Goal: Check status: Check status

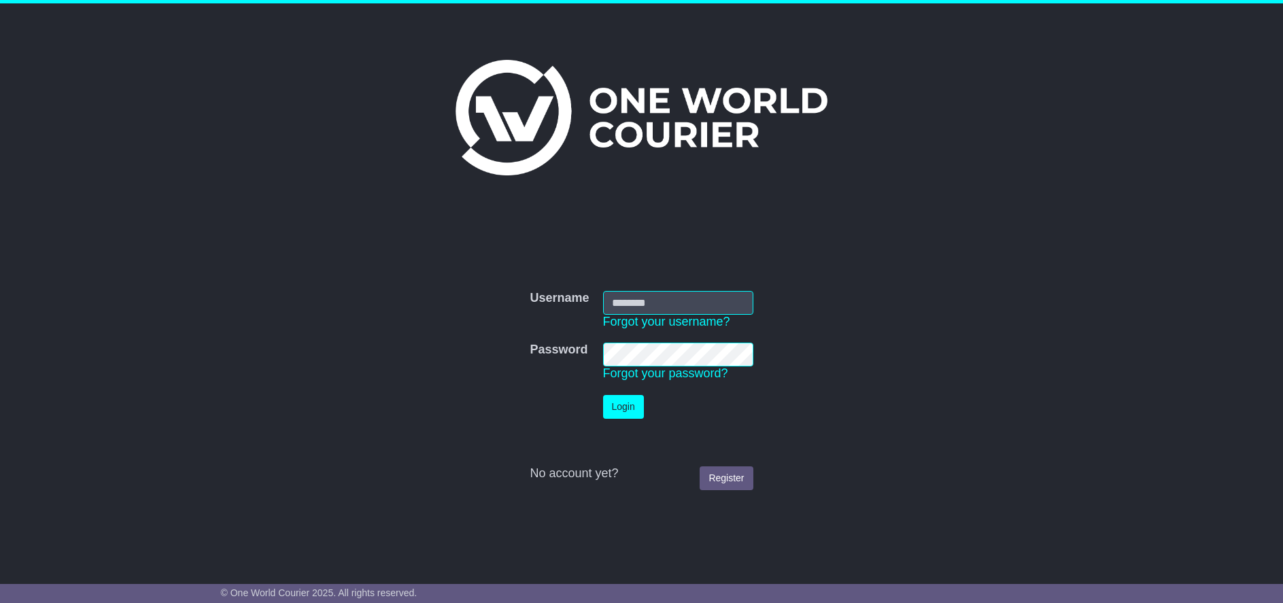
type input "******"
click at [624, 398] on button "Login" at bounding box center [623, 407] width 41 height 24
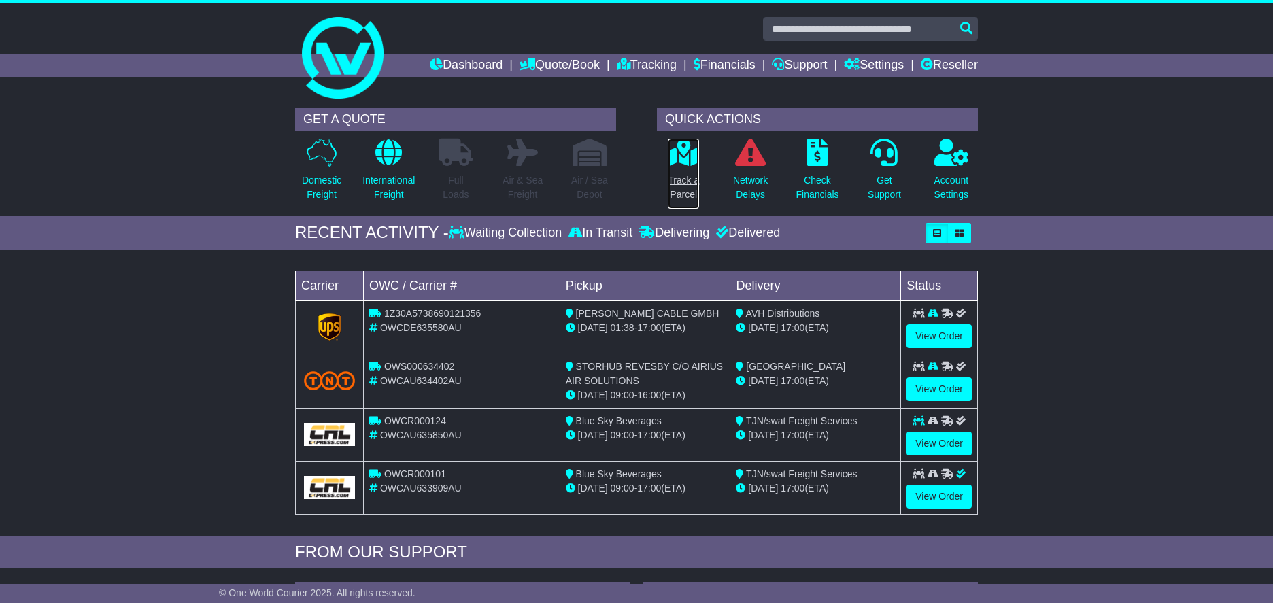
click at [689, 169] on link "Track a Parcel" at bounding box center [683, 173] width 33 height 71
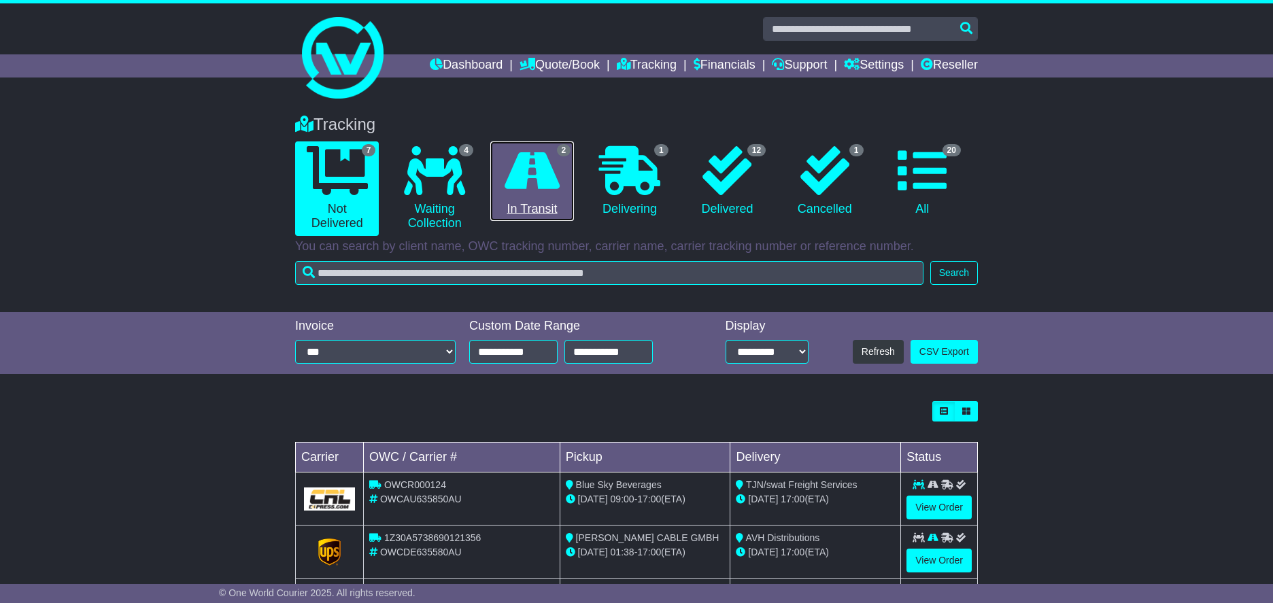
click at [558, 211] on link "2 In Transit" at bounding box center [532, 181] width 84 height 80
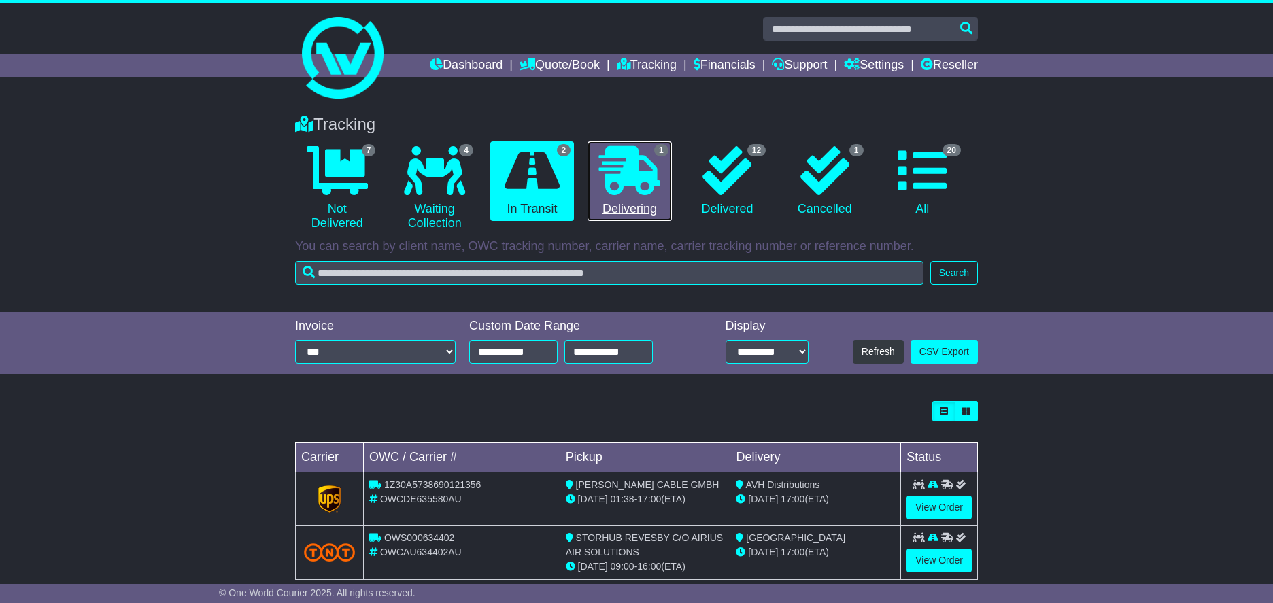
click at [597, 218] on link "1 Delivering" at bounding box center [630, 181] width 84 height 80
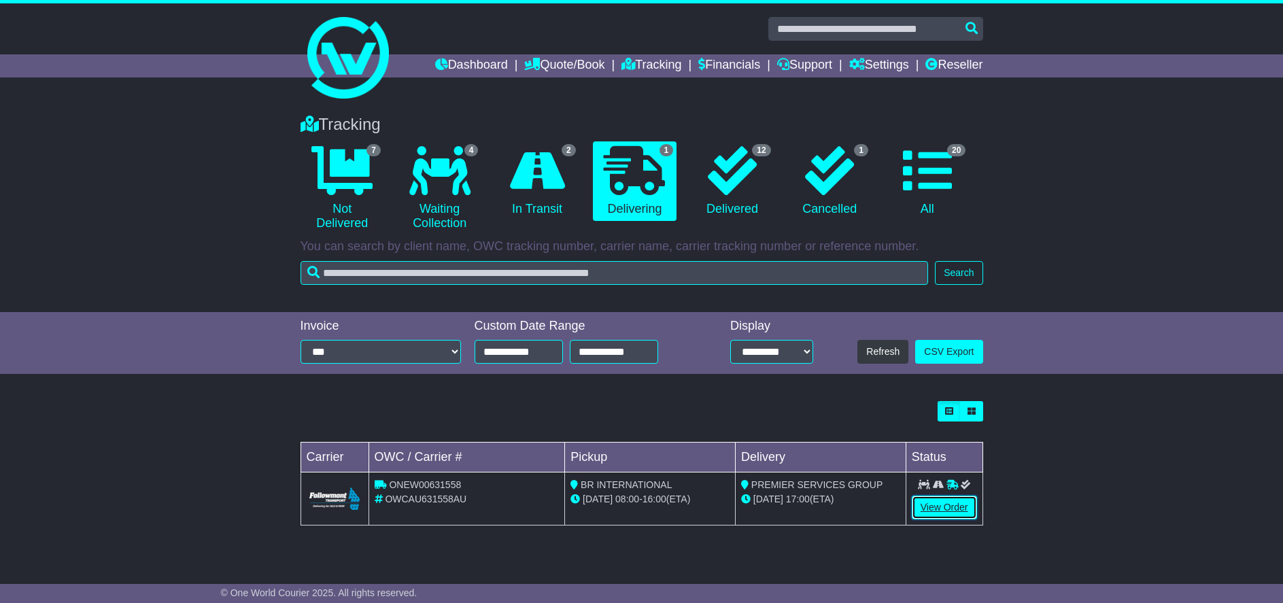
click at [962, 512] on link "View Order" at bounding box center [944, 508] width 65 height 24
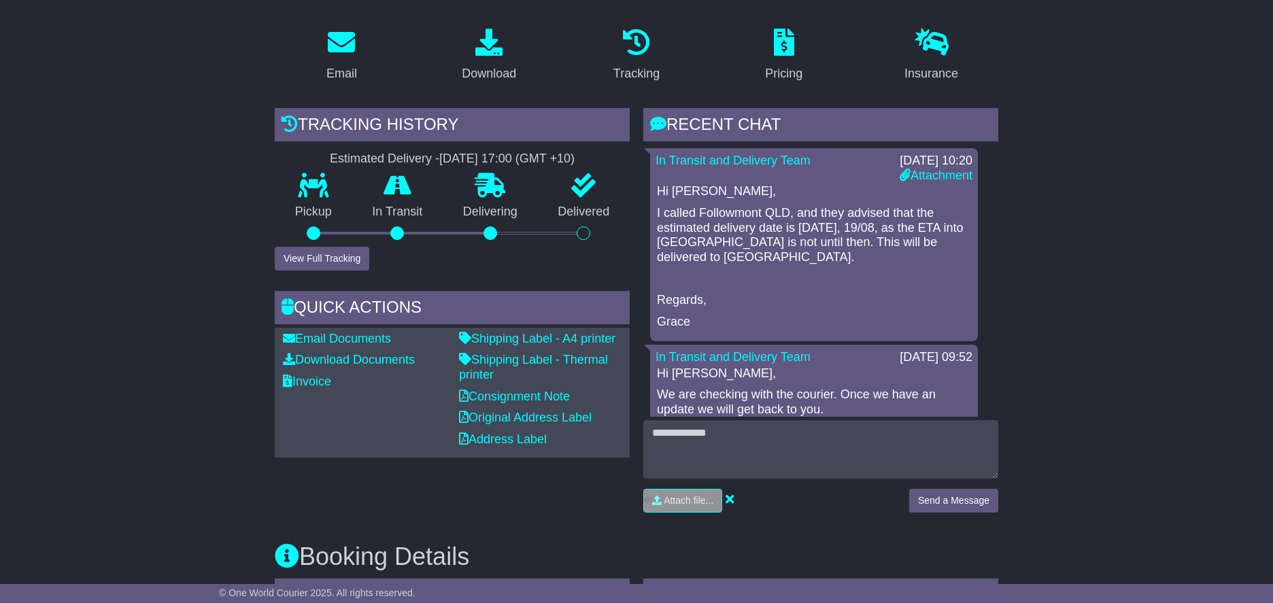
scroll to position [220, 0]
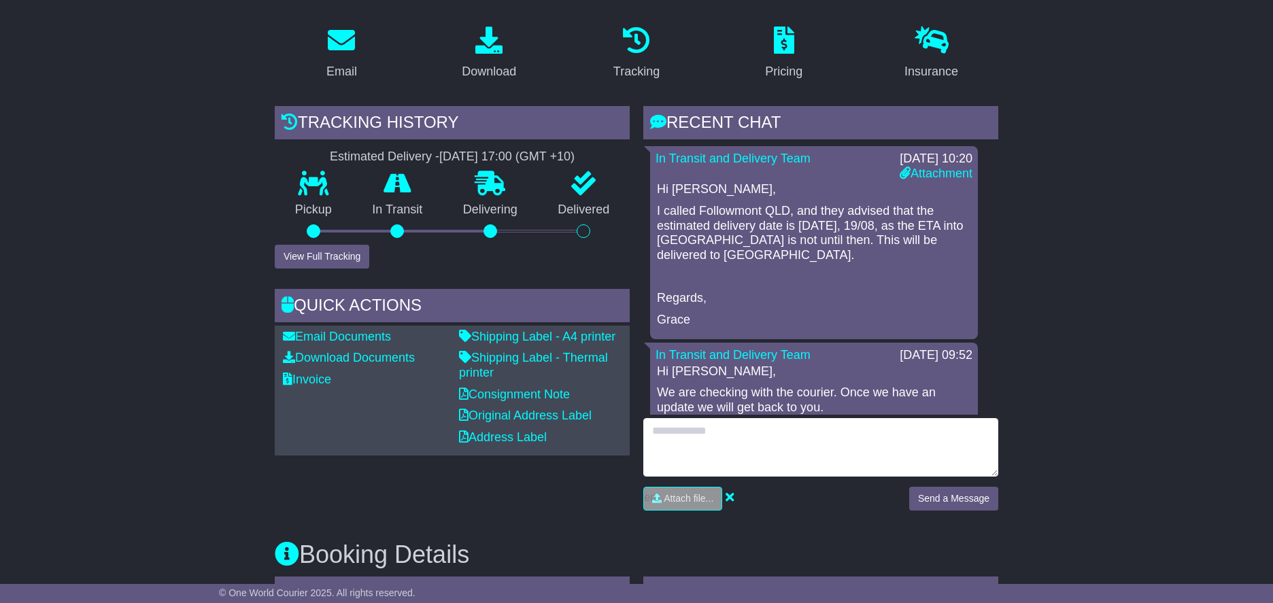
click at [821, 431] on textarea at bounding box center [820, 447] width 355 height 58
click at [849, 449] on textarea "**********" at bounding box center [820, 447] width 355 height 58
type textarea "**********"
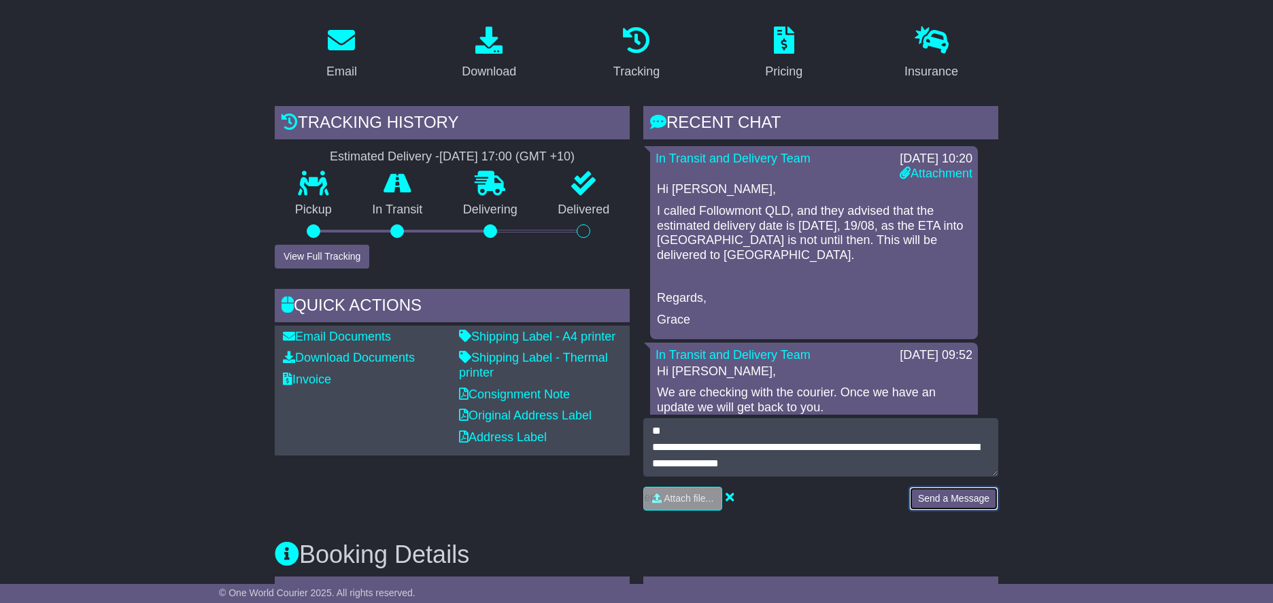
click at [938, 496] on button "Send a Message" at bounding box center [953, 499] width 89 height 24
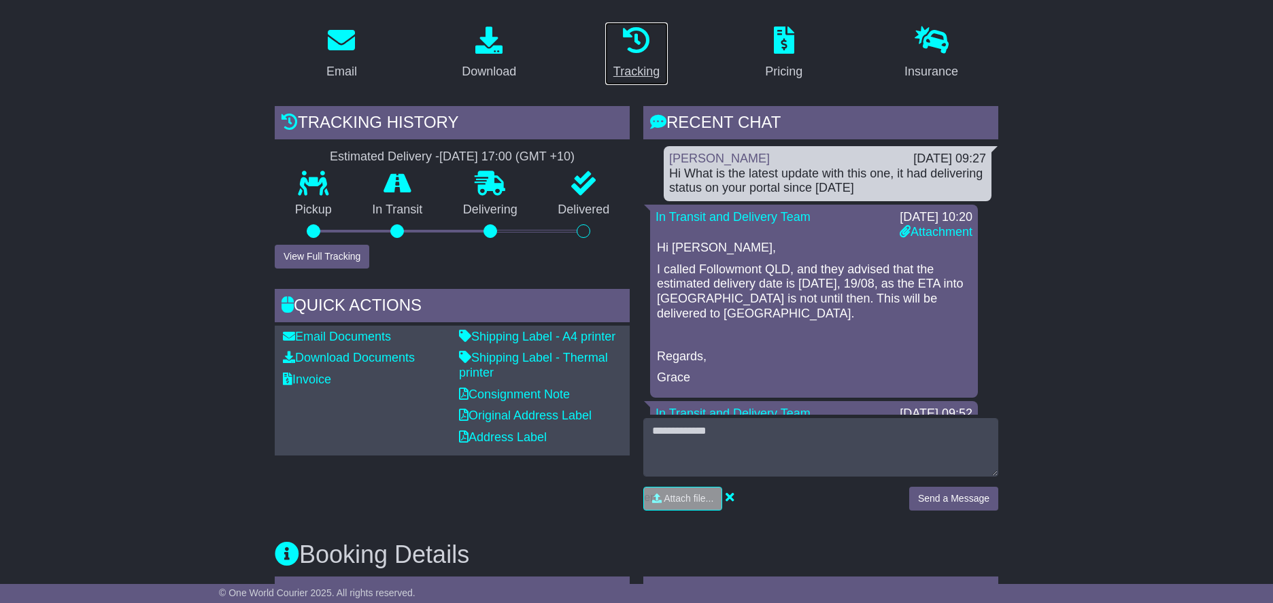
click at [649, 44] on icon at bounding box center [636, 40] width 27 height 27
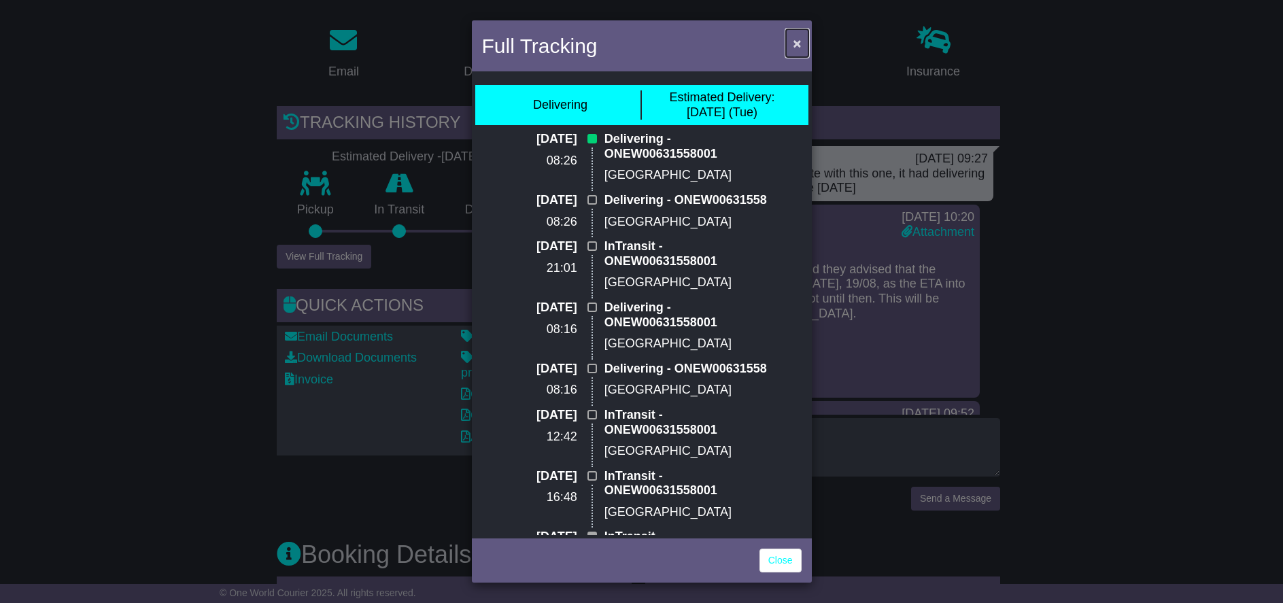
click at [789, 46] on button "×" at bounding box center [797, 43] width 22 height 28
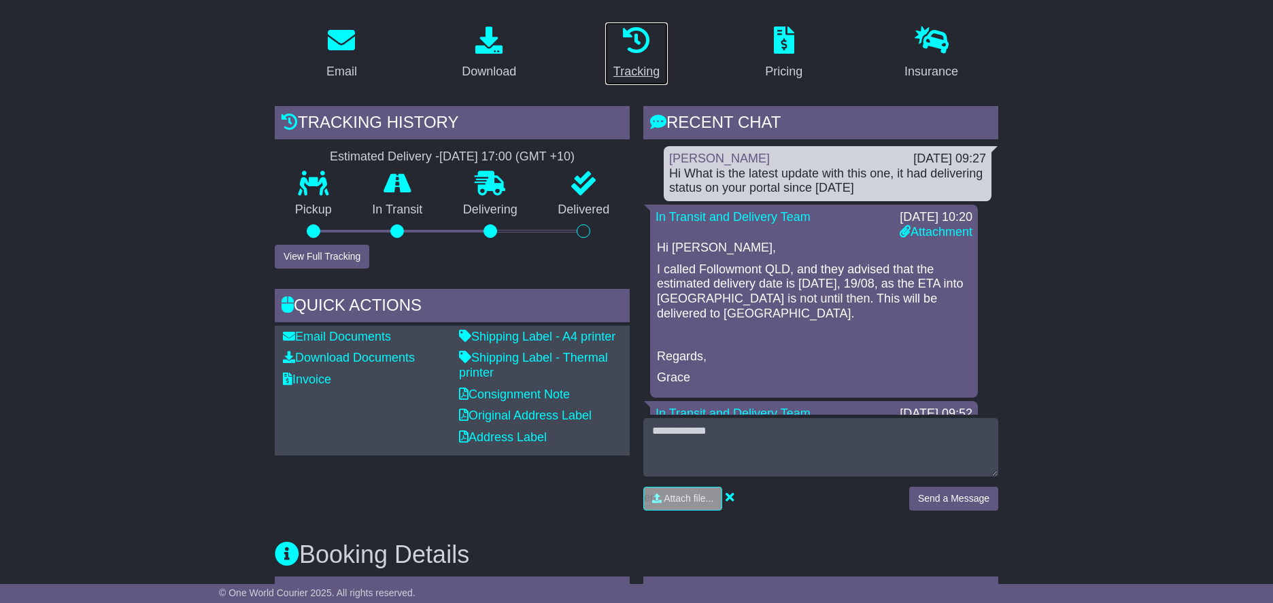
scroll to position [0, 0]
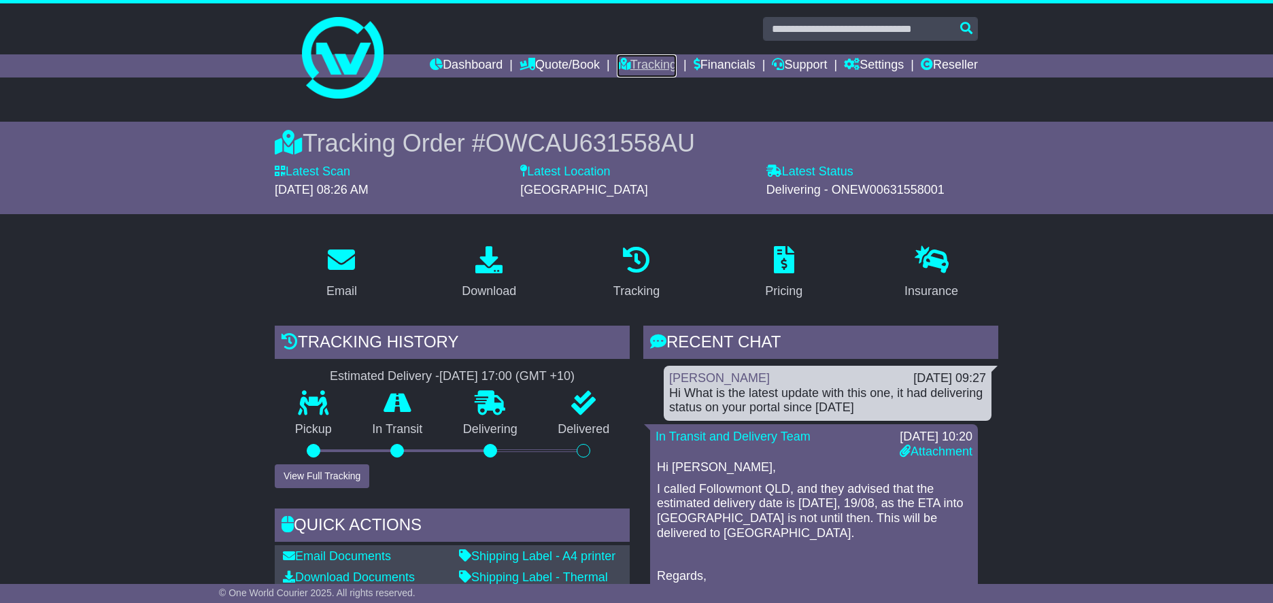
click at [617, 60] on link "Tracking" at bounding box center [647, 65] width 60 height 23
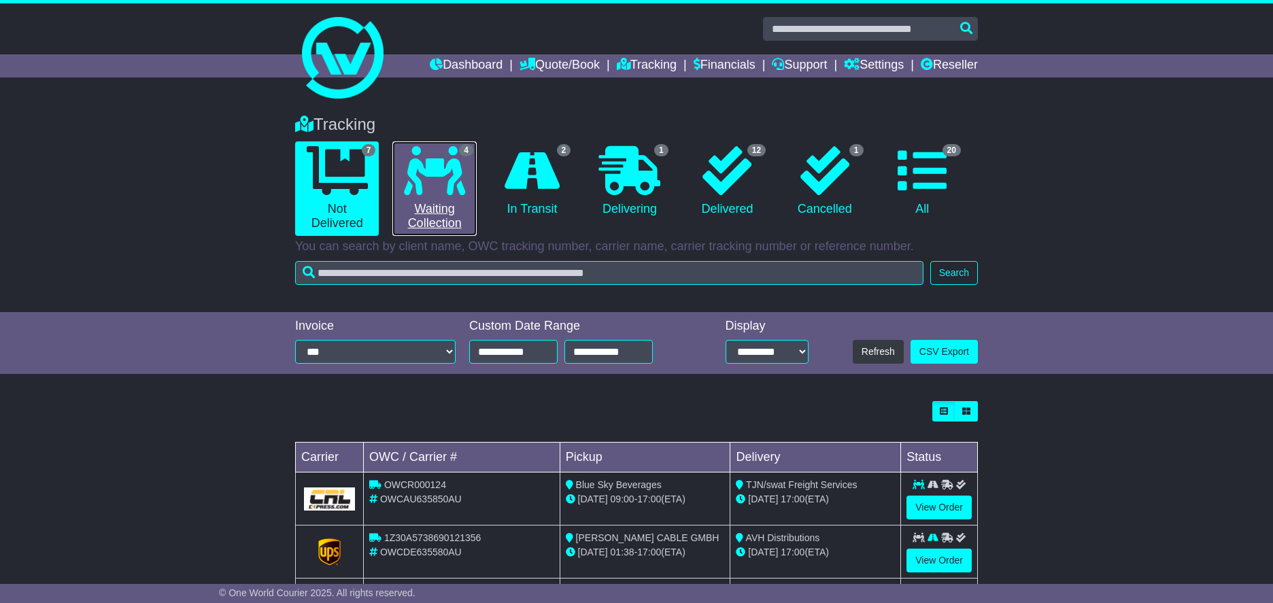
click at [441, 179] on icon at bounding box center [434, 170] width 61 height 49
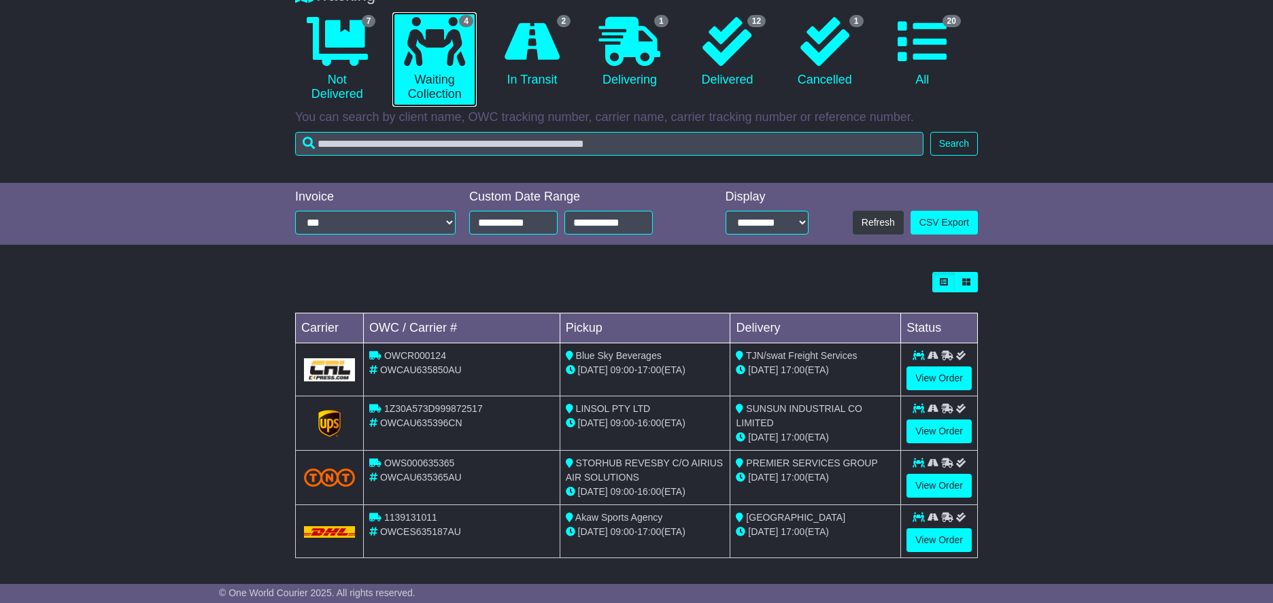
scroll to position [133, 0]
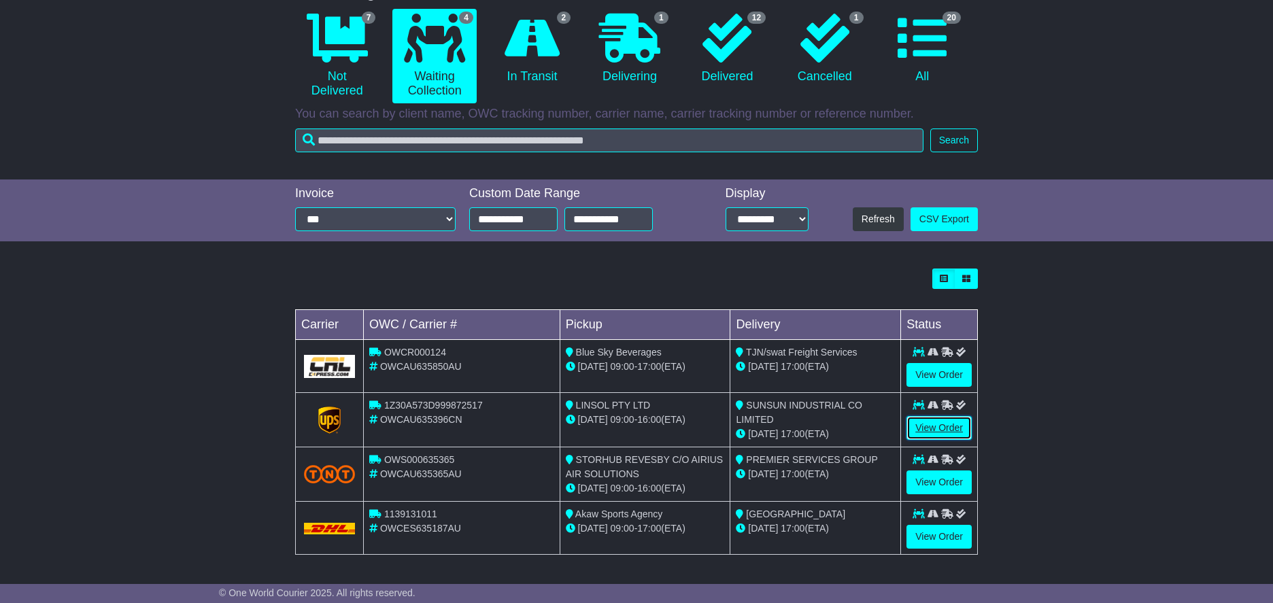
click at [921, 420] on link "View Order" at bounding box center [938, 428] width 65 height 24
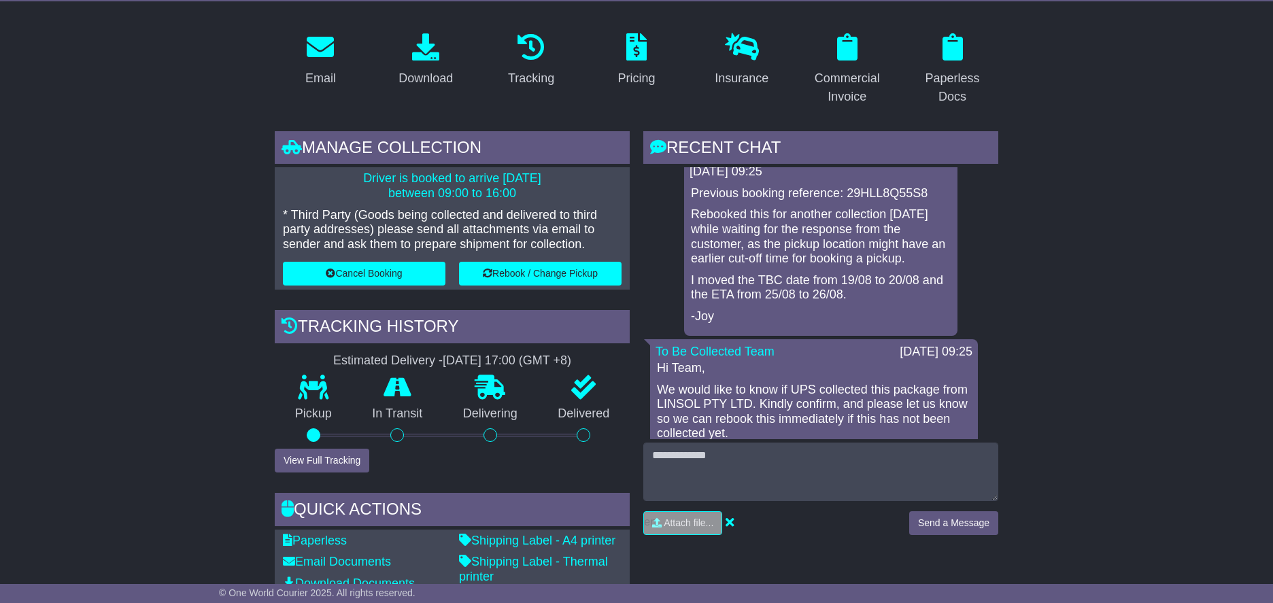
scroll to position [101, 0]
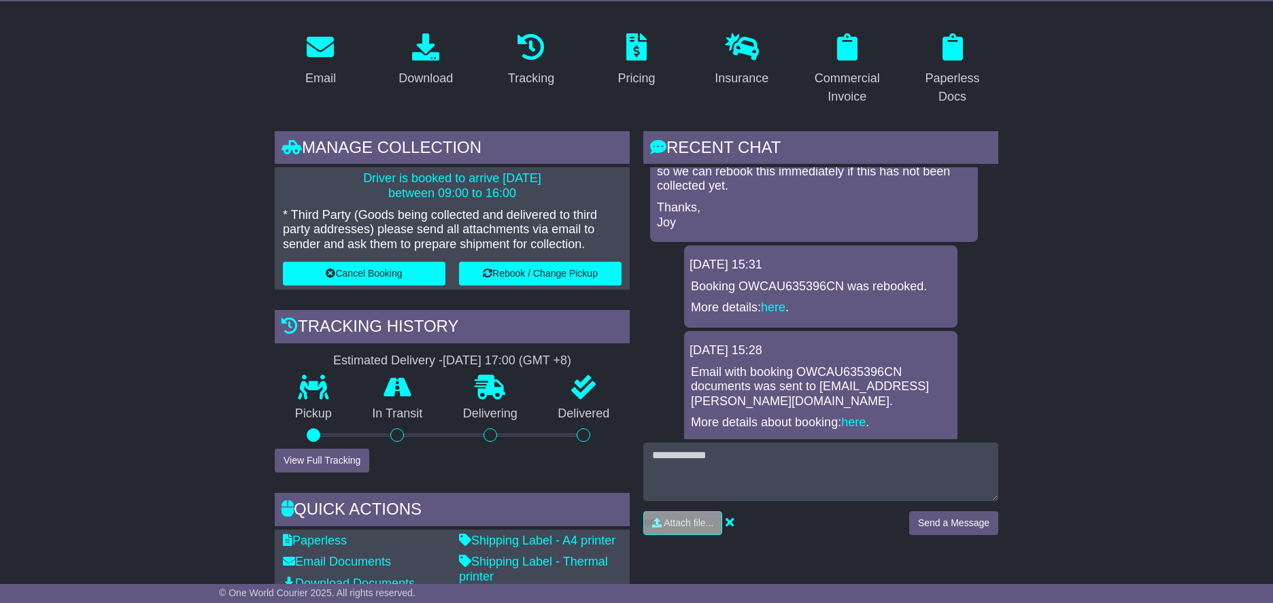
scroll to position [354, 0]
click at [998, 188] on div "RECENT CHAT Loading... No messages 20 Aug 2025 09:25 Booking OWCAU635396CN was …" at bounding box center [821, 384] width 369 height 507
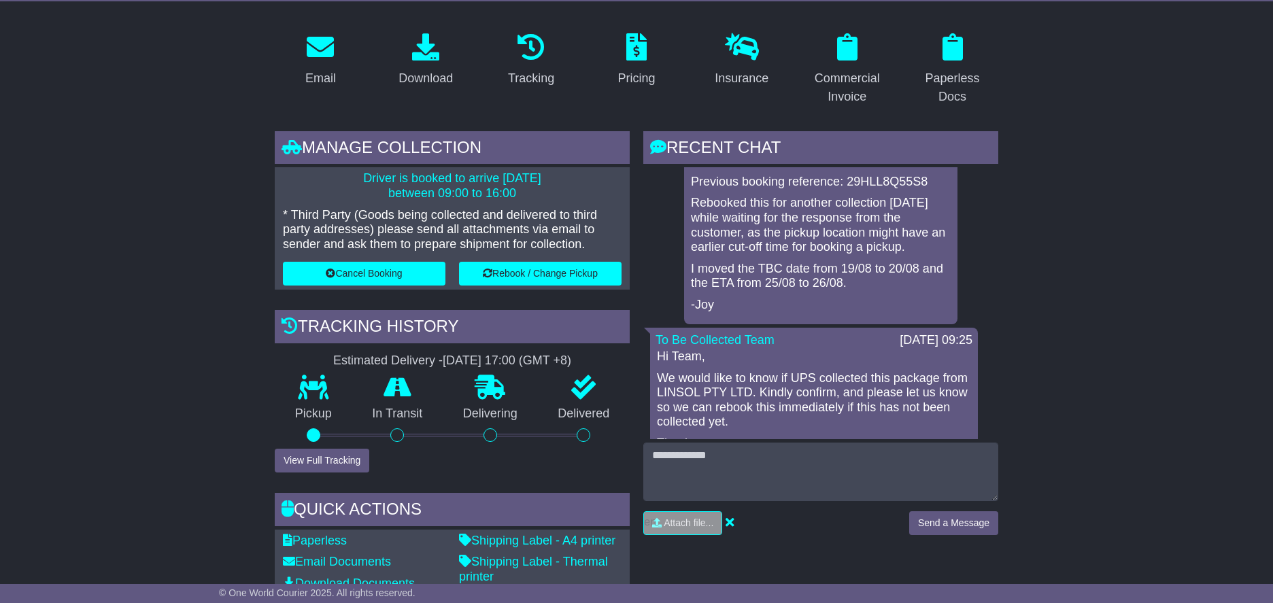
scroll to position [0, 0]
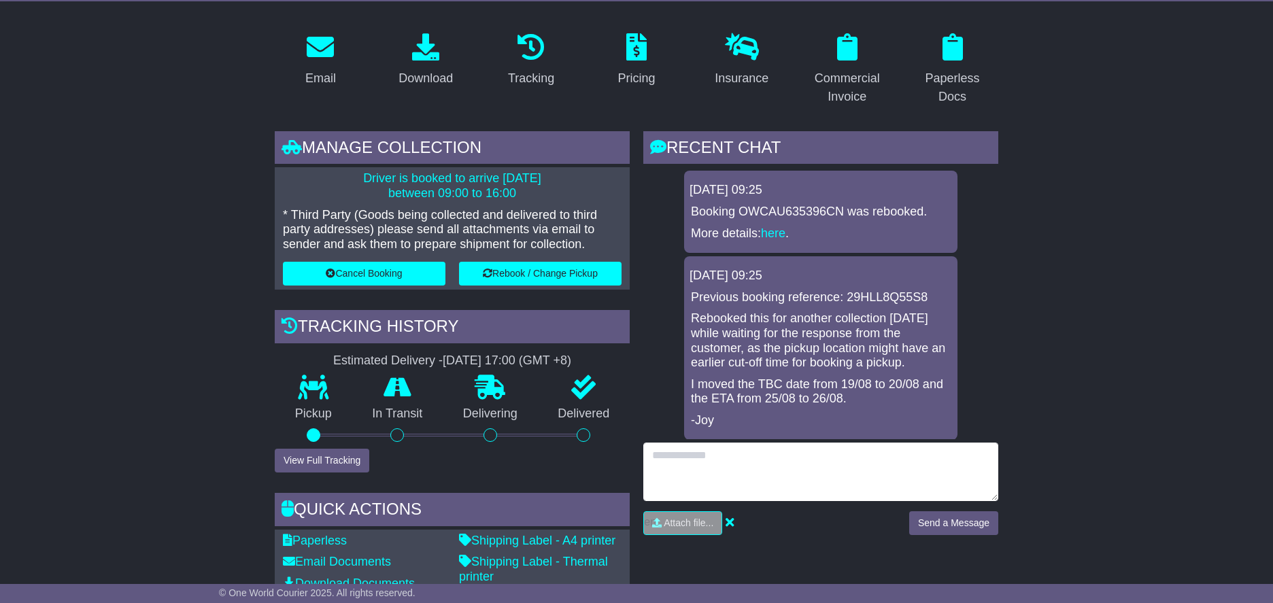
click at [751, 464] on textarea at bounding box center [820, 472] width 355 height 58
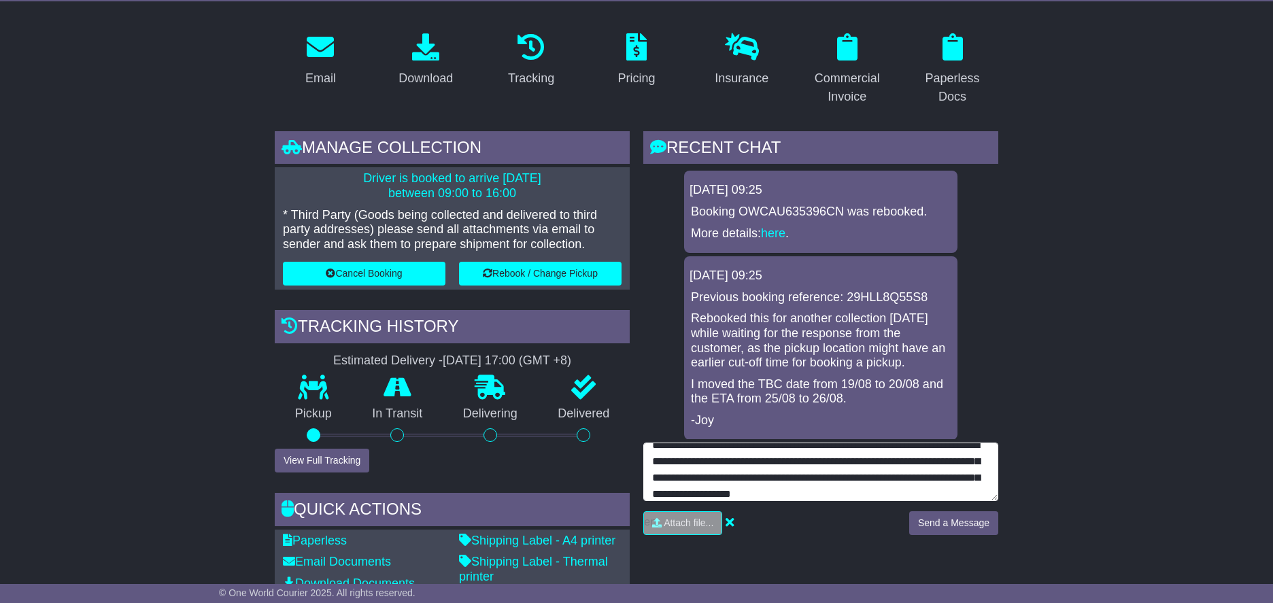
scroll to position [27, 0]
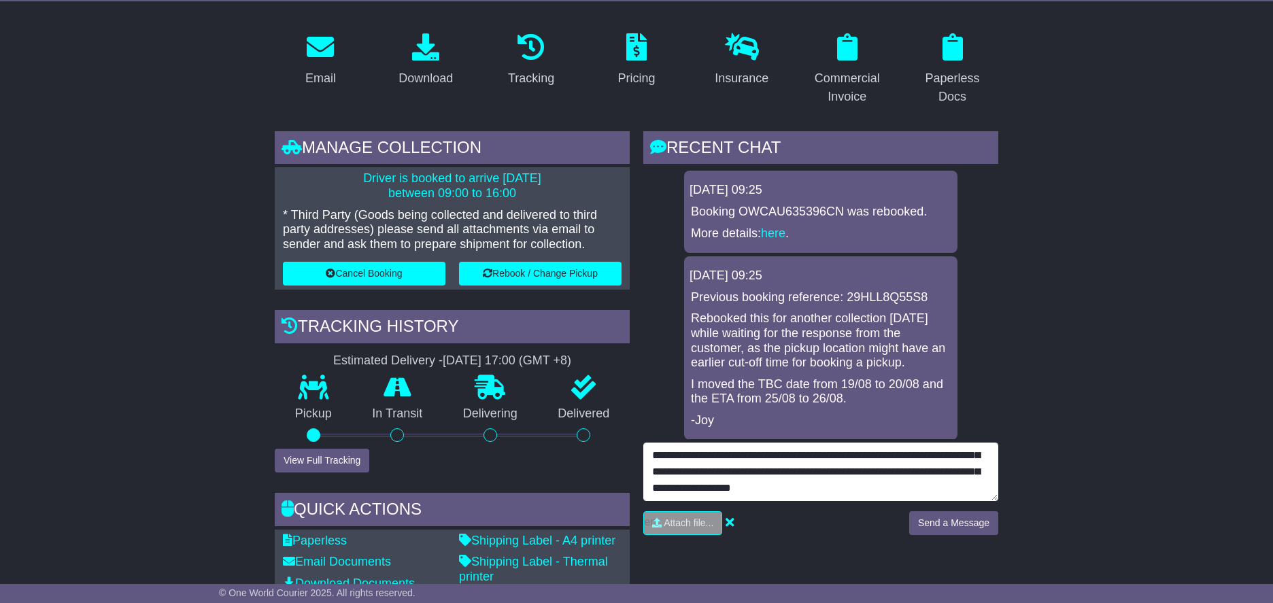
type textarea "**********"
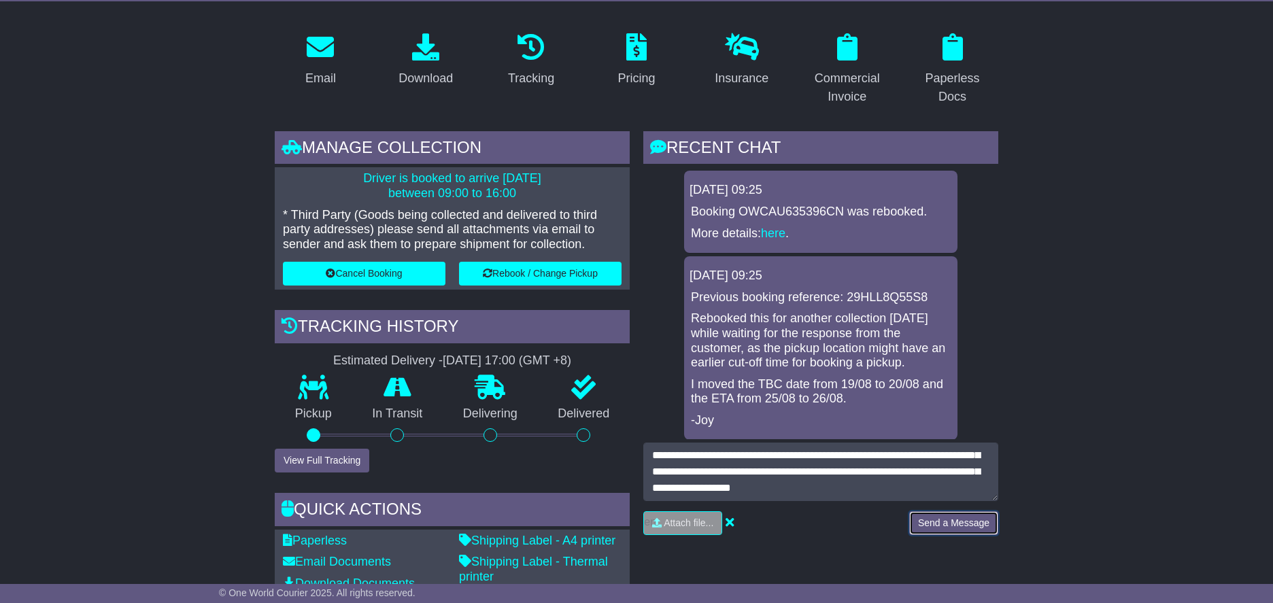
click at [955, 528] on button "Send a Message" at bounding box center [953, 523] width 89 height 24
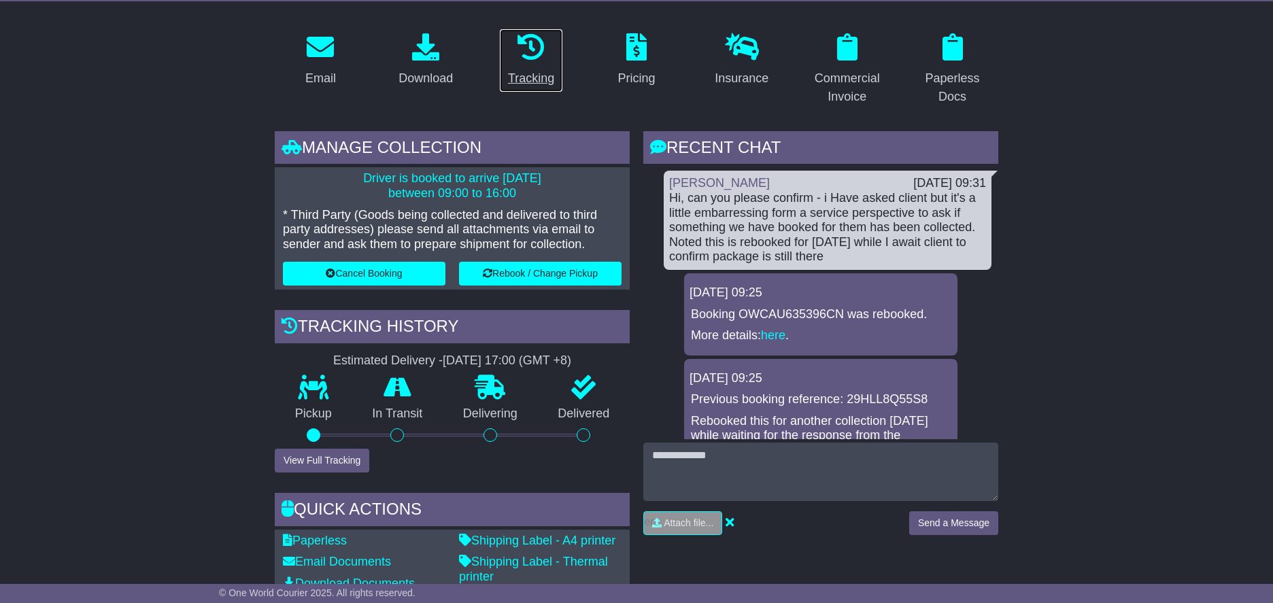
click at [534, 54] on icon at bounding box center [530, 46] width 27 height 27
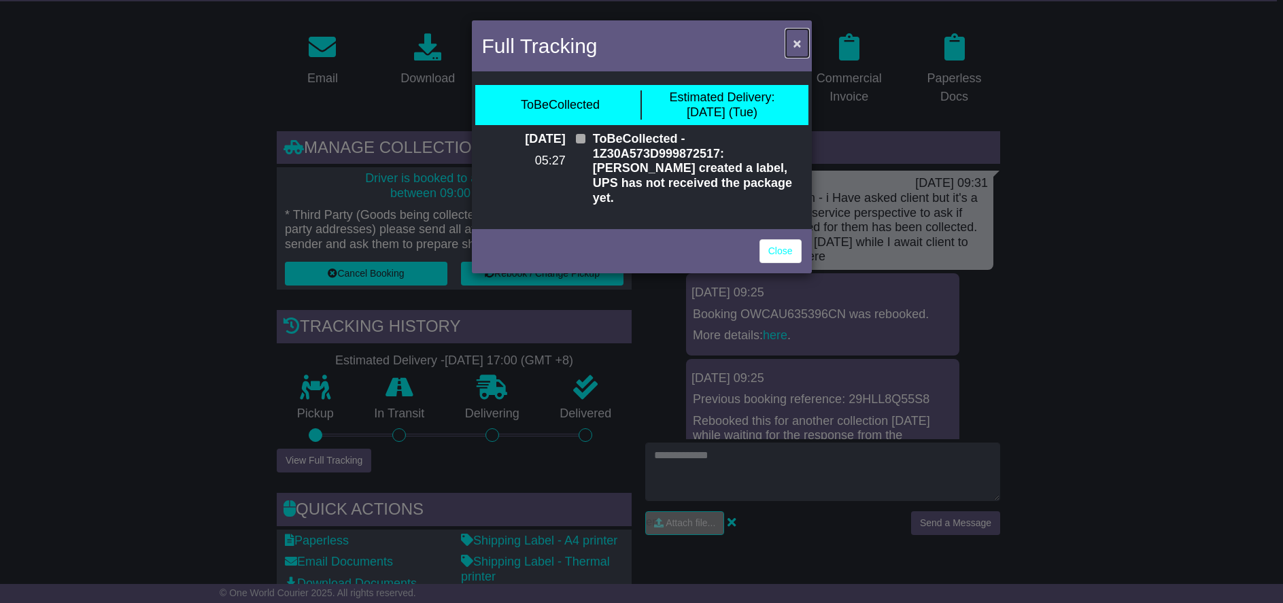
click at [802, 42] on button "×" at bounding box center [797, 43] width 22 height 28
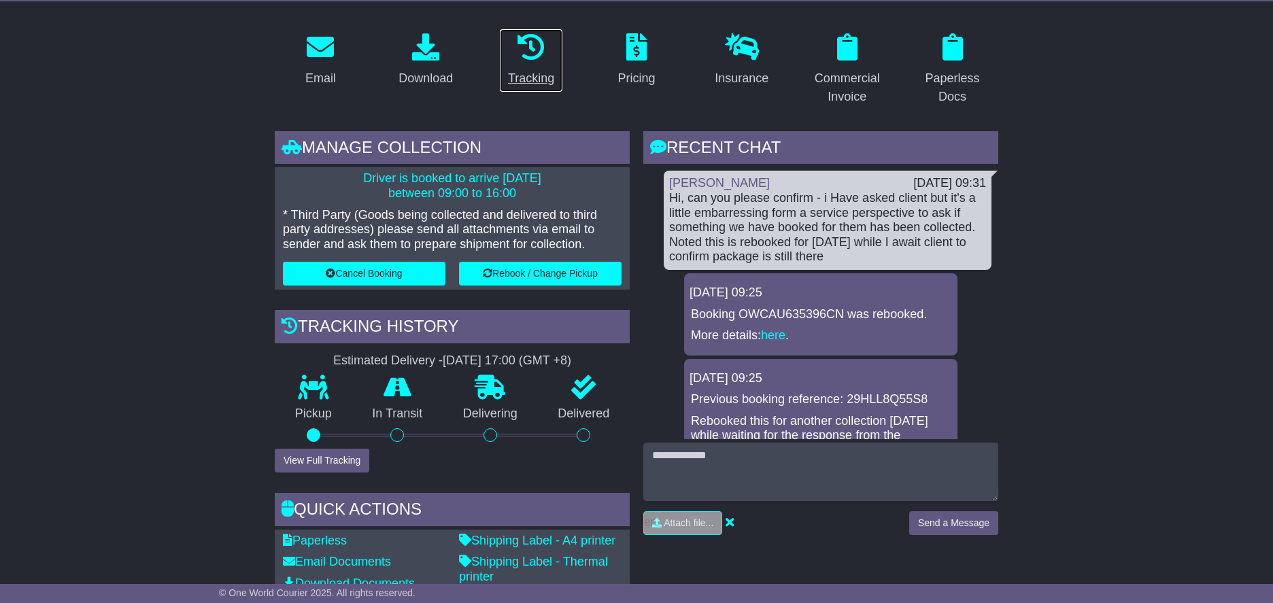
click at [527, 84] on div "Tracking" at bounding box center [531, 78] width 46 height 18
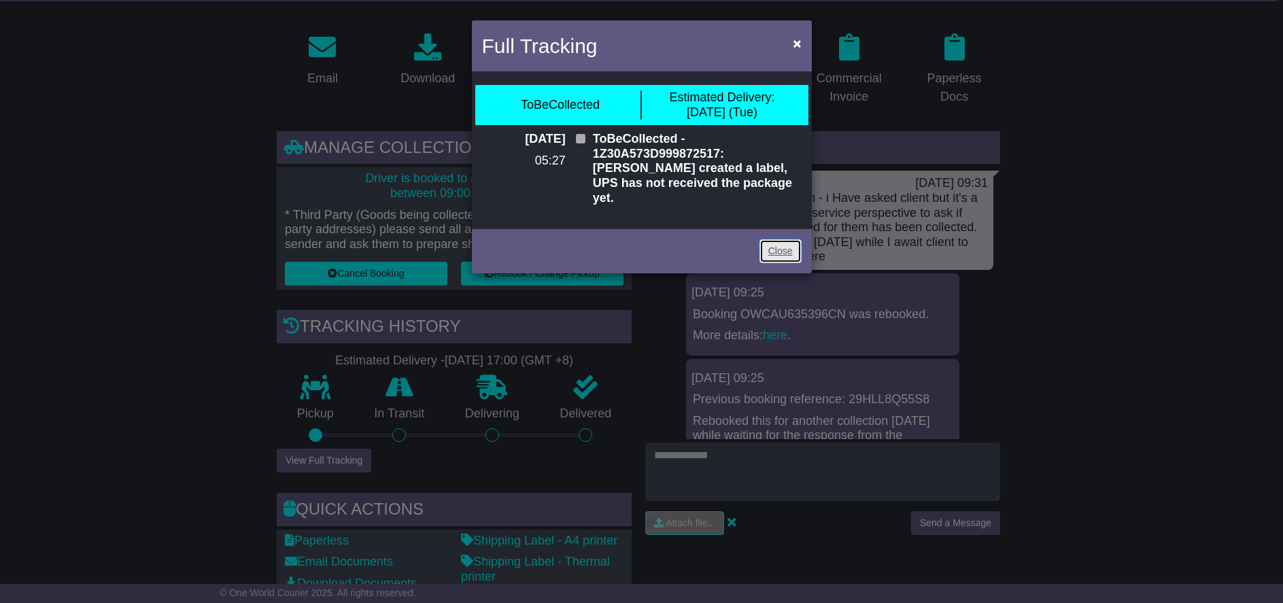
click at [773, 240] on link "Close" at bounding box center [781, 251] width 42 height 24
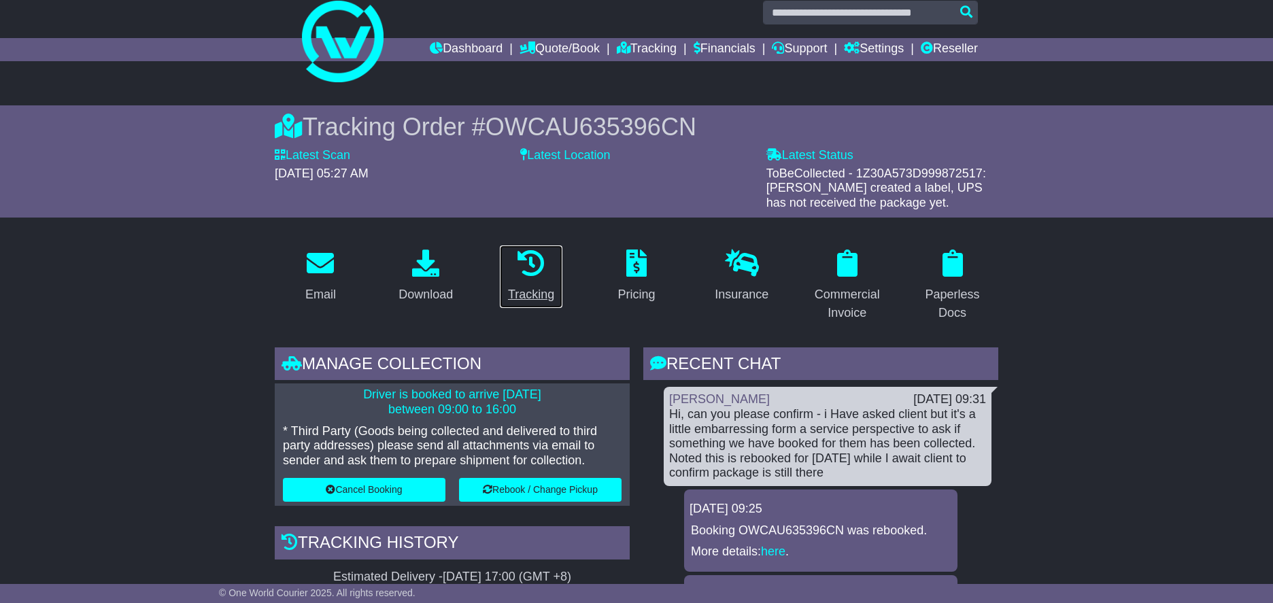
scroll to position [0, 0]
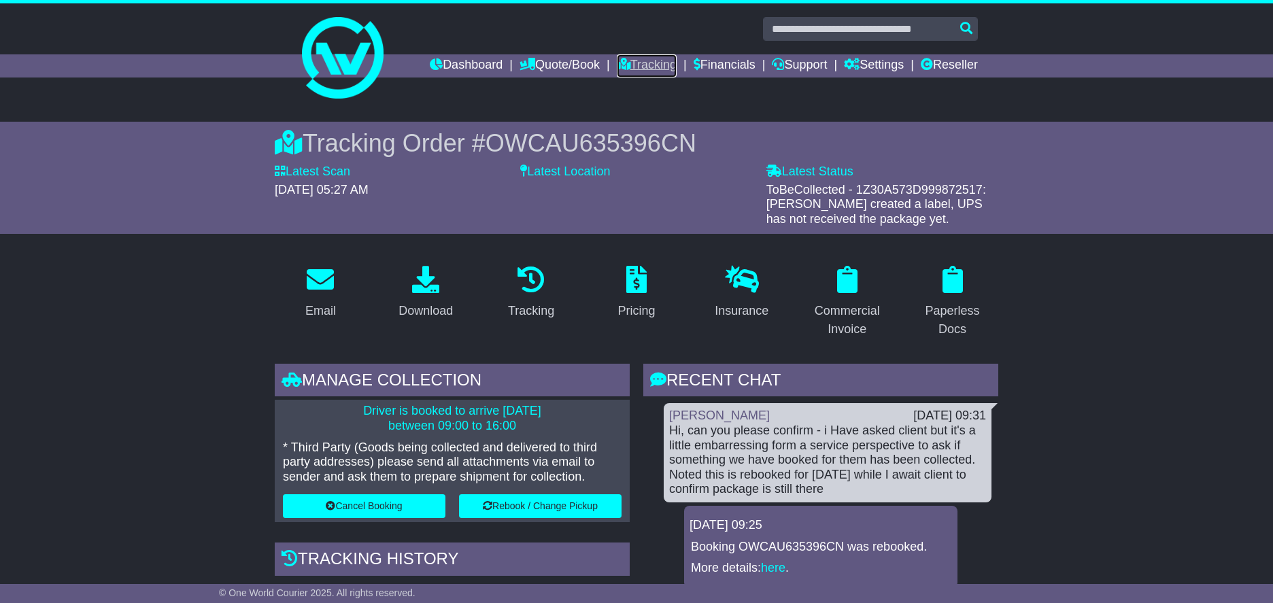
click at [628, 73] on link "Tracking" at bounding box center [647, 65] width 60 height 23
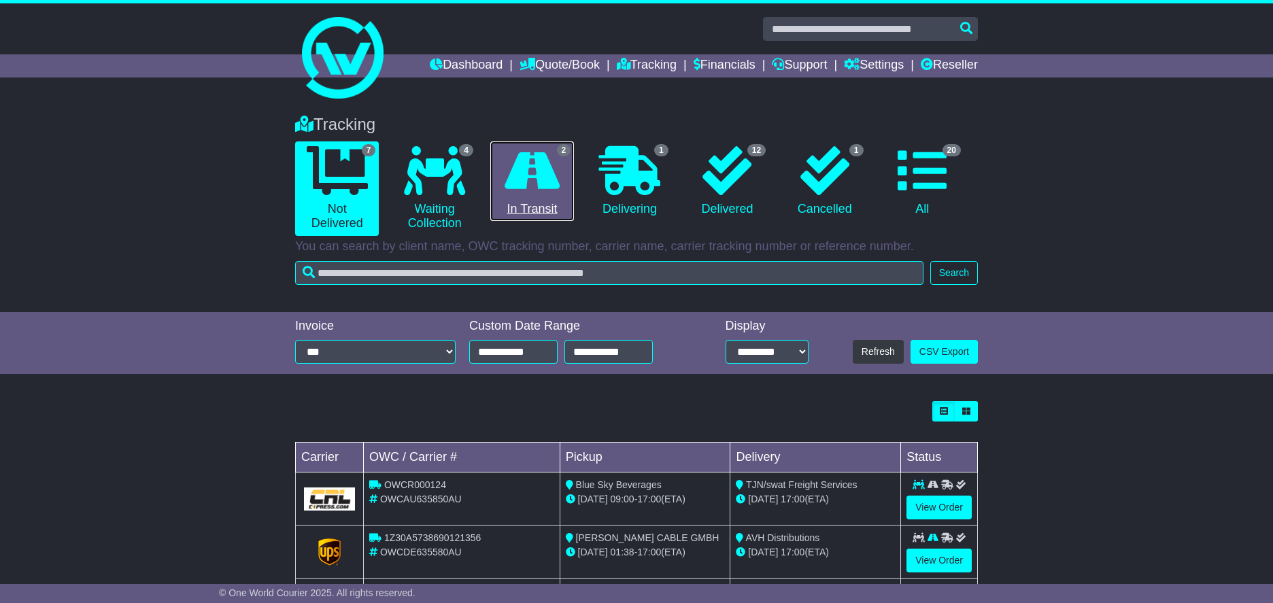
click at [514, 198] on link "2 In Transit" at bounding box center [532, 181] width 84 height 80
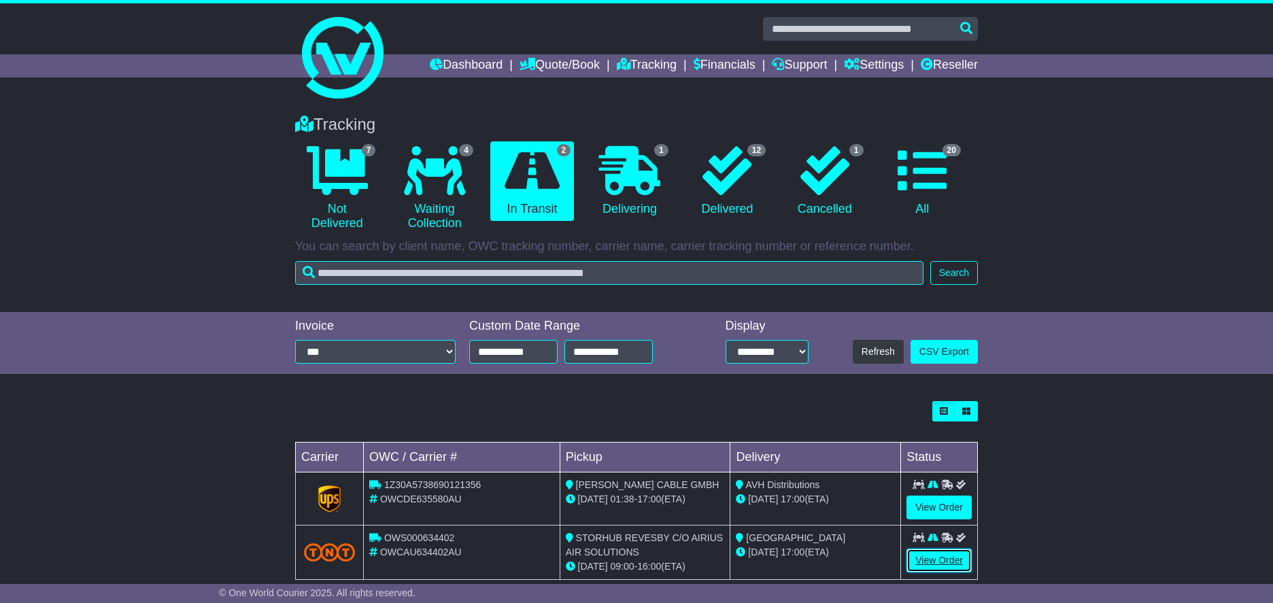
click at [920, 554] on link "View Order" at bounding box center [938, 561] width 65 height 24
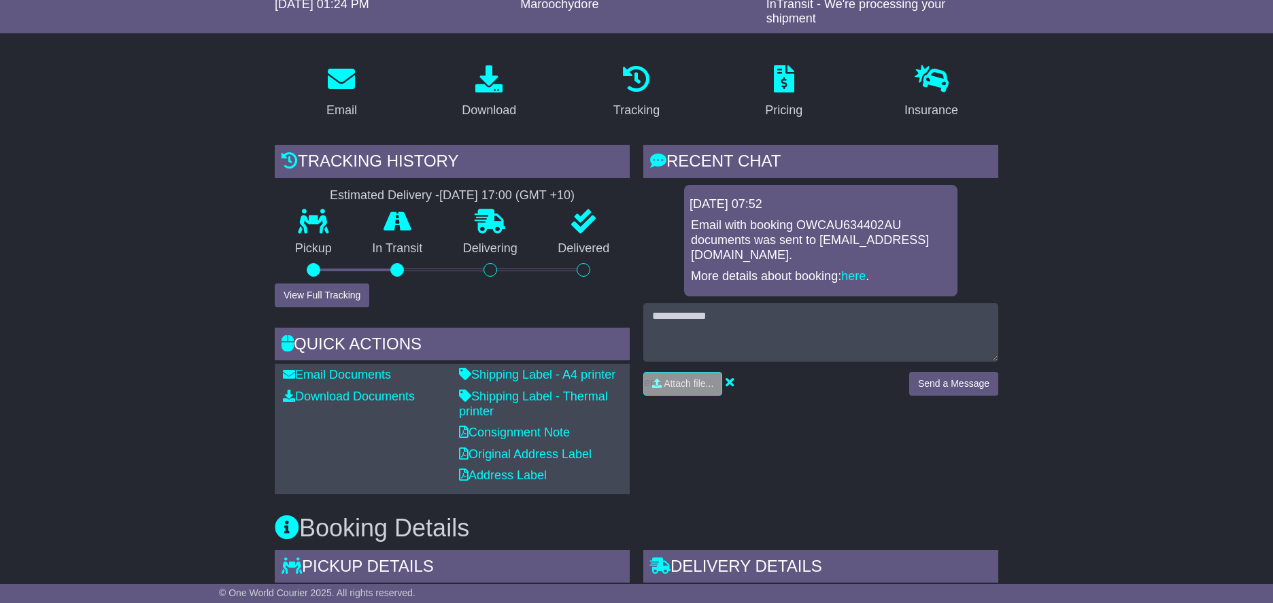
scroll to position [126, 0]
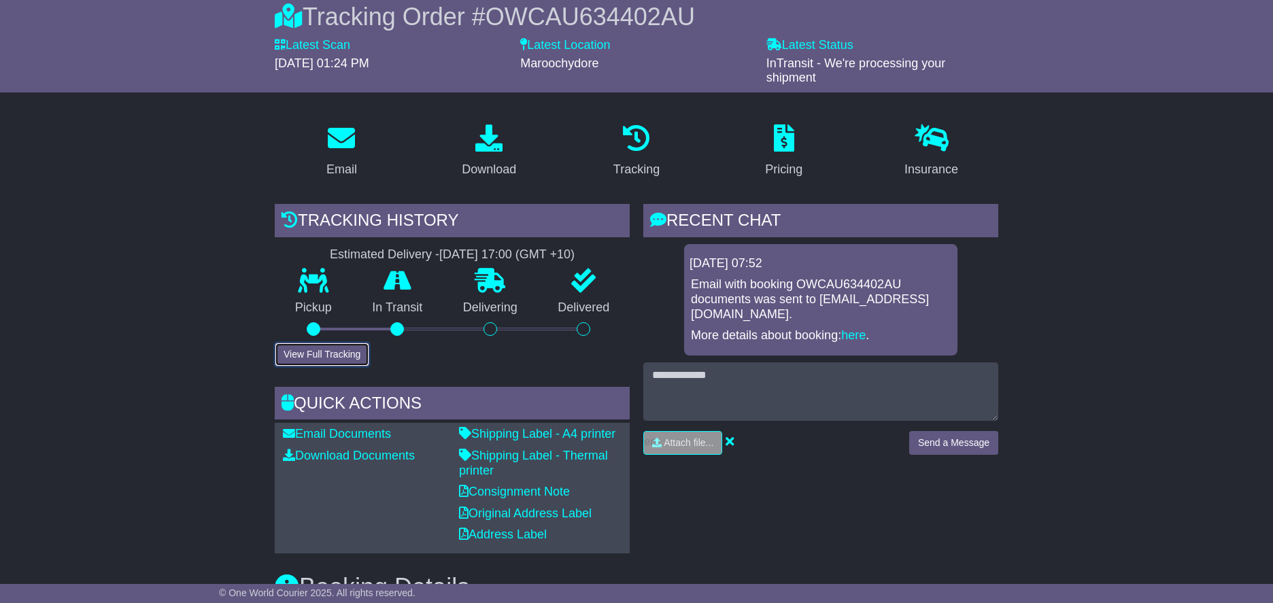
click at [322, 354] on button "View Full Tracking" at bounding box center [322, 355] width 95 height 24
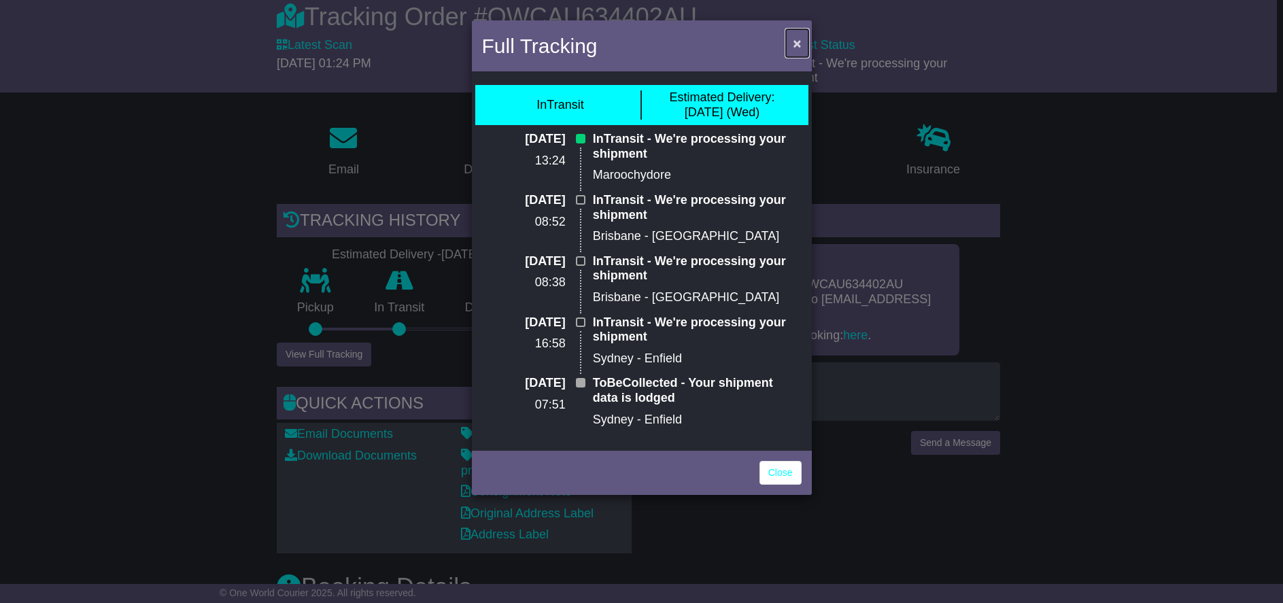
click at [793, 41] on span "×" at bounding box center [797, 43] width 8 height 16
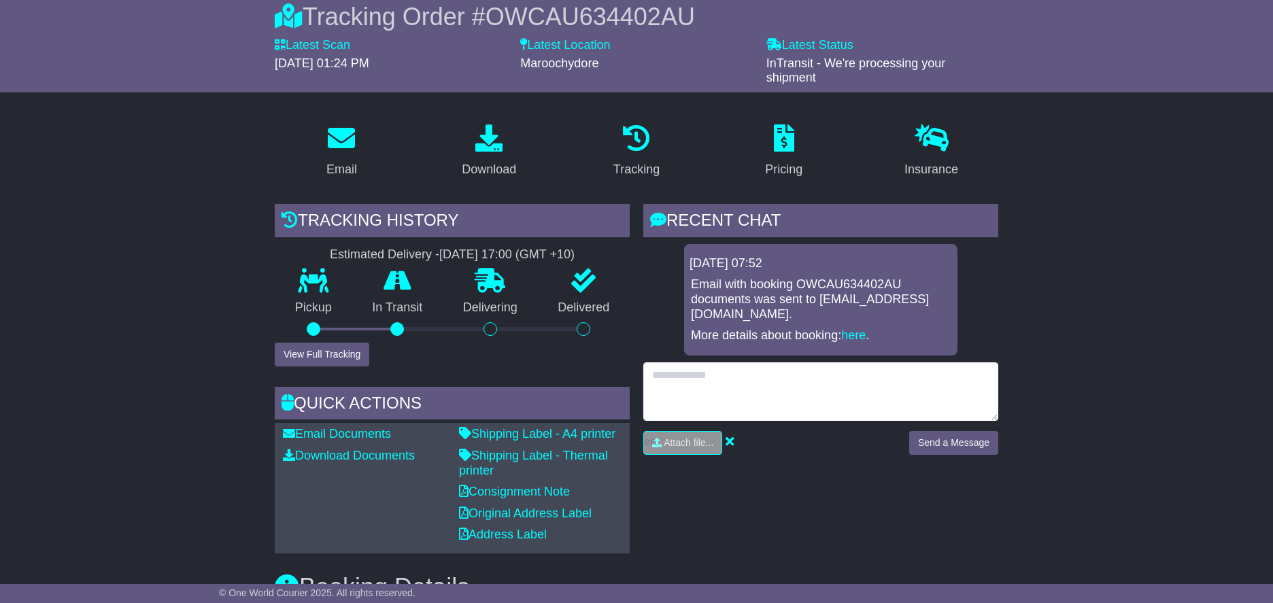
click at [745, 362] on textarea at bounding box center [820, 391] width 355 height 58
paste textarea "**********"
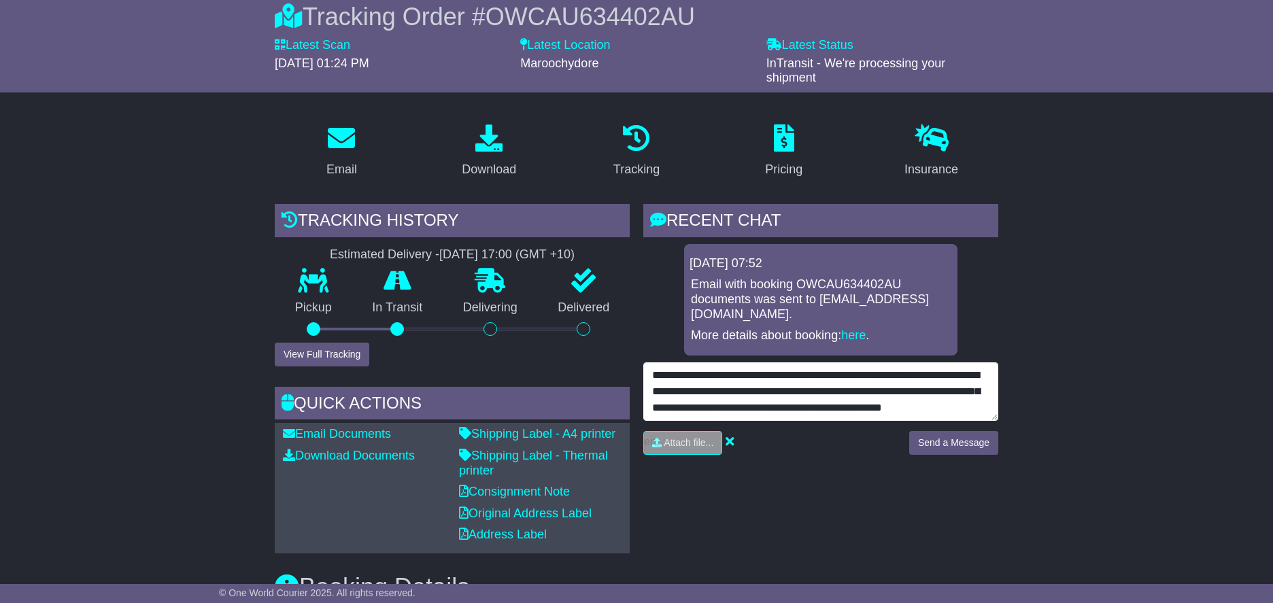
scroll to position [10, 0]
click at [764, 364] on textarea "**********" at bounding box center [820, 391] width 355 height 58
click at [767, 367] on textarea "**********" at bounding box center [820, 391] width 355 height 58
click at [876, 362] on textarea "**********" at bounding box center [820, 391] width 355 height 58
click at [790, 401] on textarea "**********" at bounding box center [820, 391] width 355 height 58
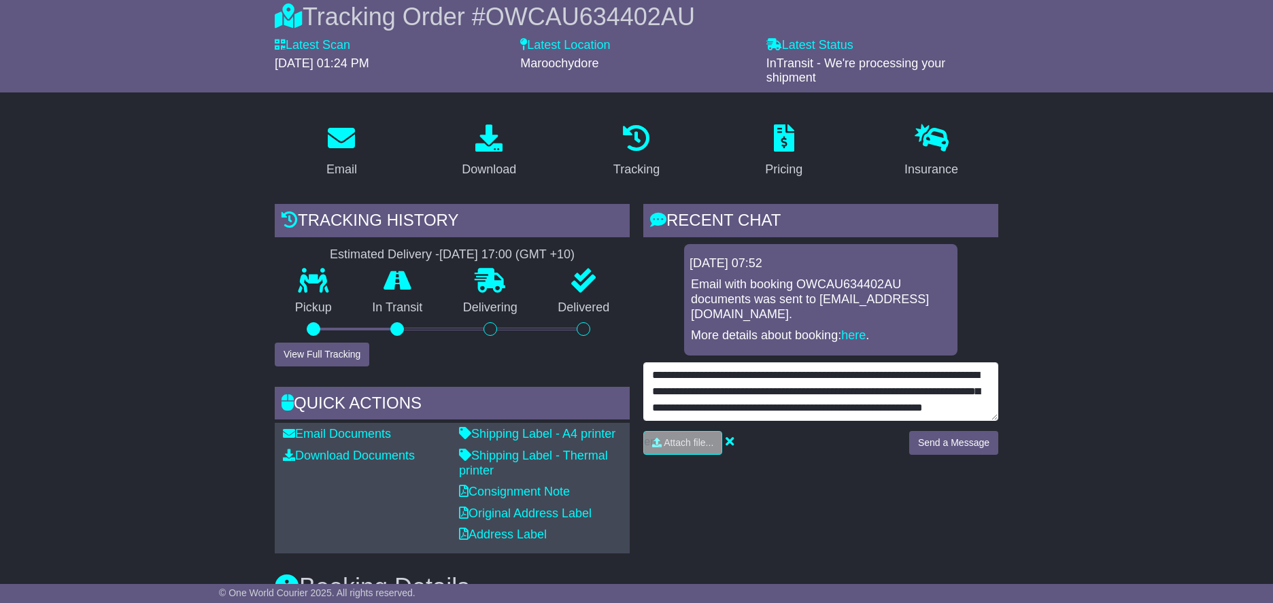
scroll to position [27, 0]
type textarea "**********"
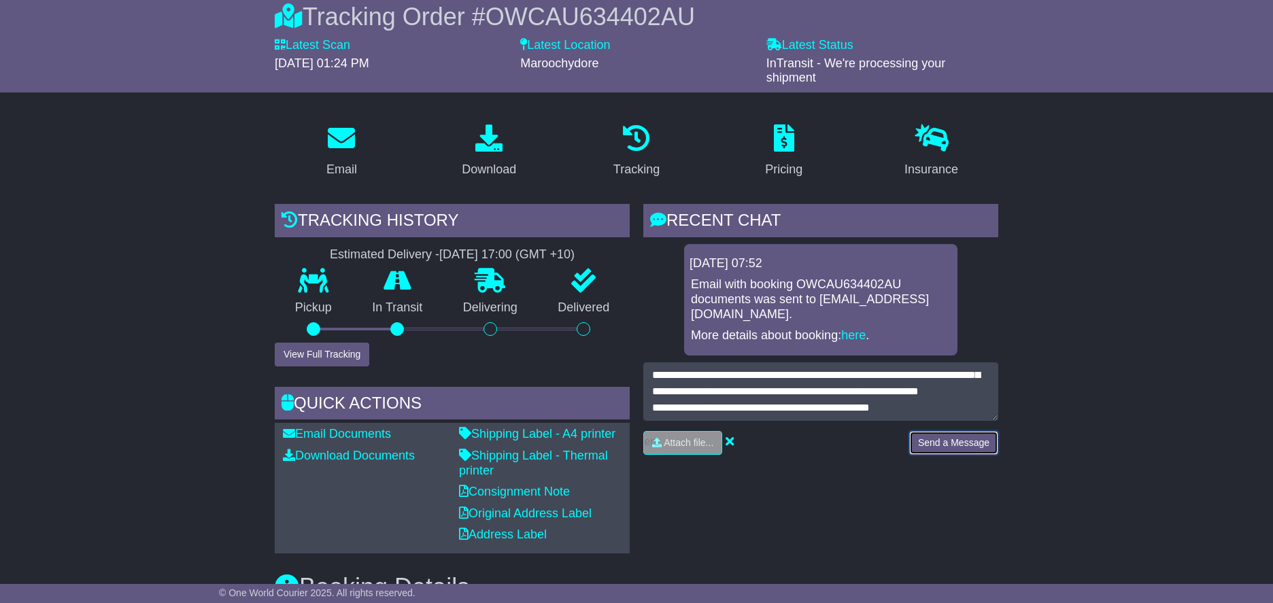
click at [968, 431] on button "Send a Message" at bounding box center [953, 443] width 89 height 24
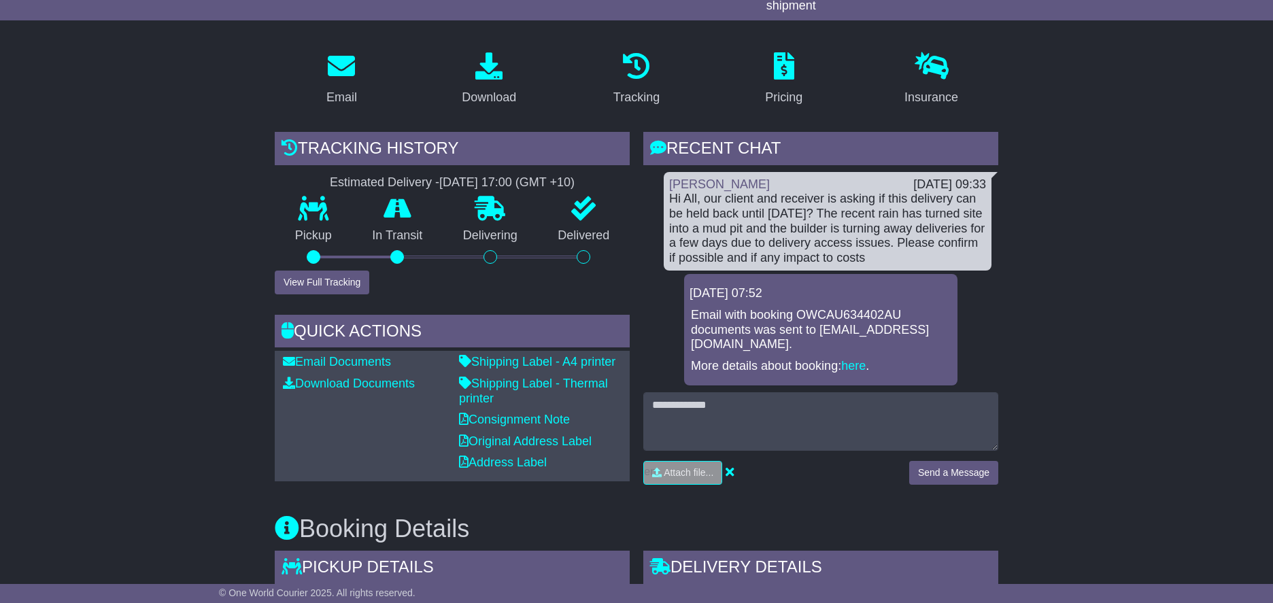
scroll to position [201, 0]
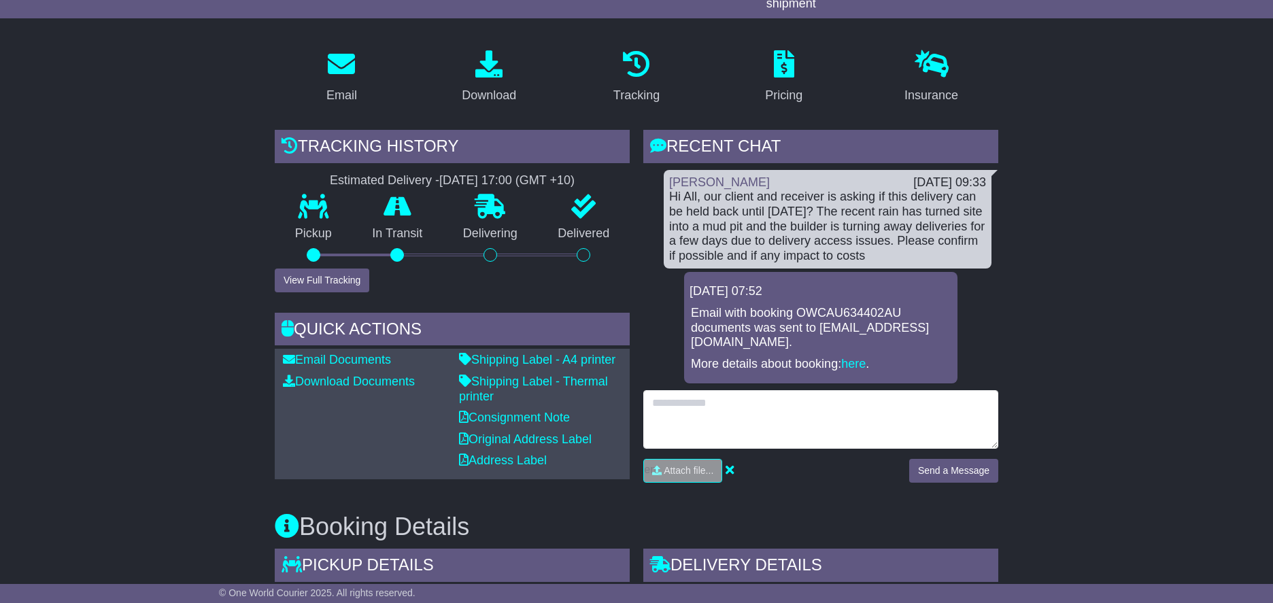
click at [774, 398] on textarea at bounding box center [820, 419] width 355 height 58
type textarea "**********"
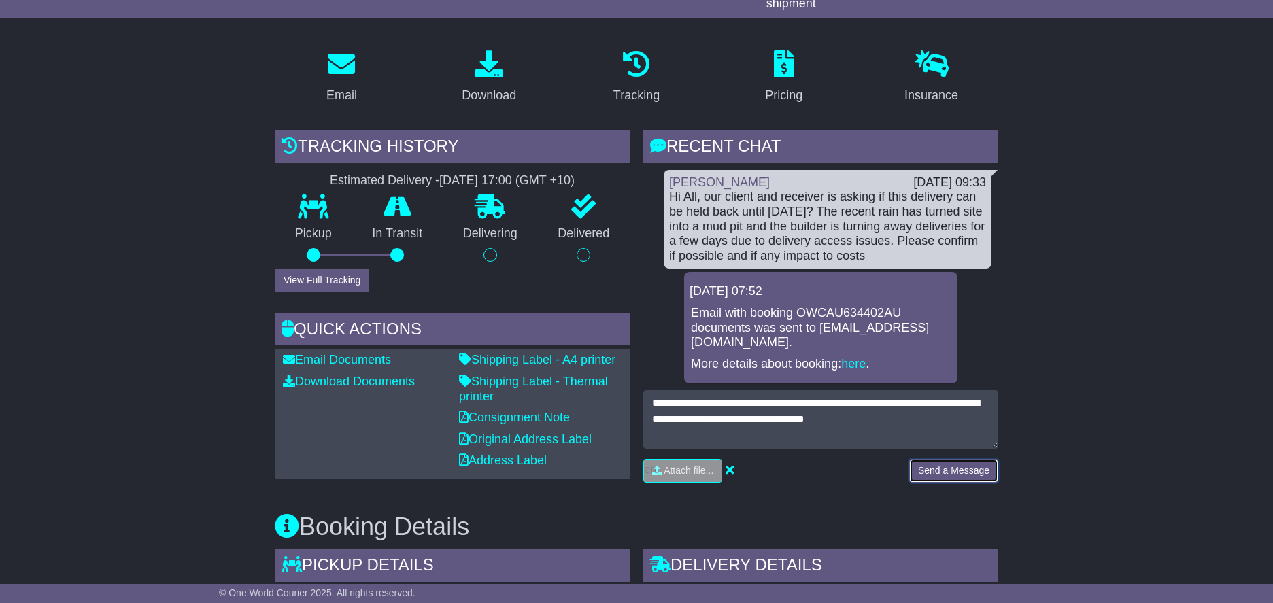
click at [957, 460] on button "Send a Message" at bounding box center [953, 471] width 89 height 24
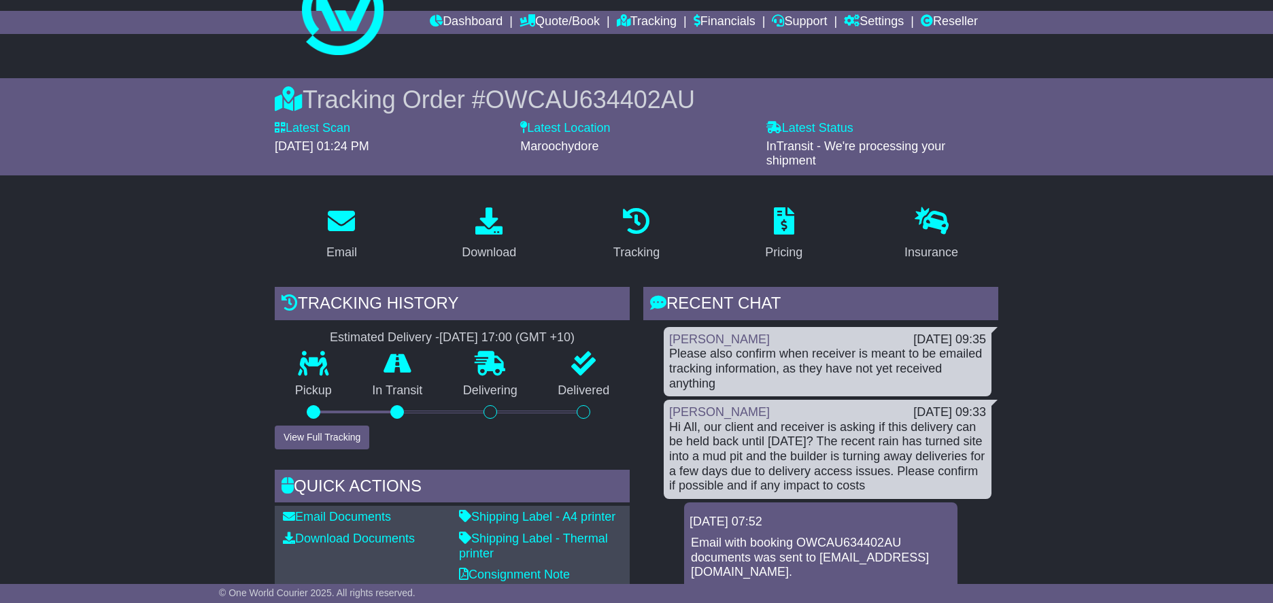
scroll to position [0, 0]
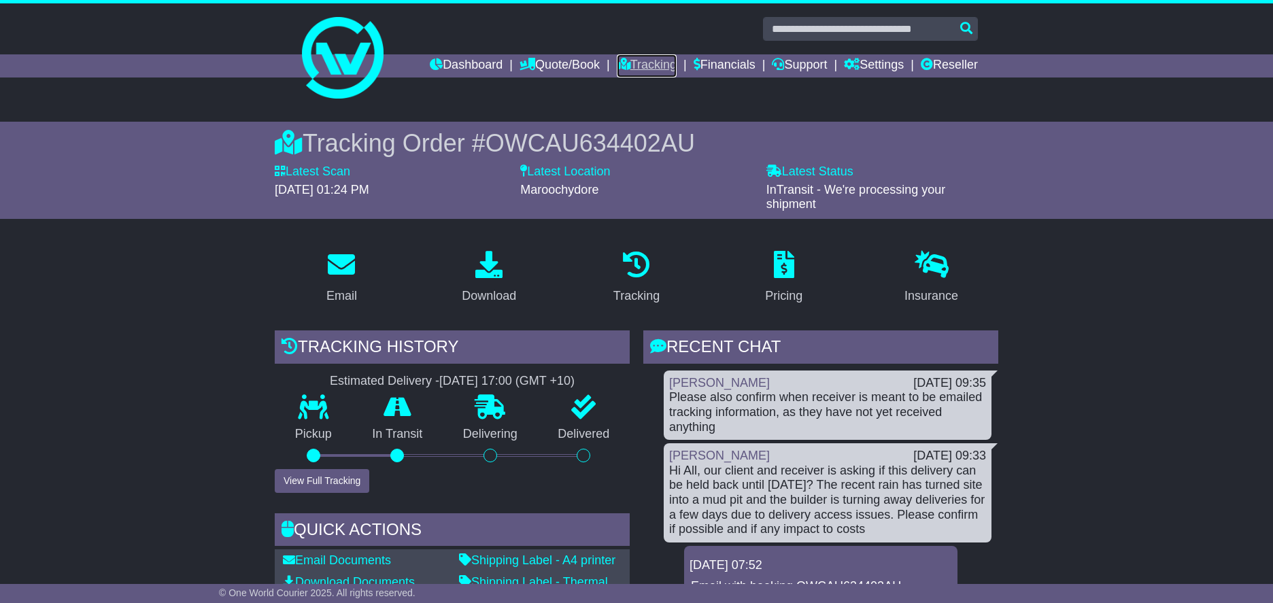
click at [619, 58] on link "Tracking" at bounding box center [647, 65] width 60 height 23
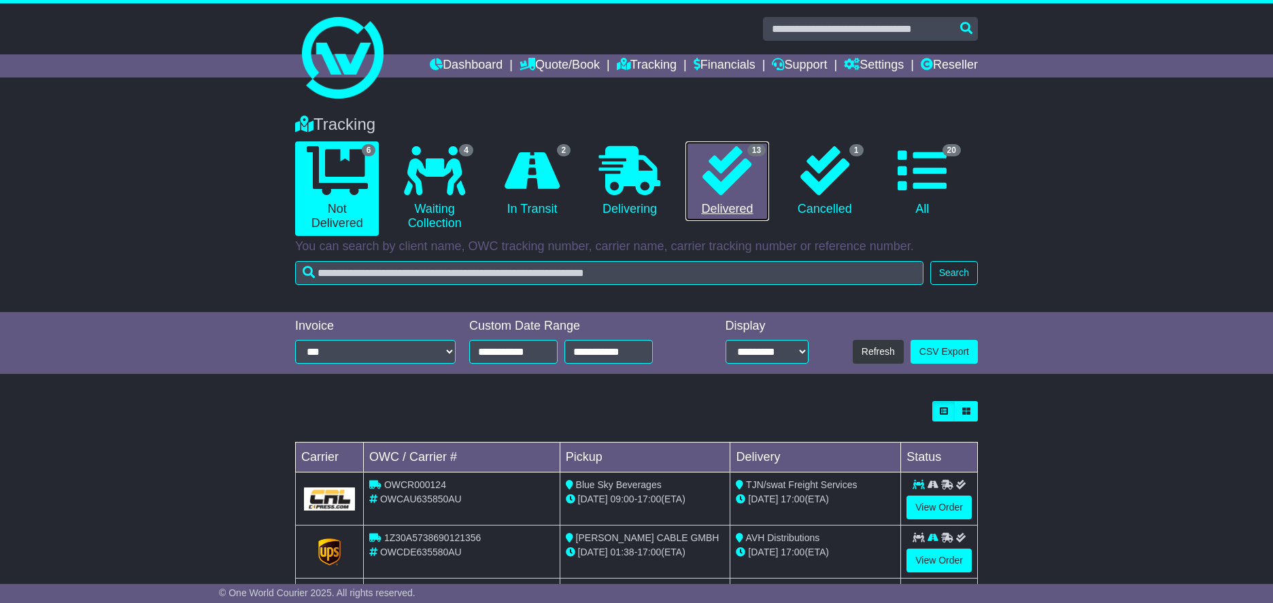
click at [754, 165] on link "13 Delivered" at bounding box center [727, 181] width 84 height 80
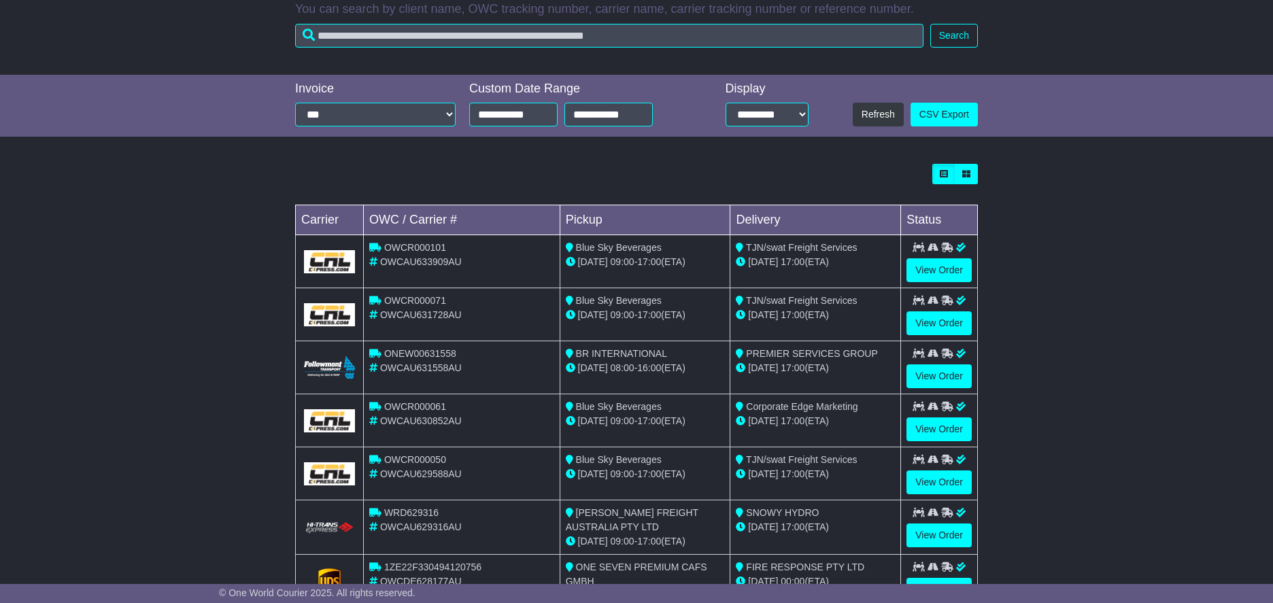
scroll to position [241, 0]
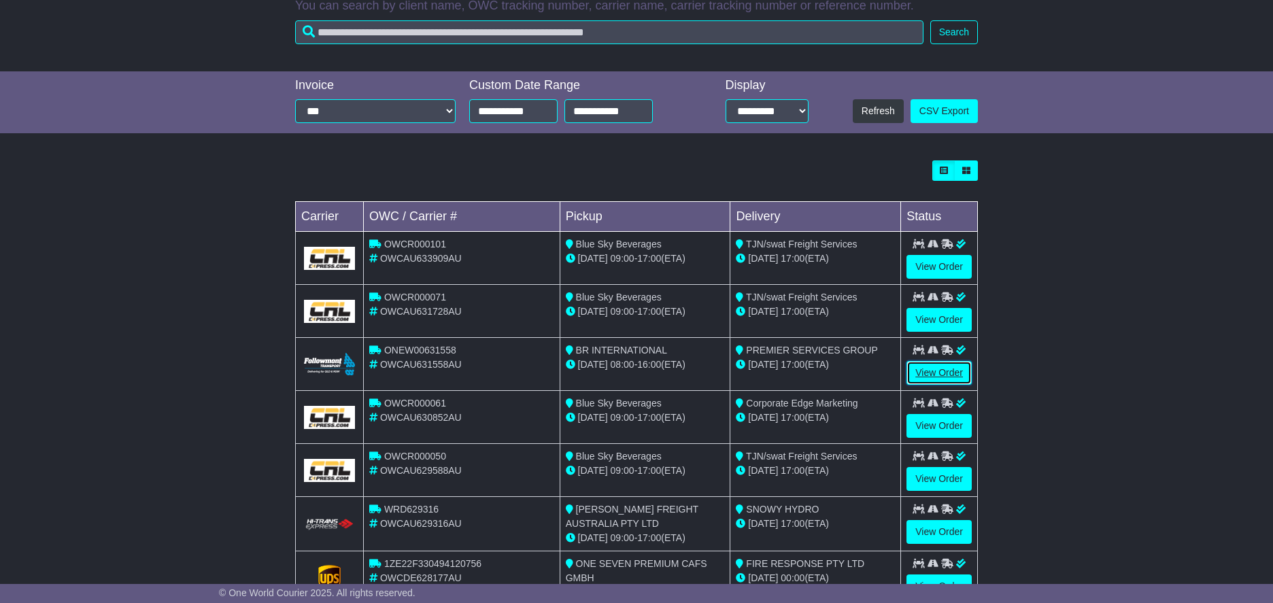
click at [928, 366] on link "View Order" at bounding box center [938, 373] width 65 height 24
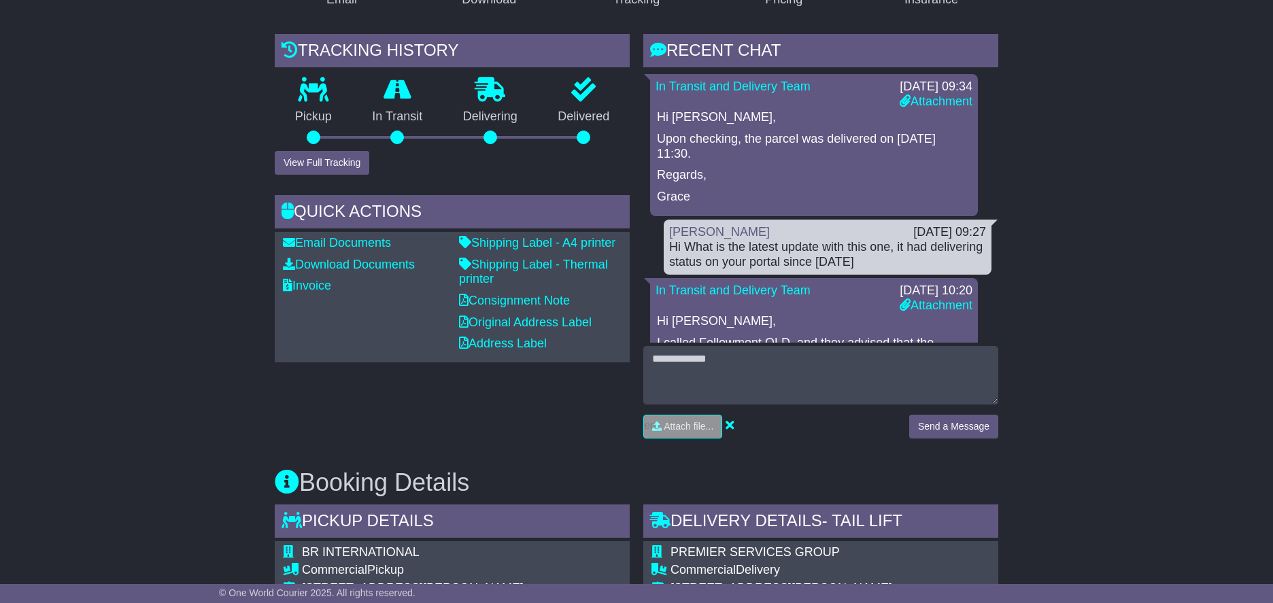
scroll to position [313, 0]
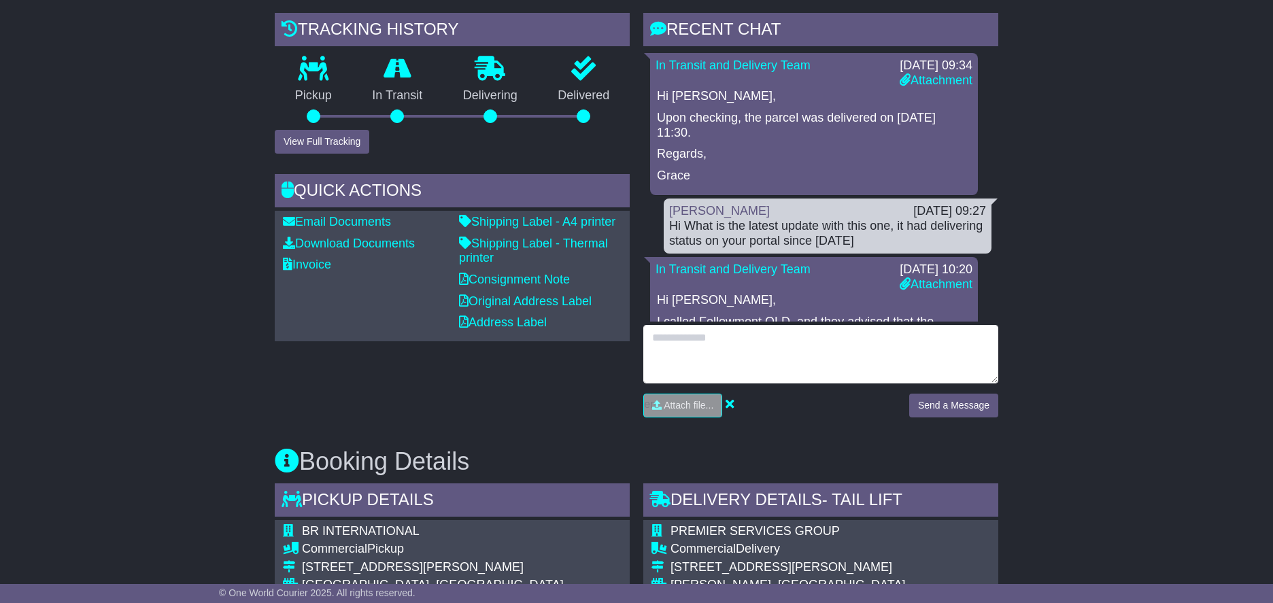
click at [811, 343] on textarea at bounding box center [820, 354] width 355 height 58
type textarea "**********"
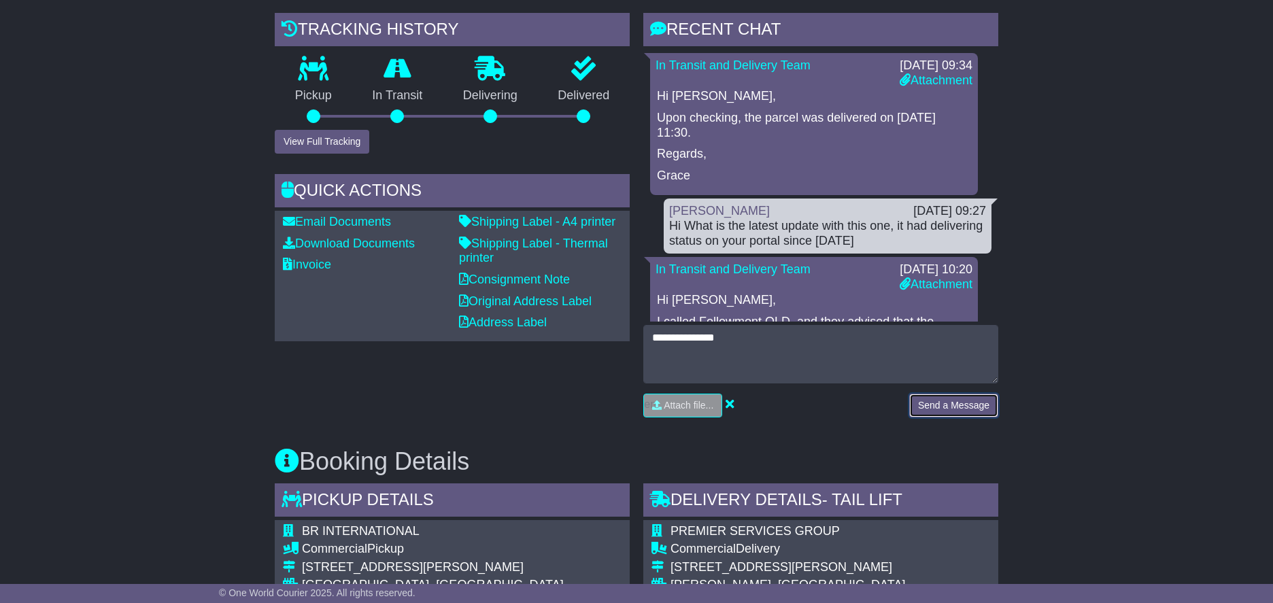
click at [938, 414] on button "Send a Message" at bounding box center [953, 406] width 89 height 24
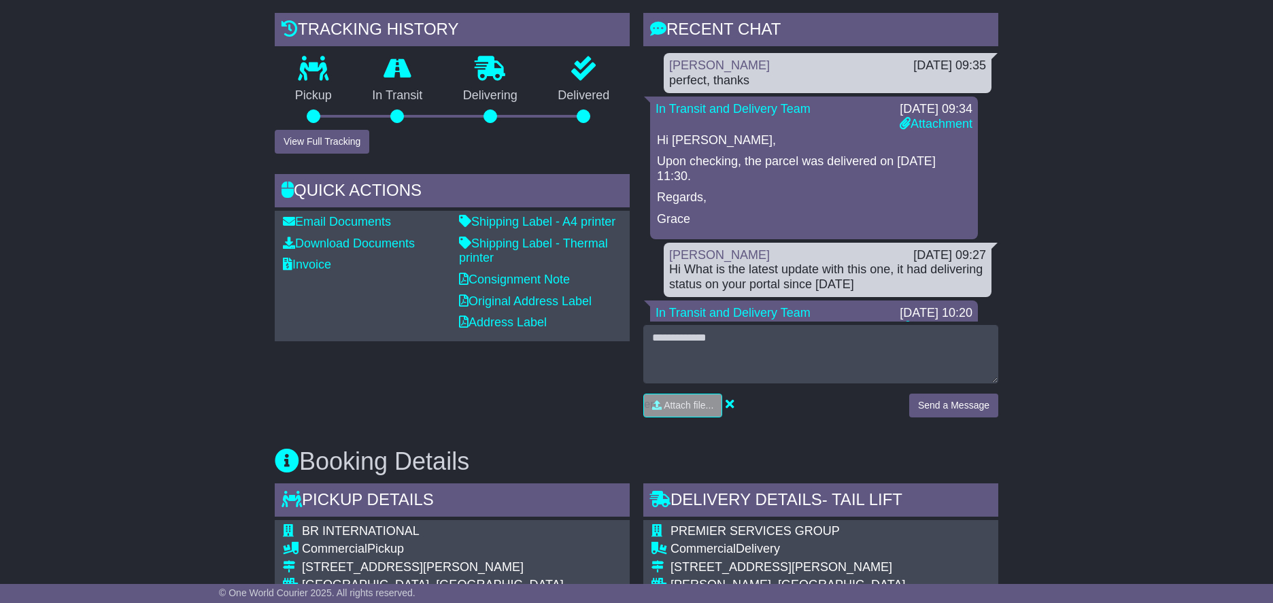
scroll to position [0, 0]
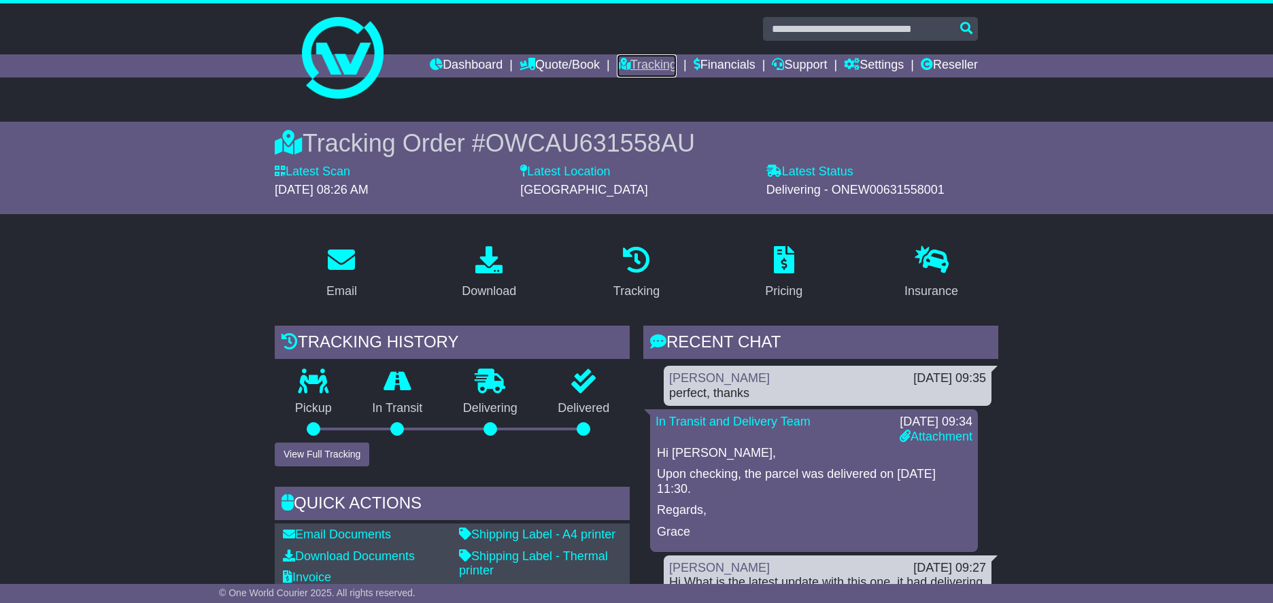
click at [624, 56] on link "Tracking" at bounding box center [647, 65] width 60 height 23
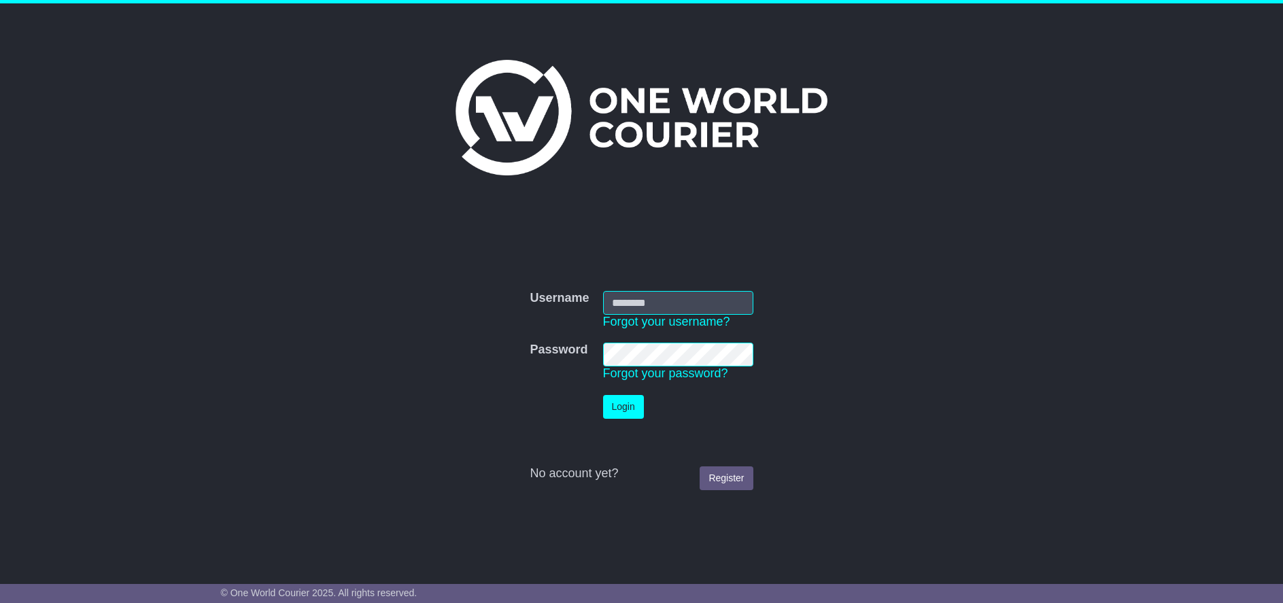
type input "******"
click at [616, 400] on button "Login" at bounding box center [623, 407] width 41 height 24
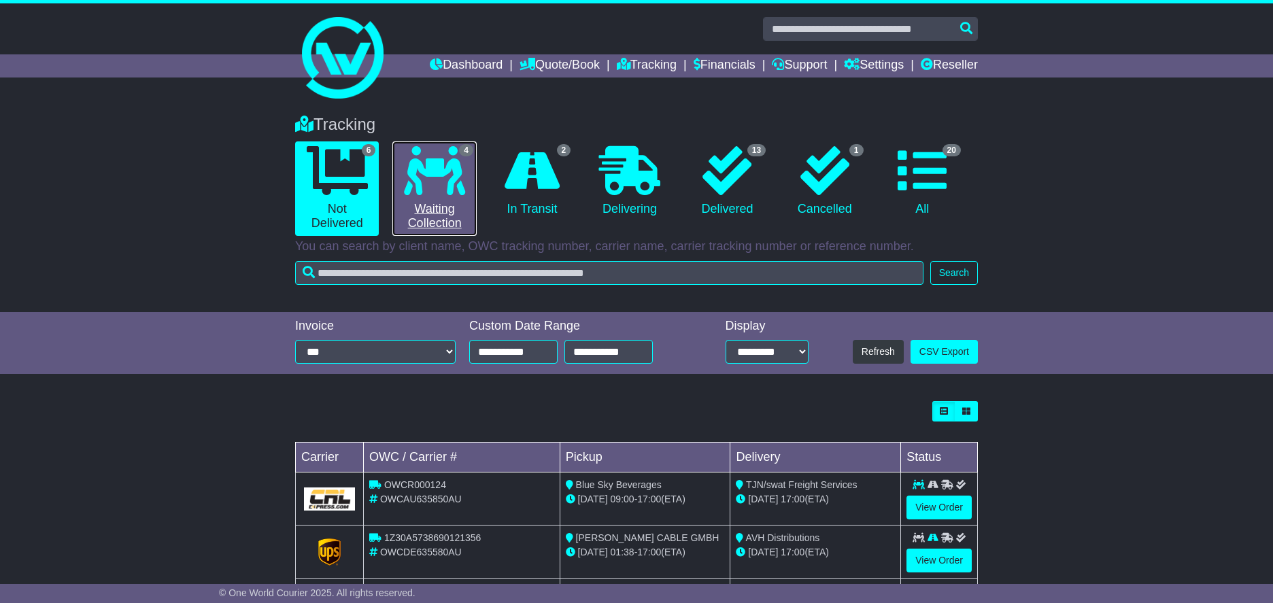
click at [465, 183] on icon at bounding box center [434, 170] width 61 height 49
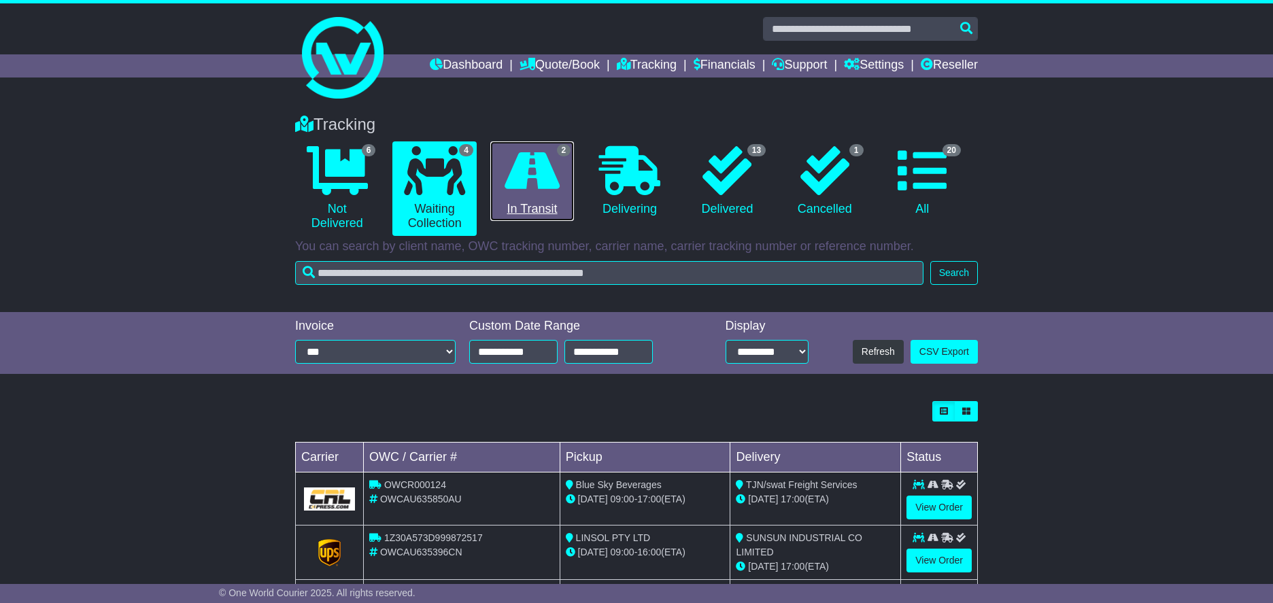
click at [511, 186] on icon at bounding box center [532, 170] width 55 height 49
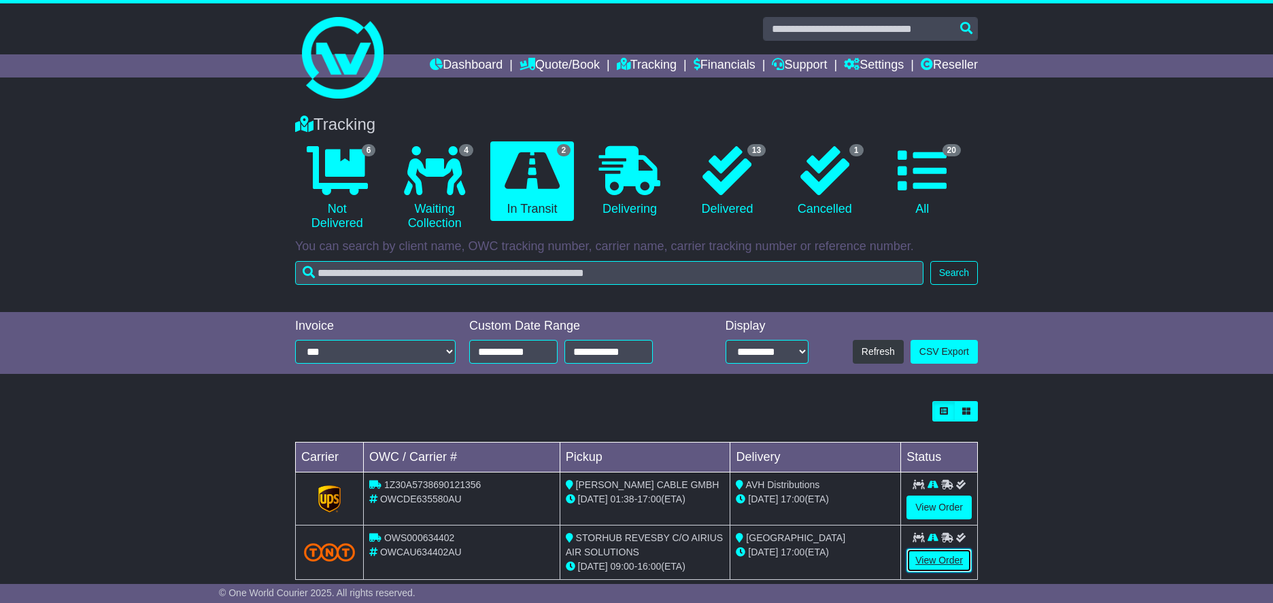
click at [955, 562] on link "View Order" at bounding box center [938, 561] width 65 height 24
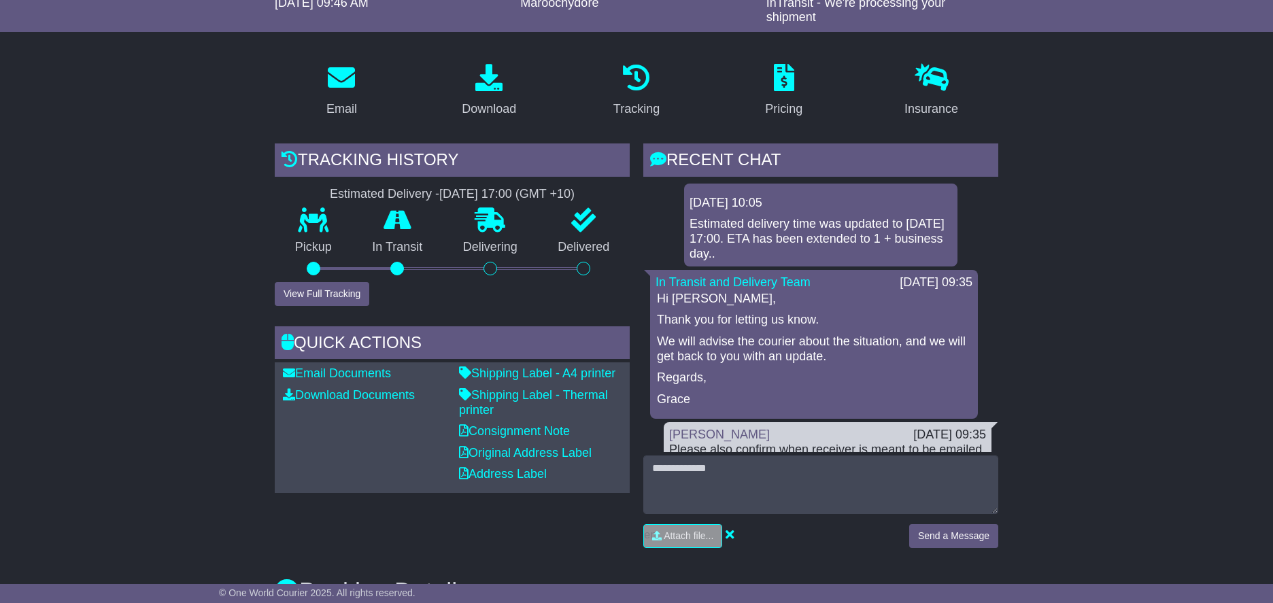
scroll to position [189, 0]
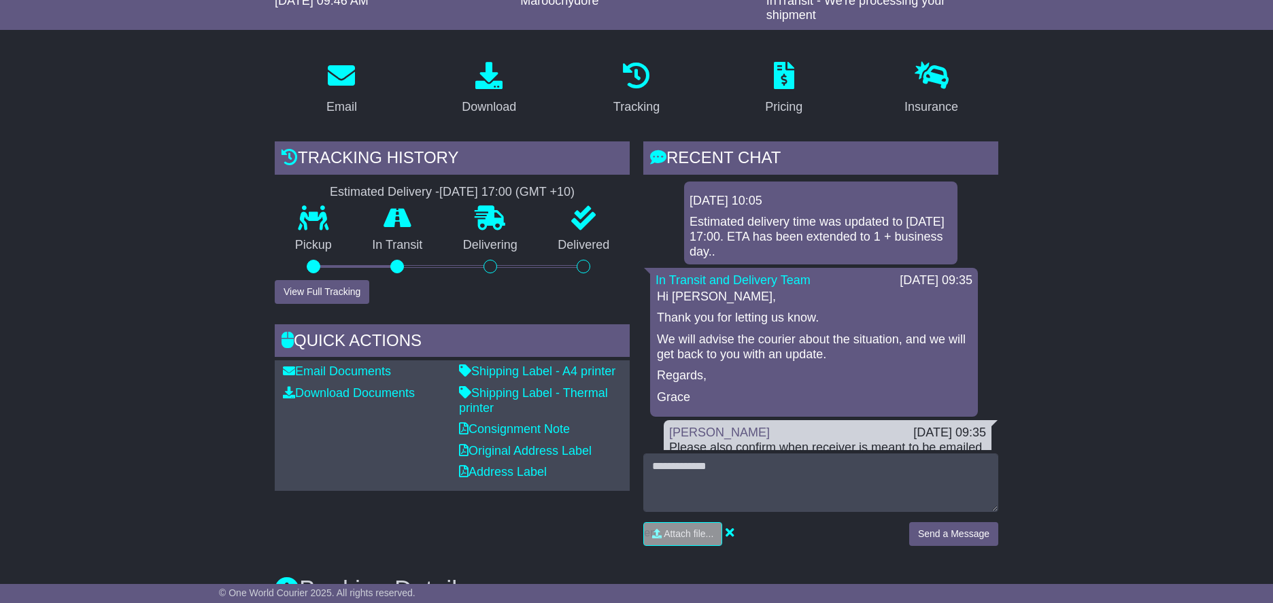
drag, startPoint x: 999, startPoint y: 278, endPoint x: 995, endPoint y: 287, distance: 9.7
click at [995, 287] on div "RECENT CHAT Loading... No messages 20 Aug 2025 10:05 Estimated delivery time wa…" at bounding box center [821, 348] width 369 height 415
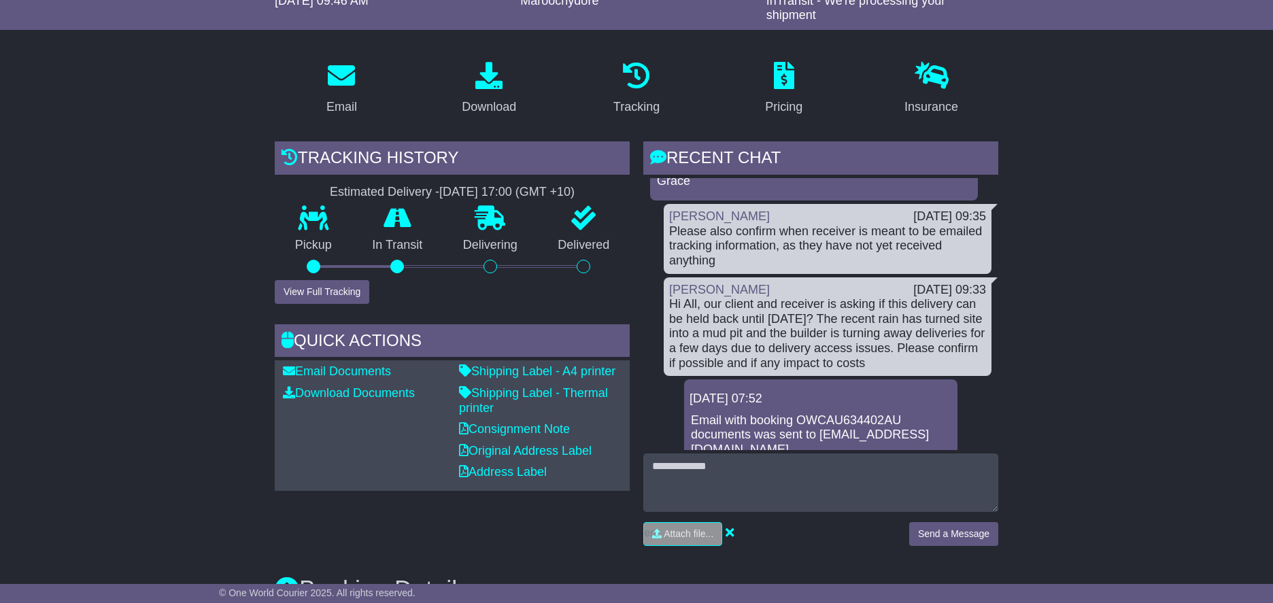
scroll to position [0, 0]
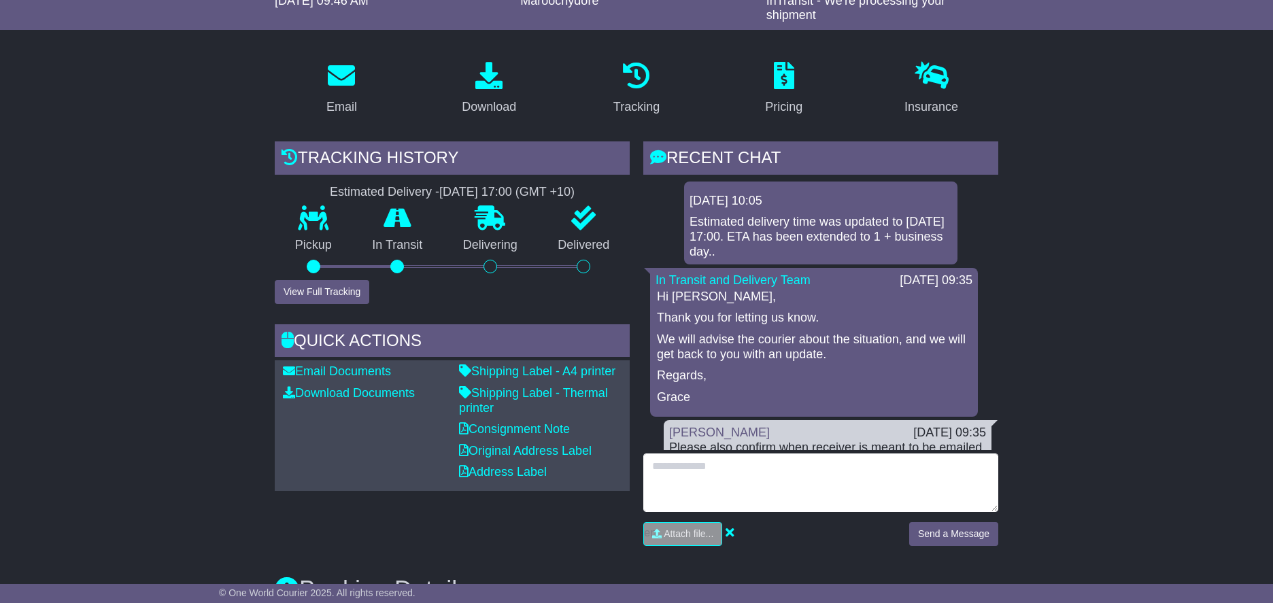
click at [671, 470] on textarea at bounding box center [820, 483] width 355 height 58
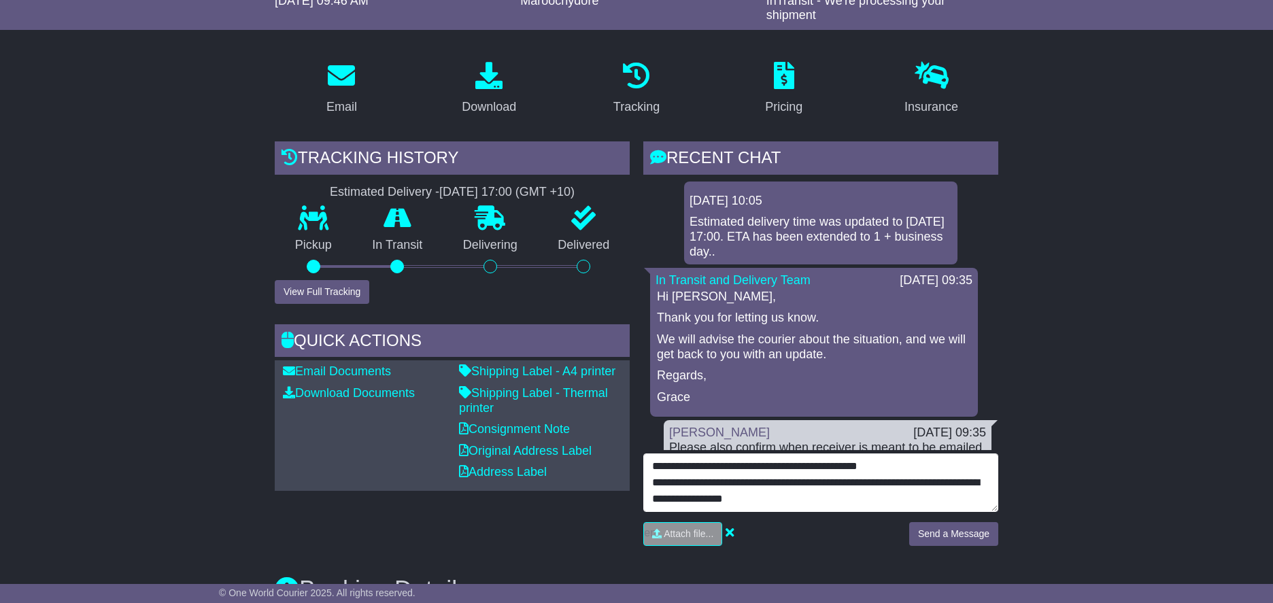
type textarea "**********"
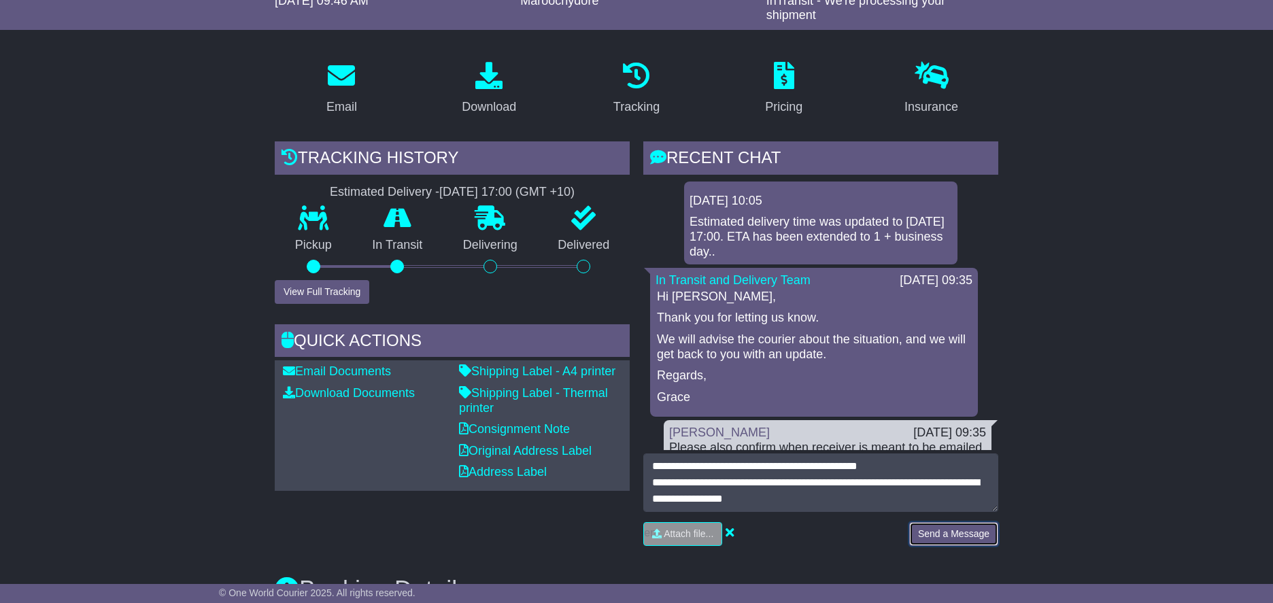
click at [951, 537] on button "Send a Message" at bounding box center [953, 534] width 89 height 24
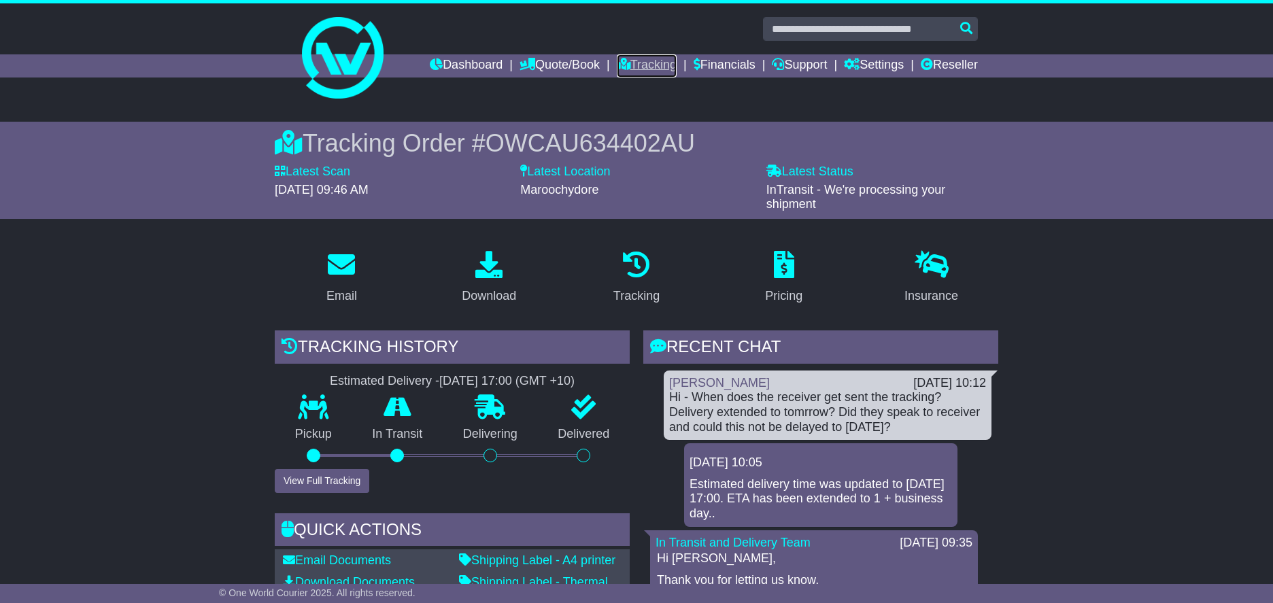
click at [652, 64] on link "Tracking" at bounding box center [647, 65] width 60 height 23
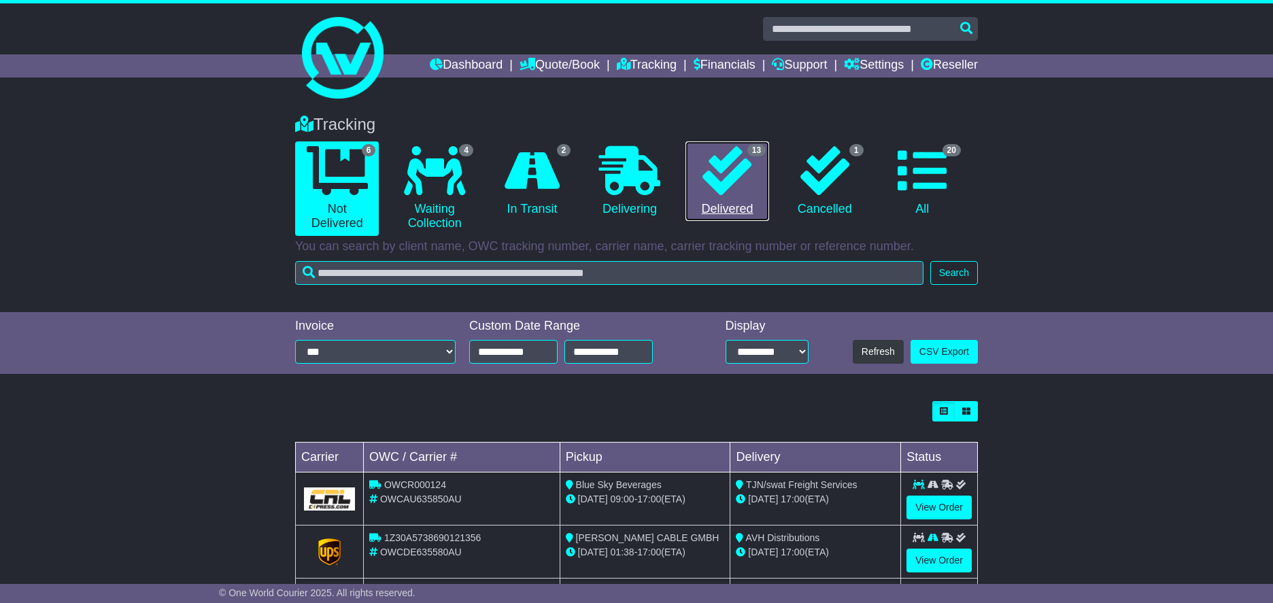
click at [728, 200] on link "13 Delivered" at bounding box center [727, 181] width 84 height 80
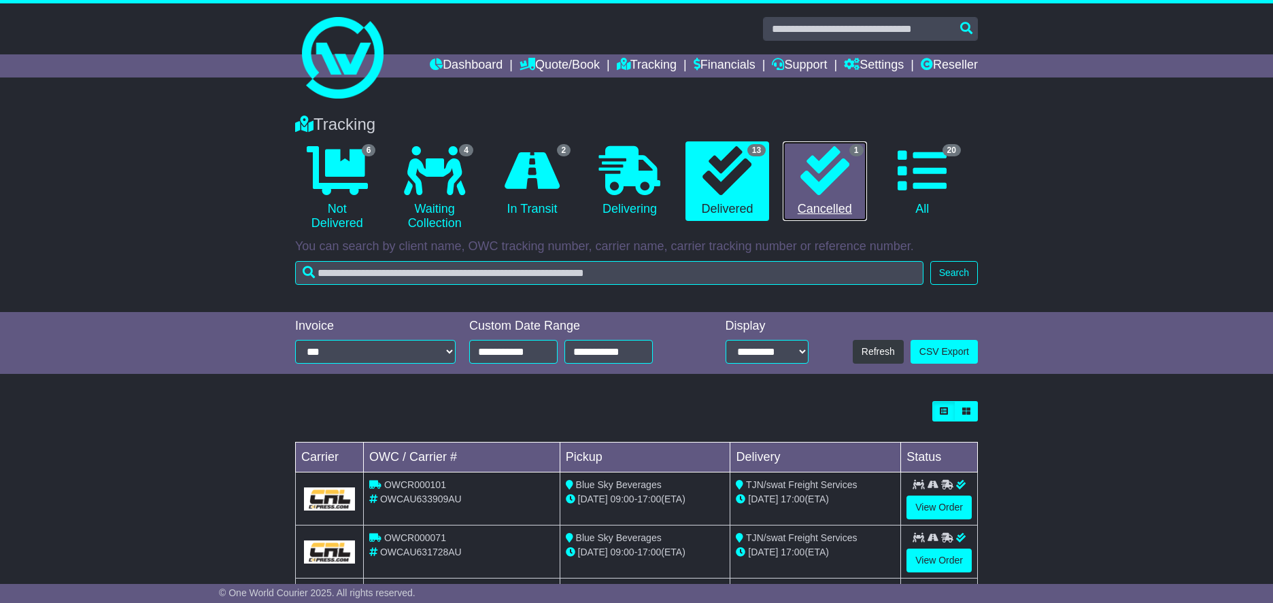
click at [797, 171] on link "1 Cancelled" at bounding box center [825, 181] width 84 height 80
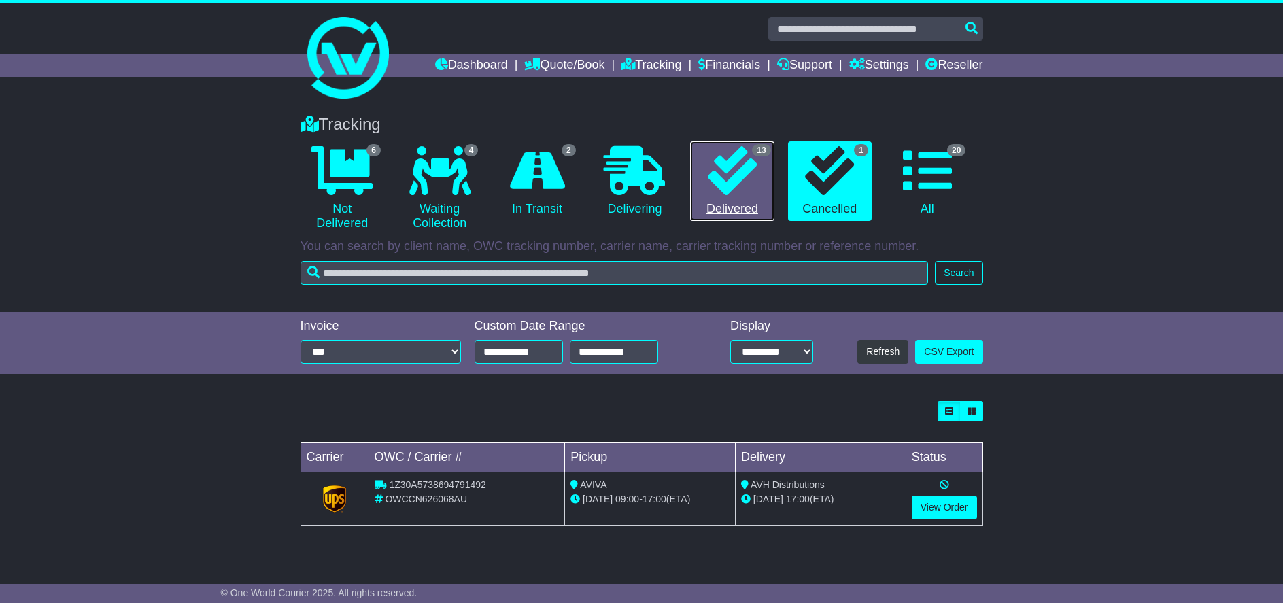
click at [728, 183] on icon at bounding box center [732, 170] width 49 height 49
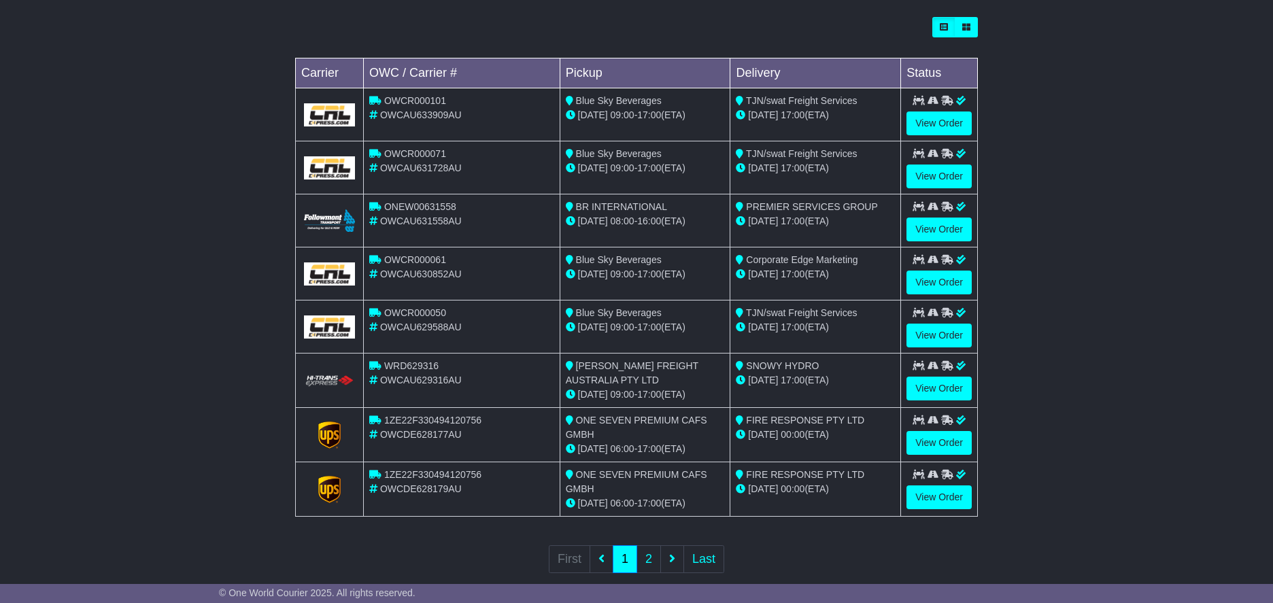
scroll to position [386, 0]
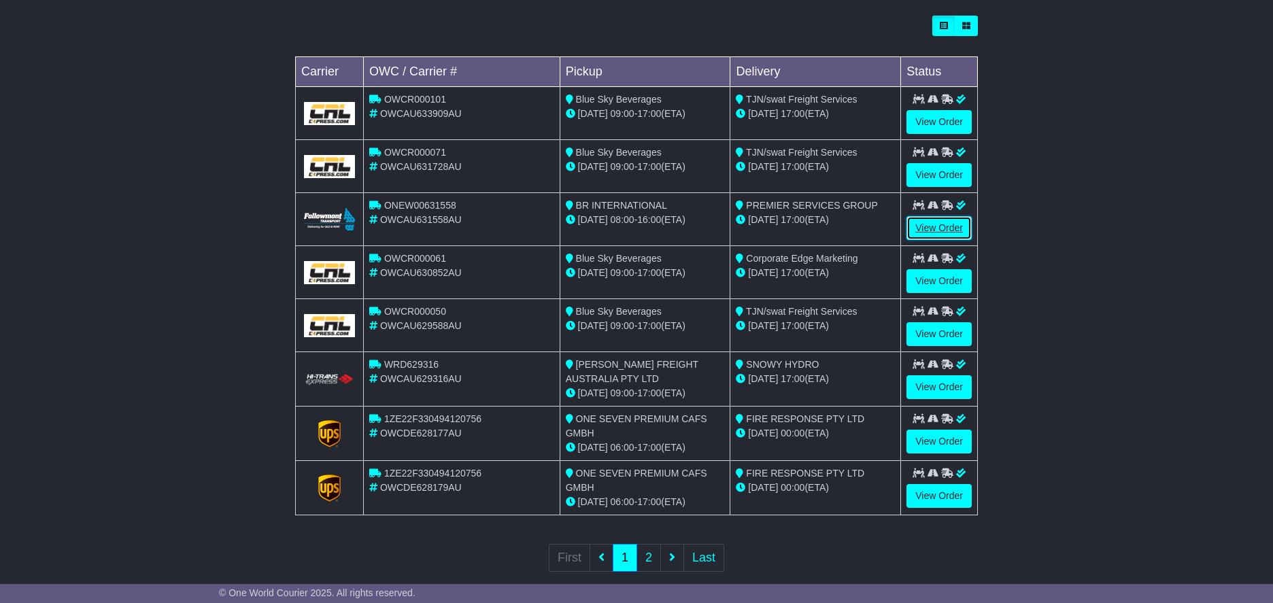
click at [953, 226] on link "View Order" at bounding box center [938, 228] width 65 height 24
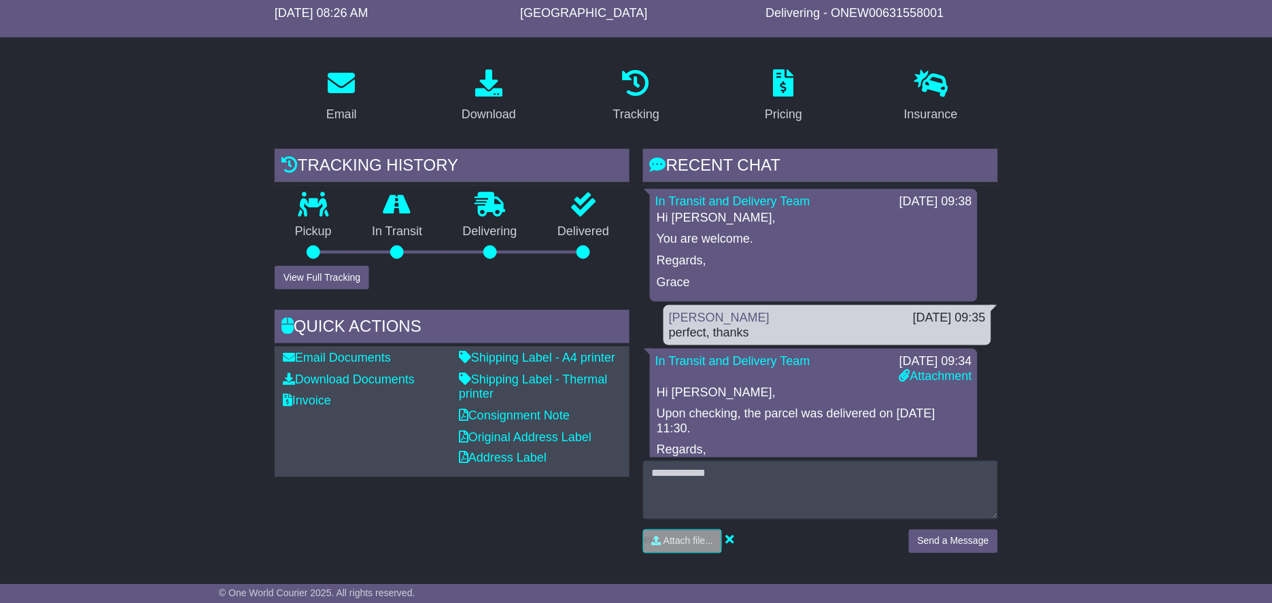
scroll to position [175, 0]
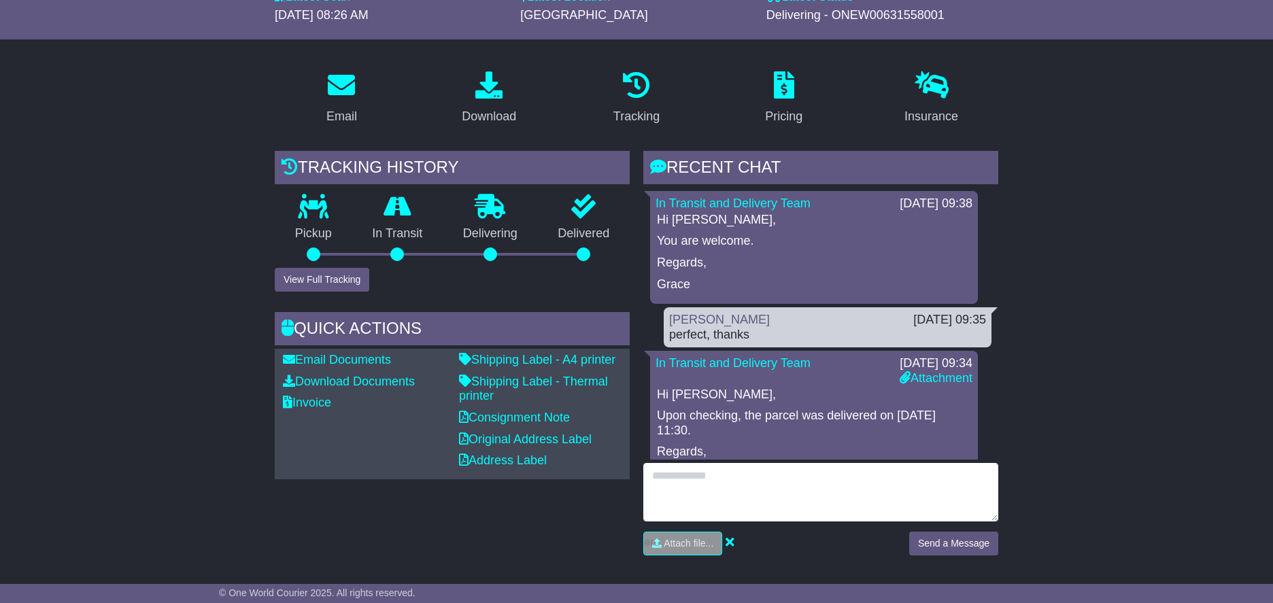
click at [717, 486] on textarea at bounding box center [820, 492] width 355 height 58
type textarea "**********"
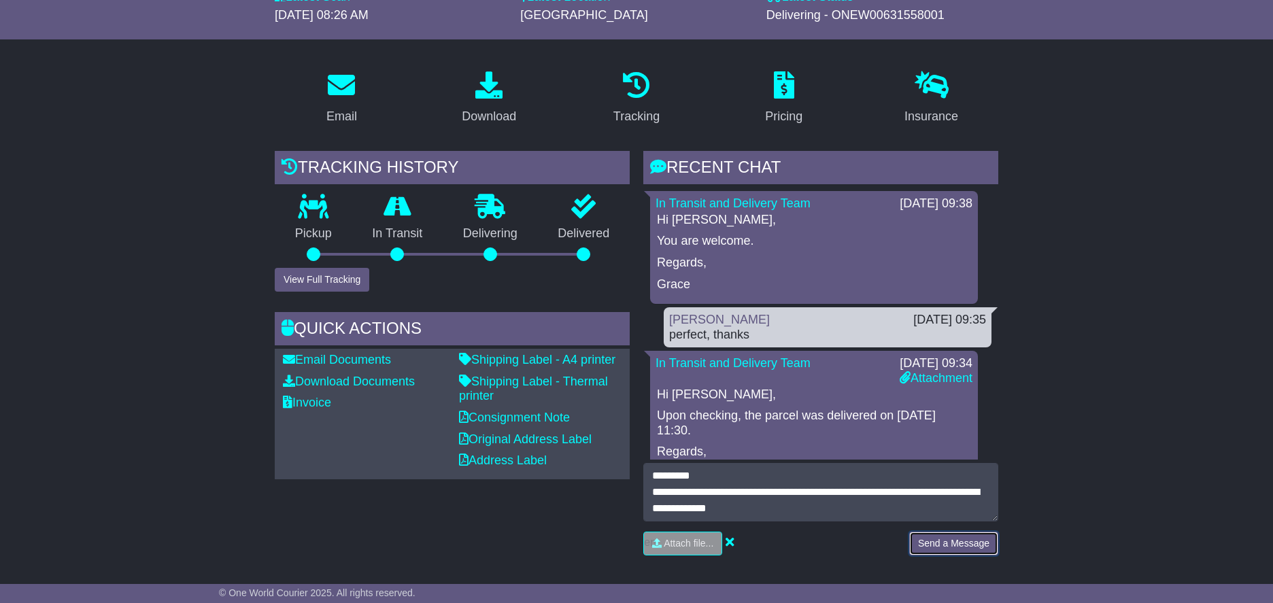
click at [932, 537] on button "Send a Message" at bounding box center [953, 544] width 89 height 24
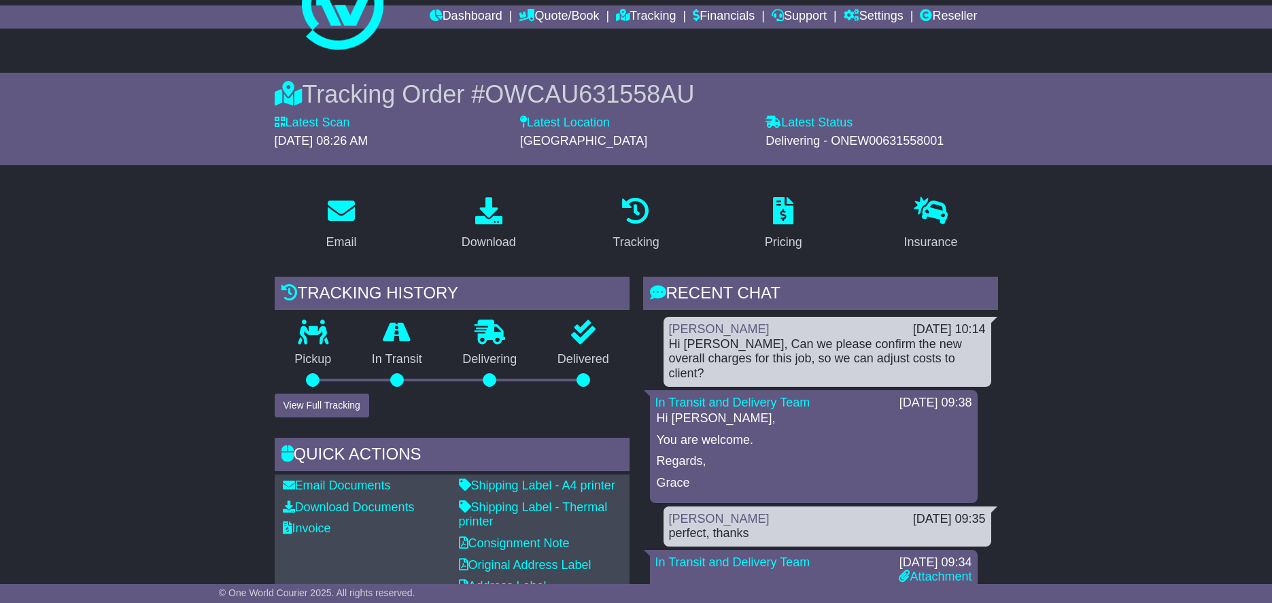
scroll to position [0, 0]
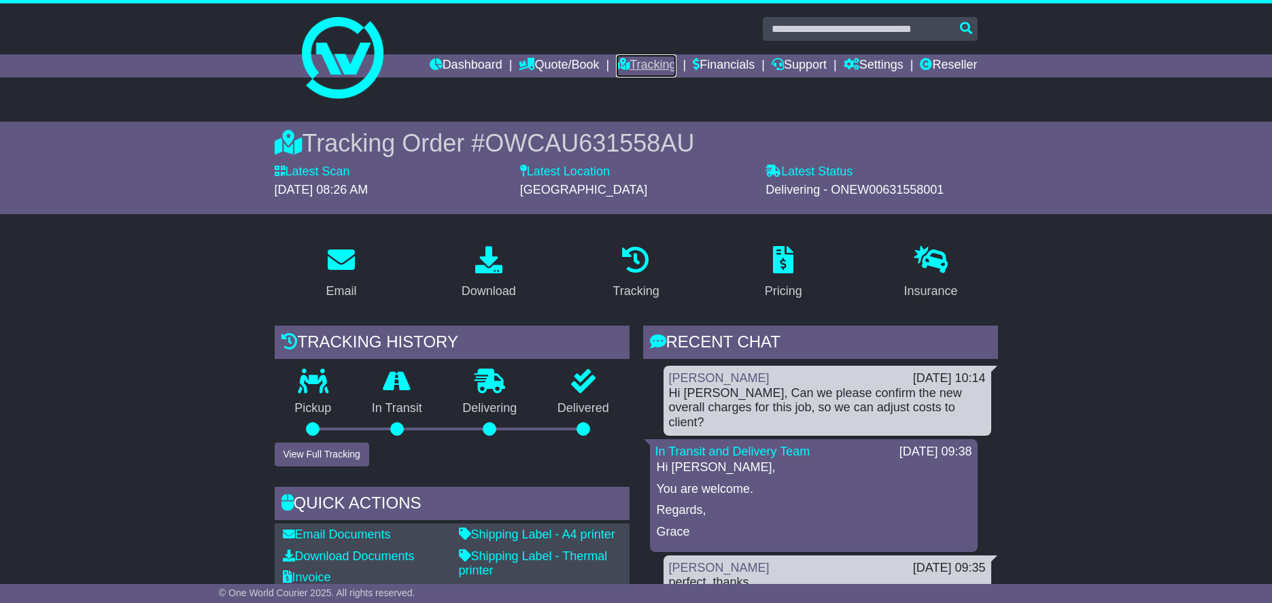
click at [620, 64] on link "Tracking" at bounding box center [646, 65] width 60 height 23
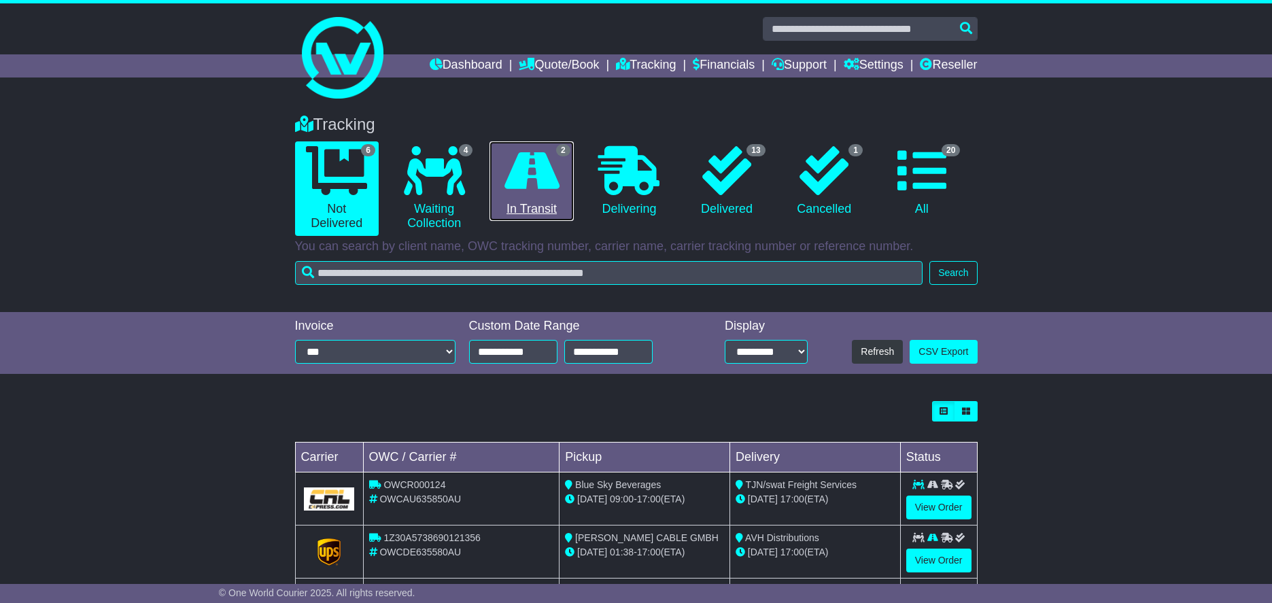
click at [520, 211] on link "2 In Transit" at bounding box center [532, 181] width 84 height 80
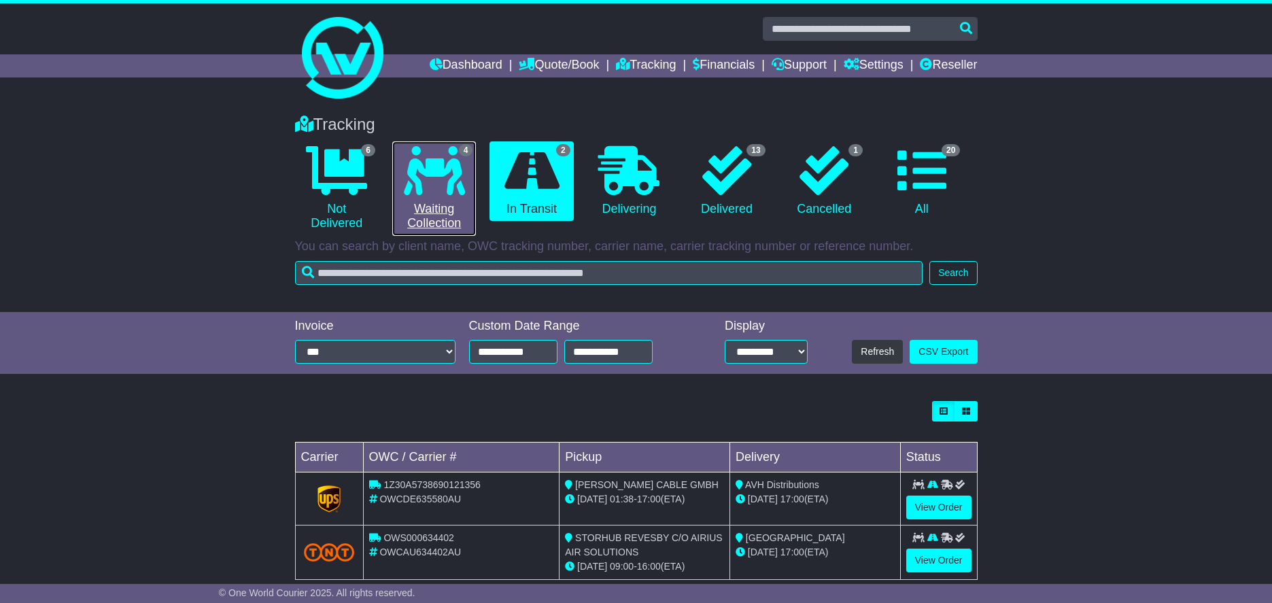
click at [452, 197] on link "4 Waiting Collection" at bounding box center [434, 188] width 84 height 95
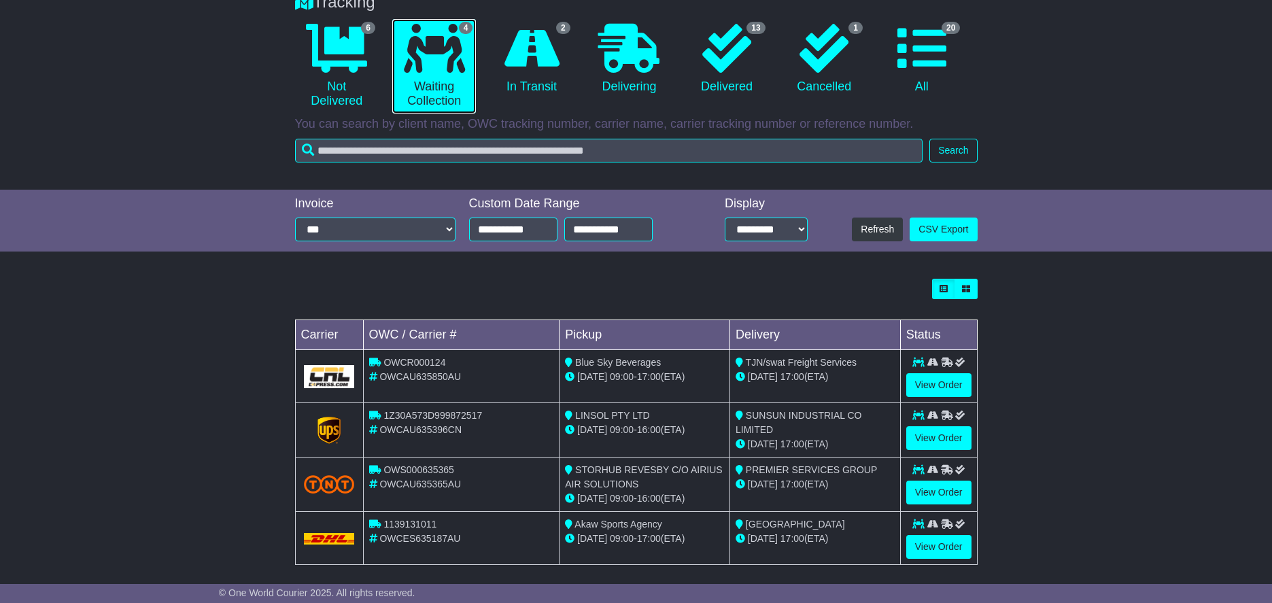
scroll to position [133, 0]
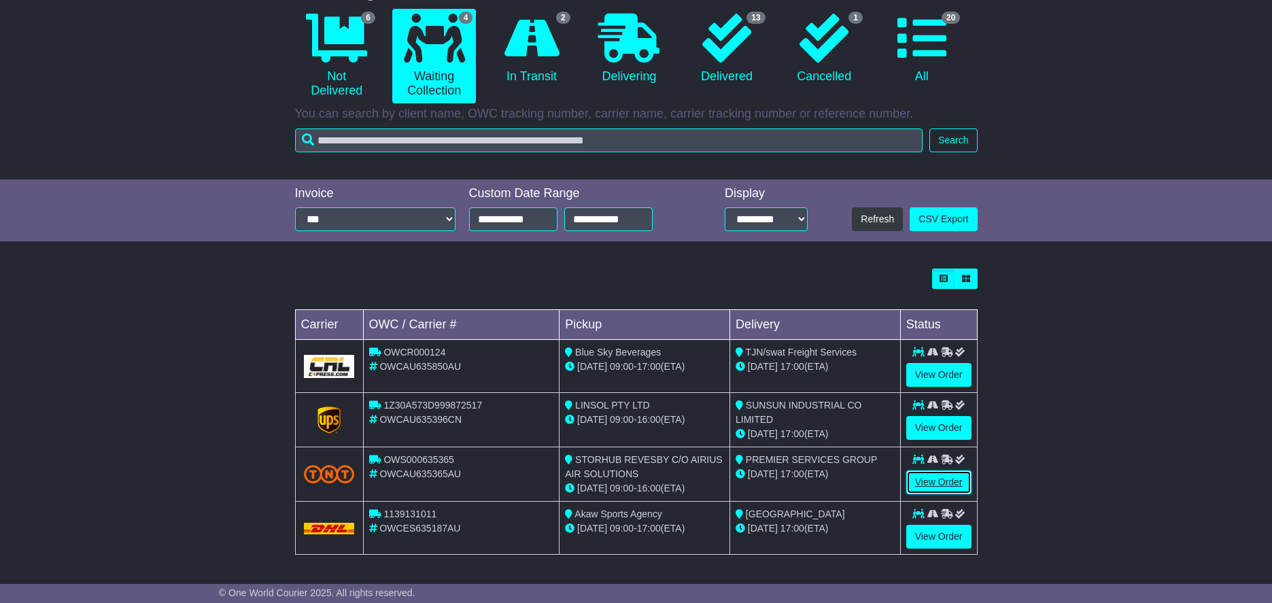
click at [942, 471] on link "View Order" at bounding box center [938, 483] width 65 height 24
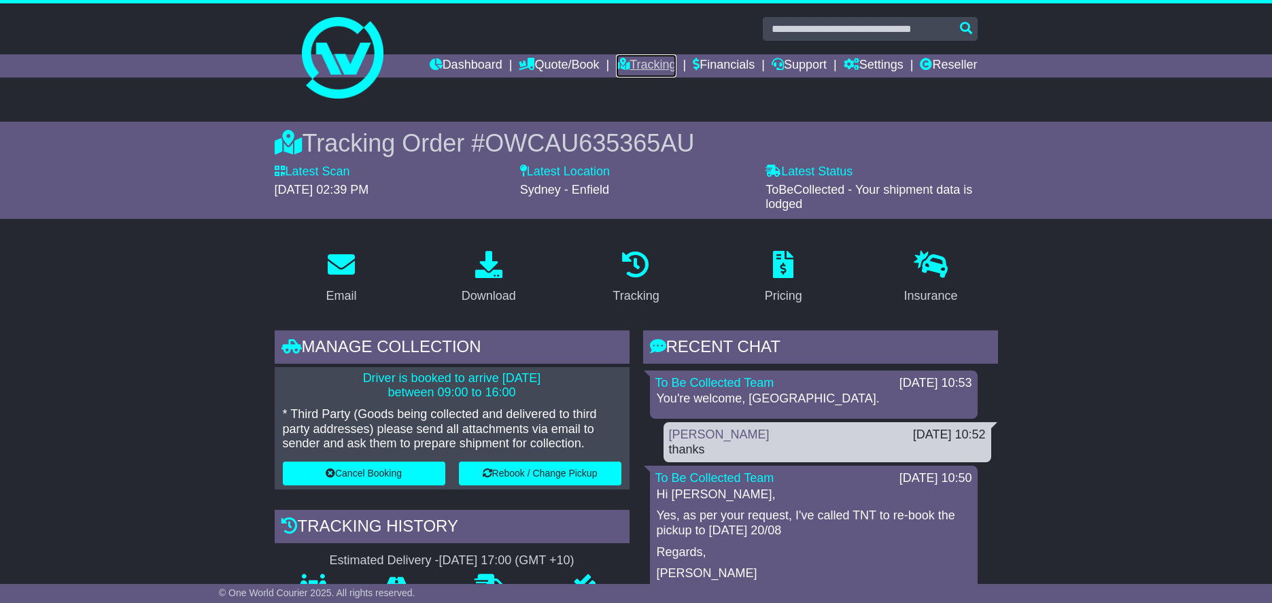
click at [629, 61] on link "Tracking" at bounding box center [646, 65] width 60 height 23
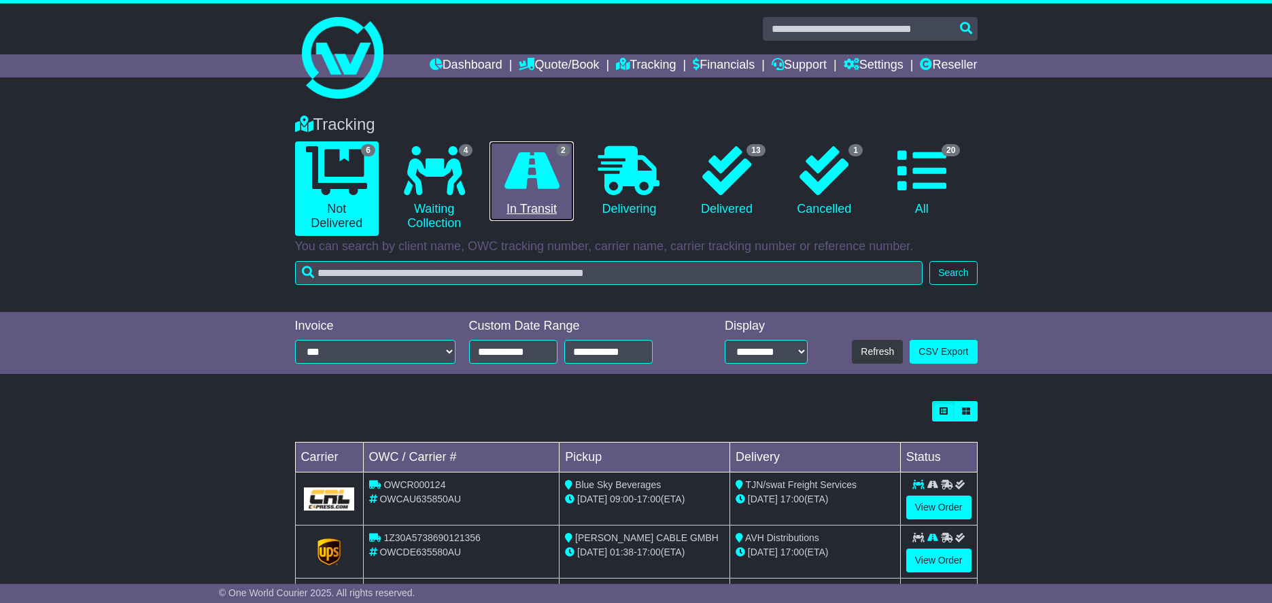
click at [556, 196] on link "2 In Transit" at bounding box center [532, 181] width 84 height 80
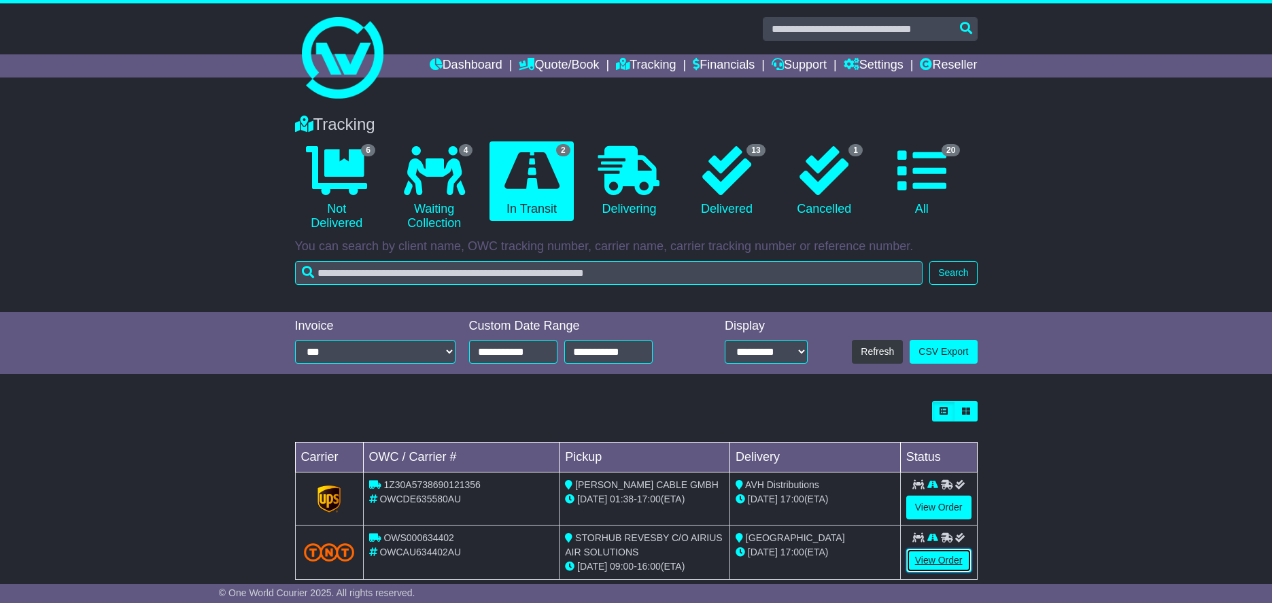
click at [940, 556] on link "View Order" at bounding box center [938, 561] width 65 height 24
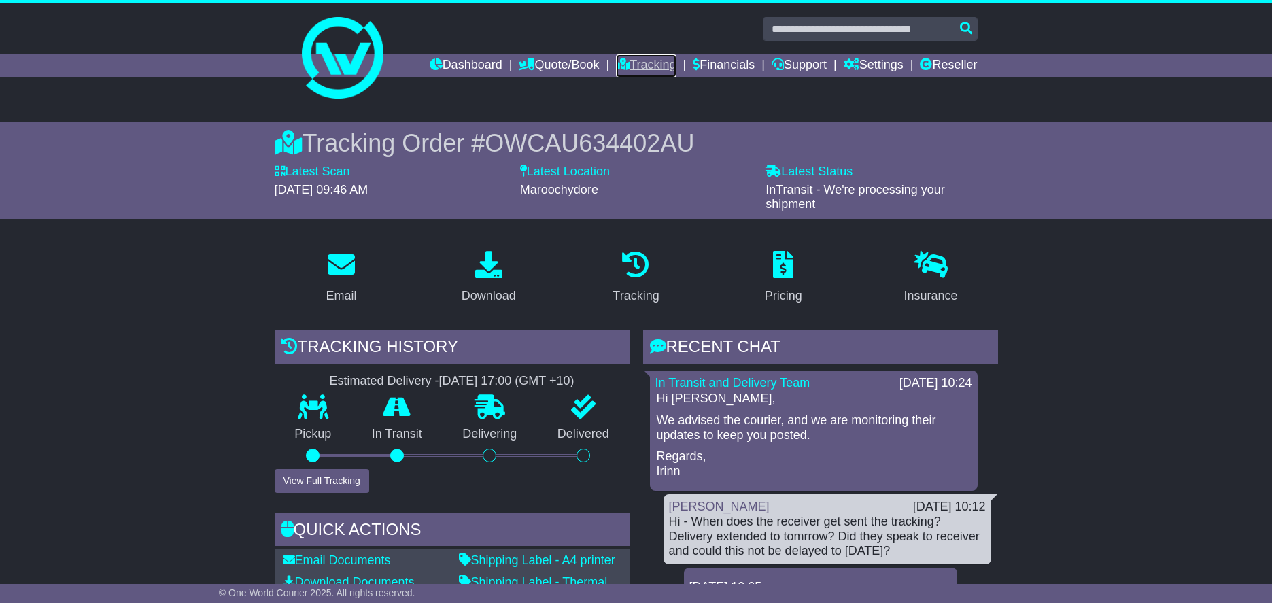
click at [617, 65] on link "Tracking" at bounding box center [646, 65] width 60 height 23
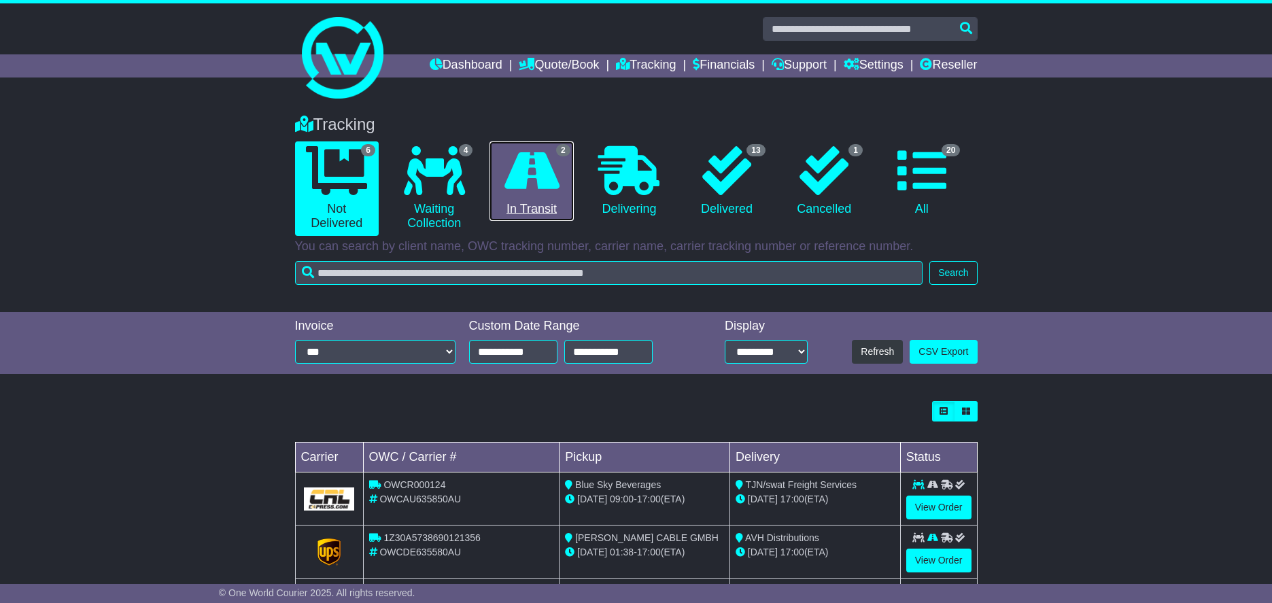
click at [509, 192] on icon at bounding box center [532, 170] width 55 height 49
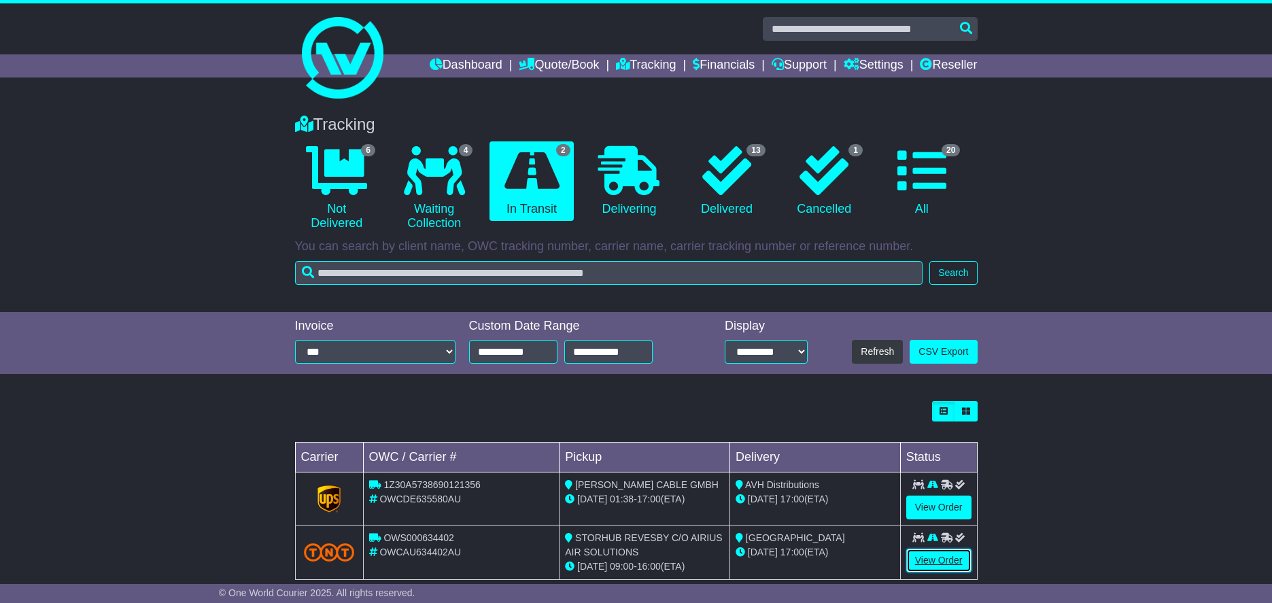
click at [934, 558] on link "View Order" at bounding box center [938, 561] width 65 height 24
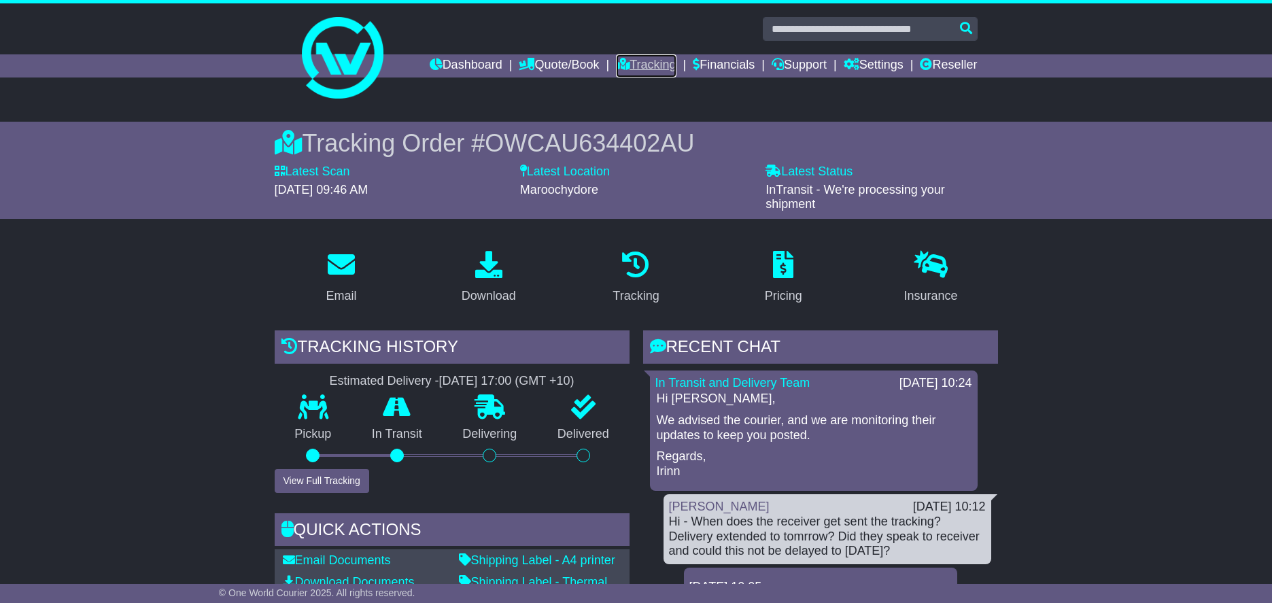
click at [635, 64] on link "Tracking" at bounding box center [646, 65] width 60 height 23
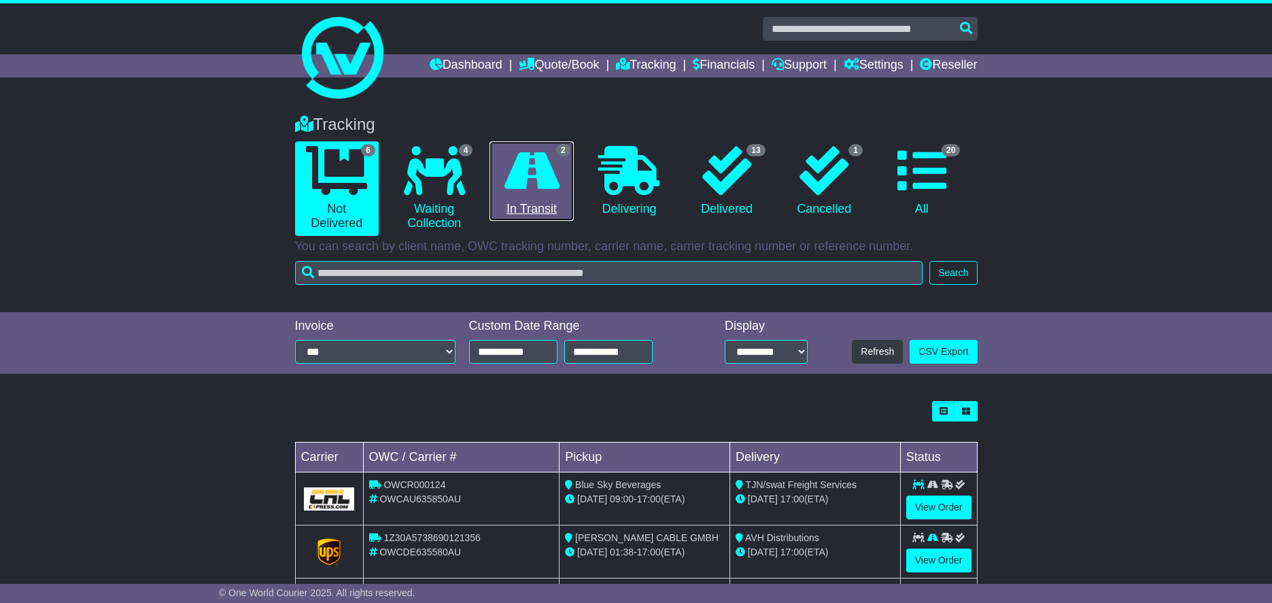
click at [562, 186] on link "2 In Transit" at bounding box center [532, 181] width 84 height 80
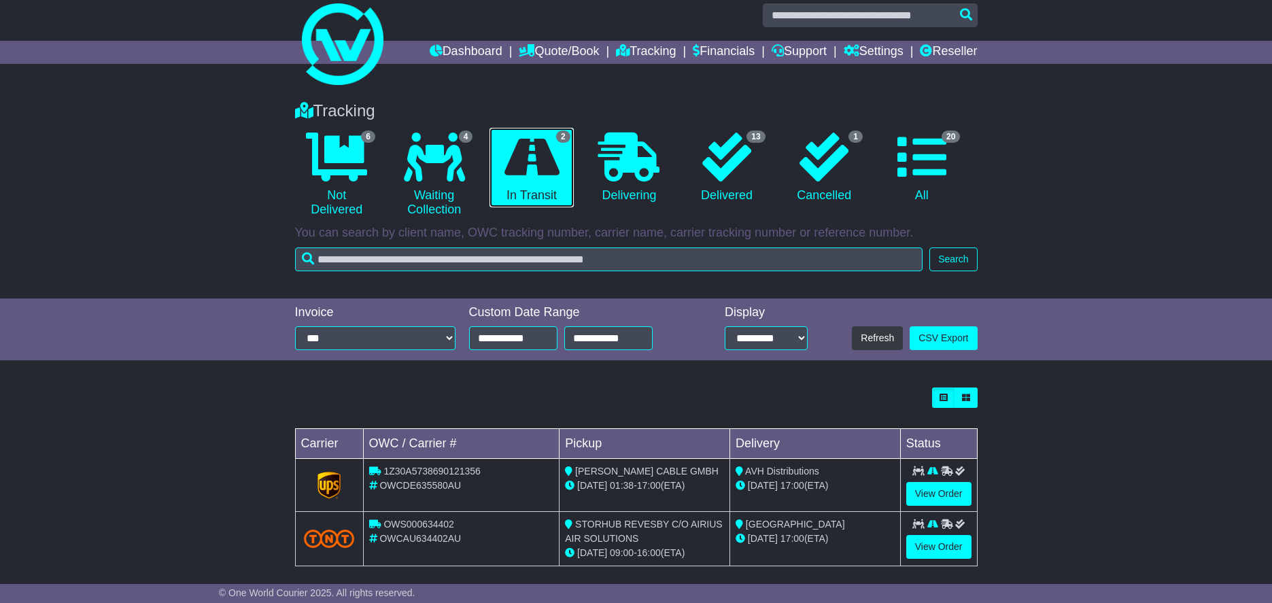
scroll to position [25, 0]
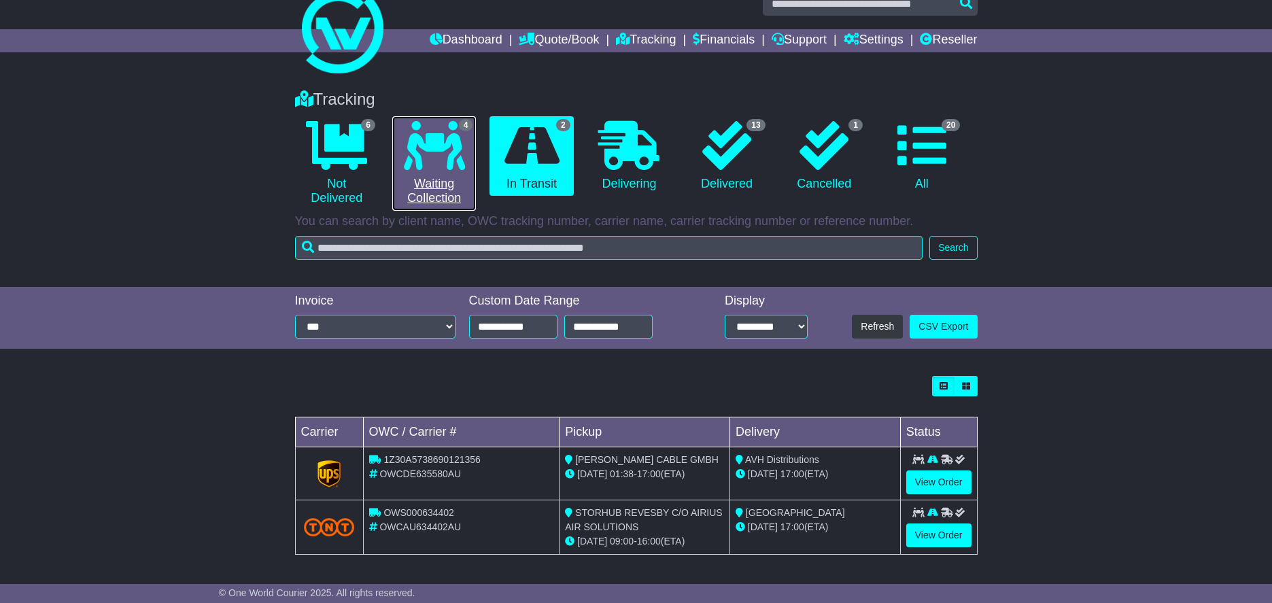
click at [464, 176] on link "4 Waiting Collection" at bounding box center [434, 163] width 84 height 95
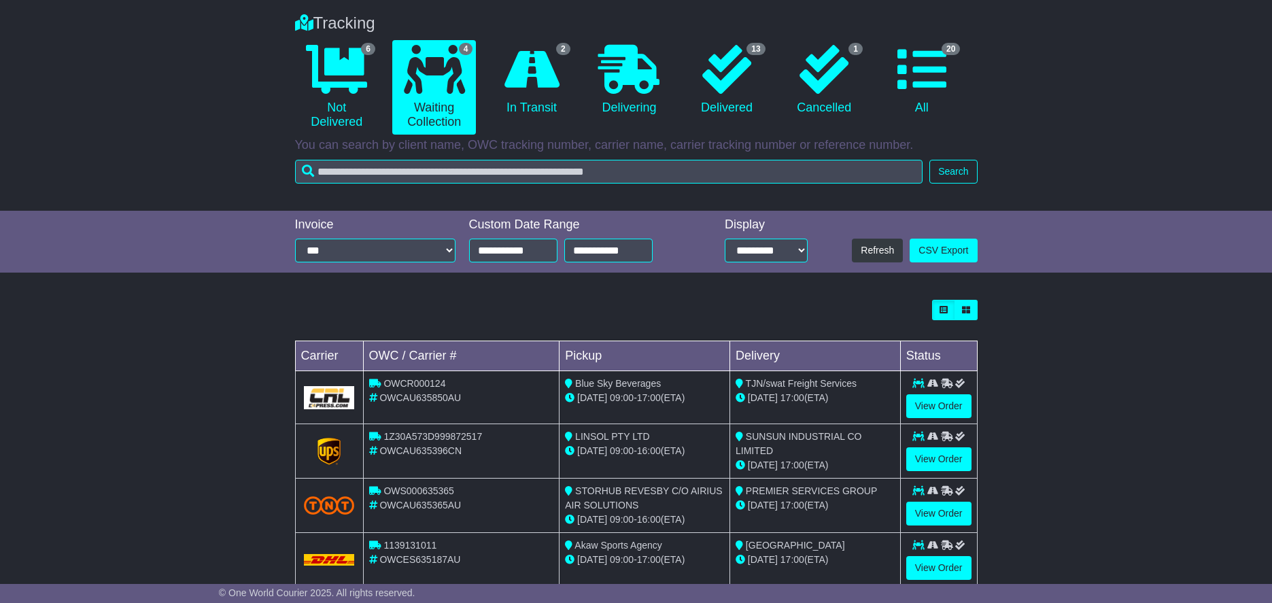
scroll to position [133, 0]
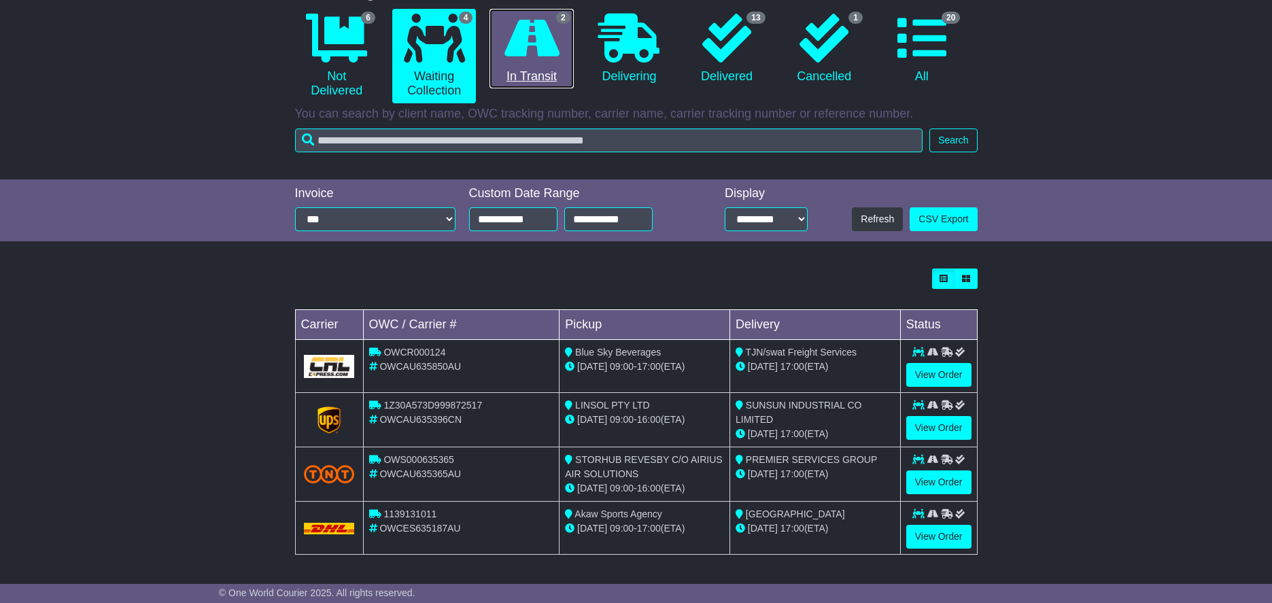
click at [558, 52] on icon at bounding box center [532, 38] width 55 height 49
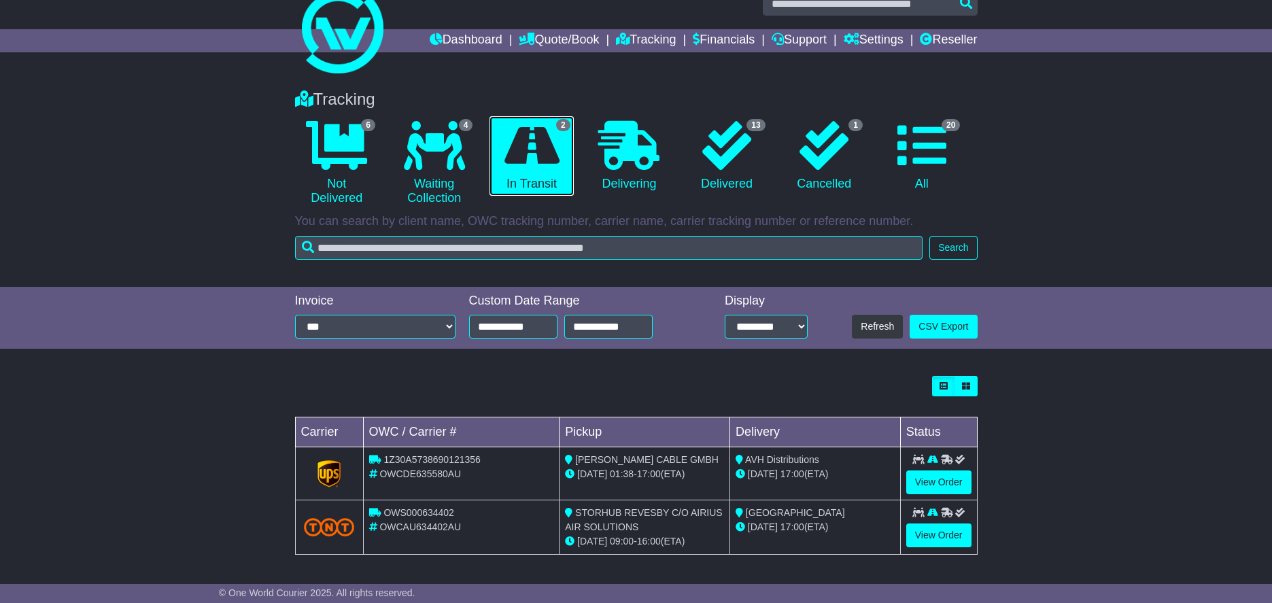
scroll to position [0, 0]
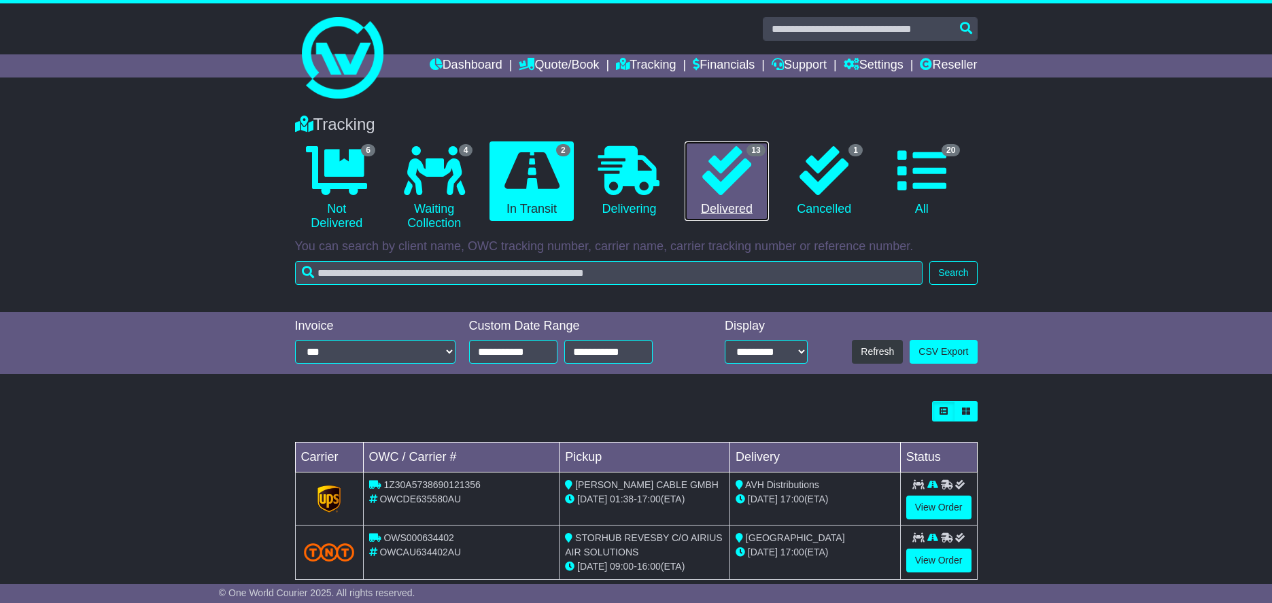
click at [738, 182] on icon at bounding box center [726, 170] width 49 height 49
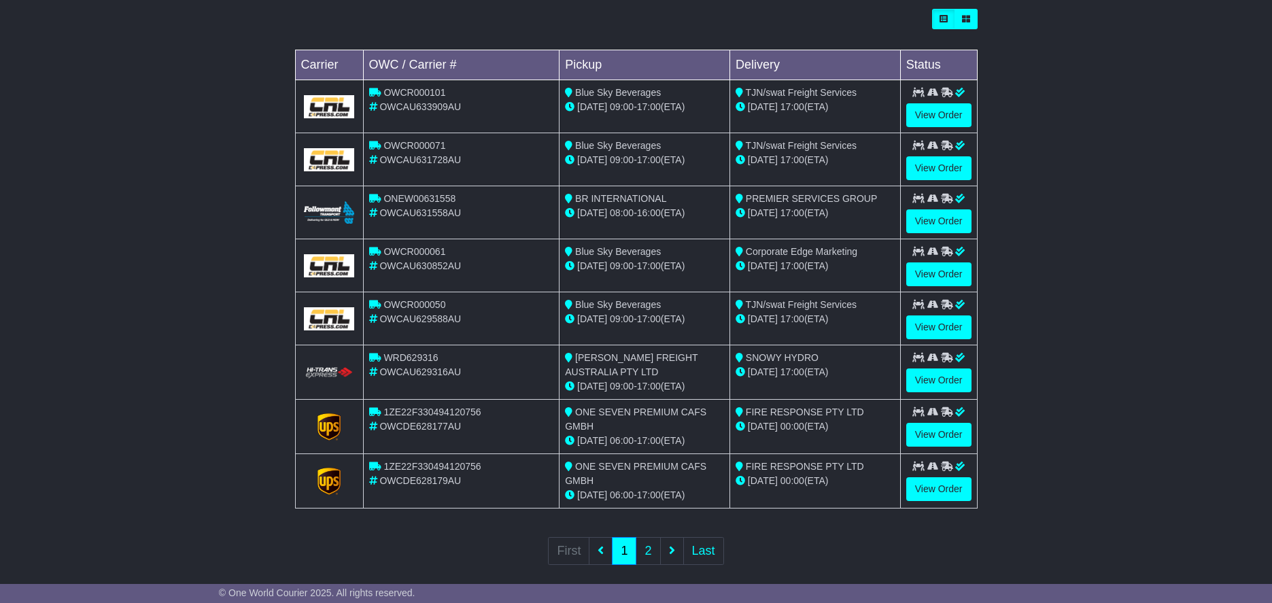
scroll to position [407, 0]
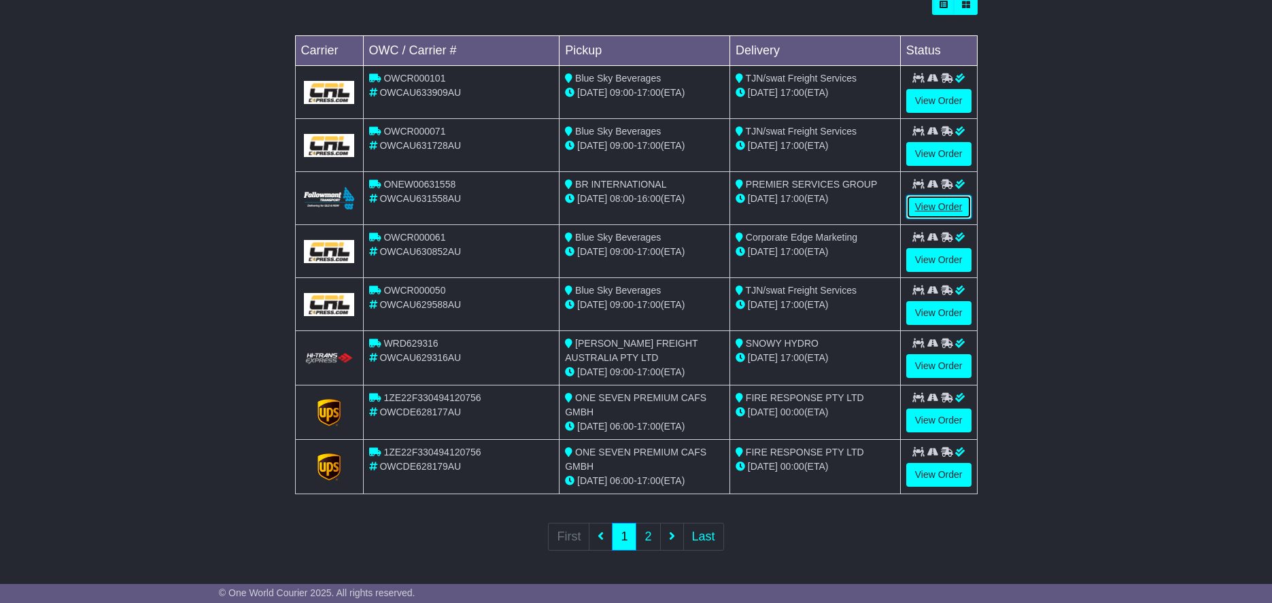
click at [951, 209] on link "View Order" at bounding box center [938, 207] width 65 height 24
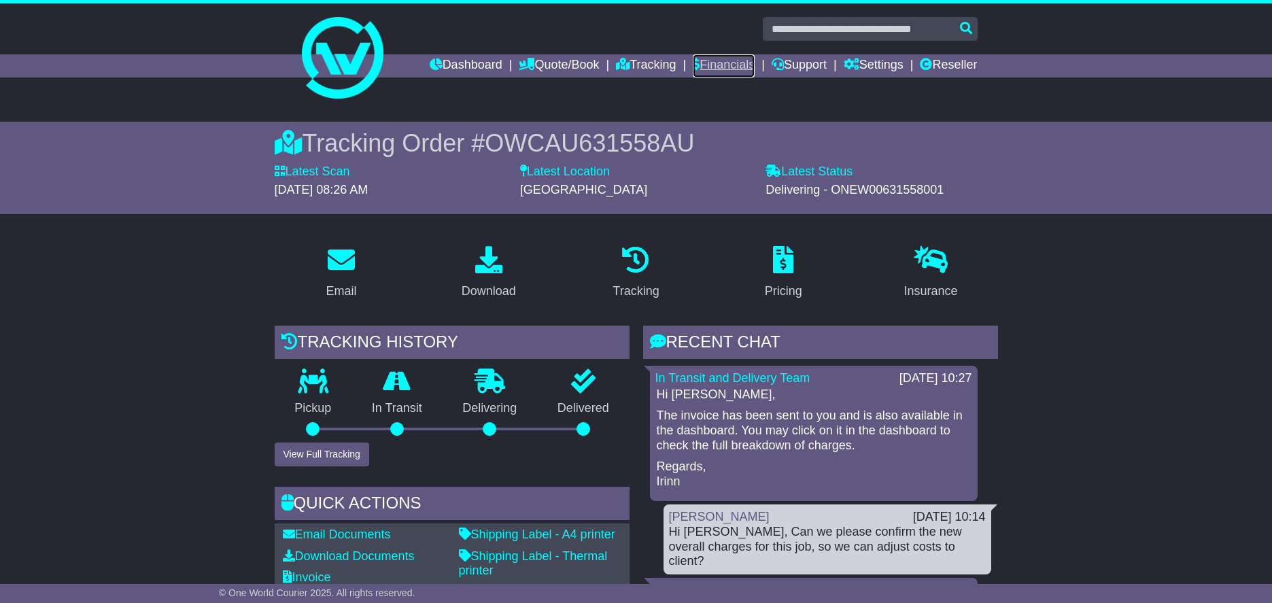
click at [719, 60] on link "Financials" at bounding box center [724, 65] width 62 height 23
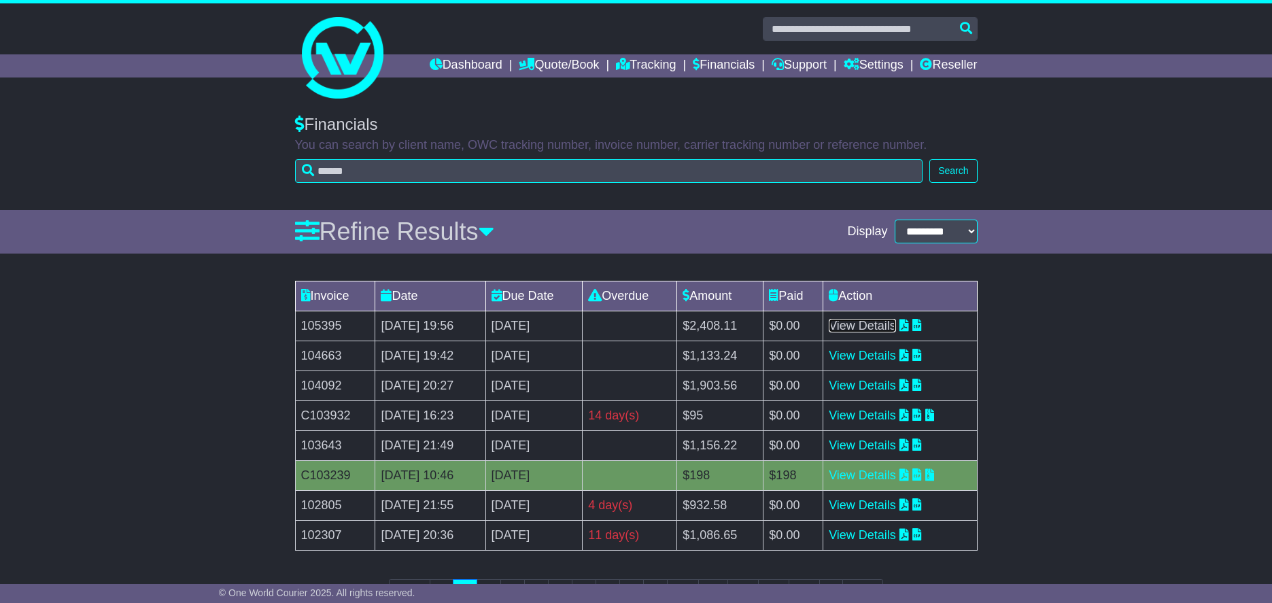
click at [892, 326] on link "View Details" at bounding box center [862, 326] width 67 height 14
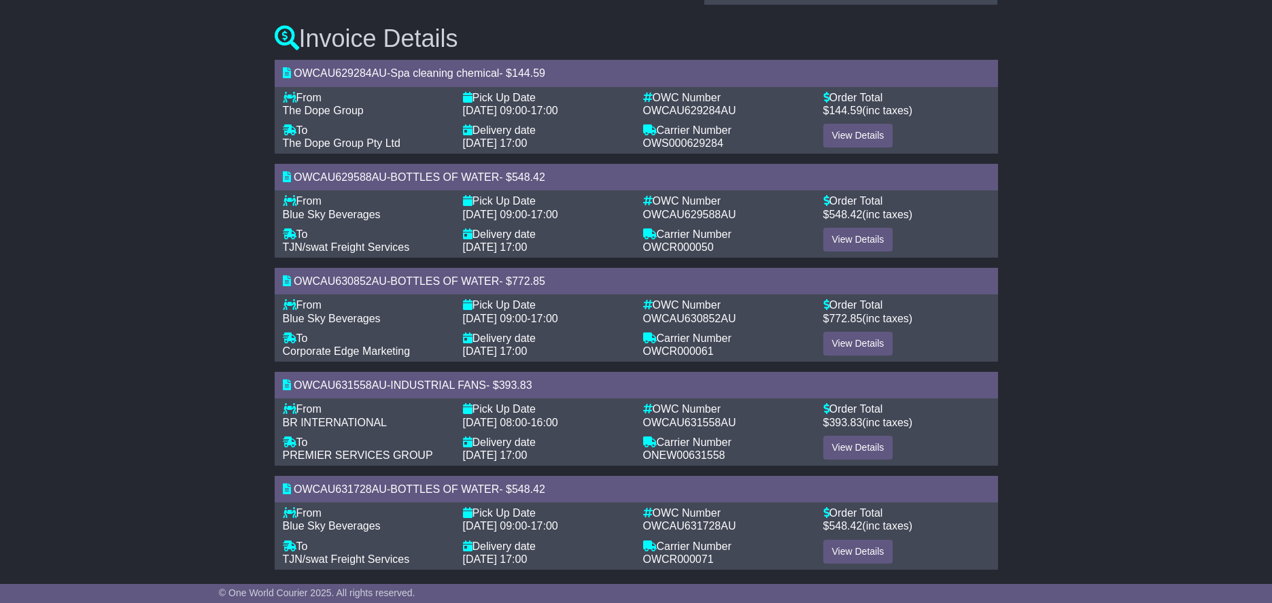
scroll to position [294, 0]
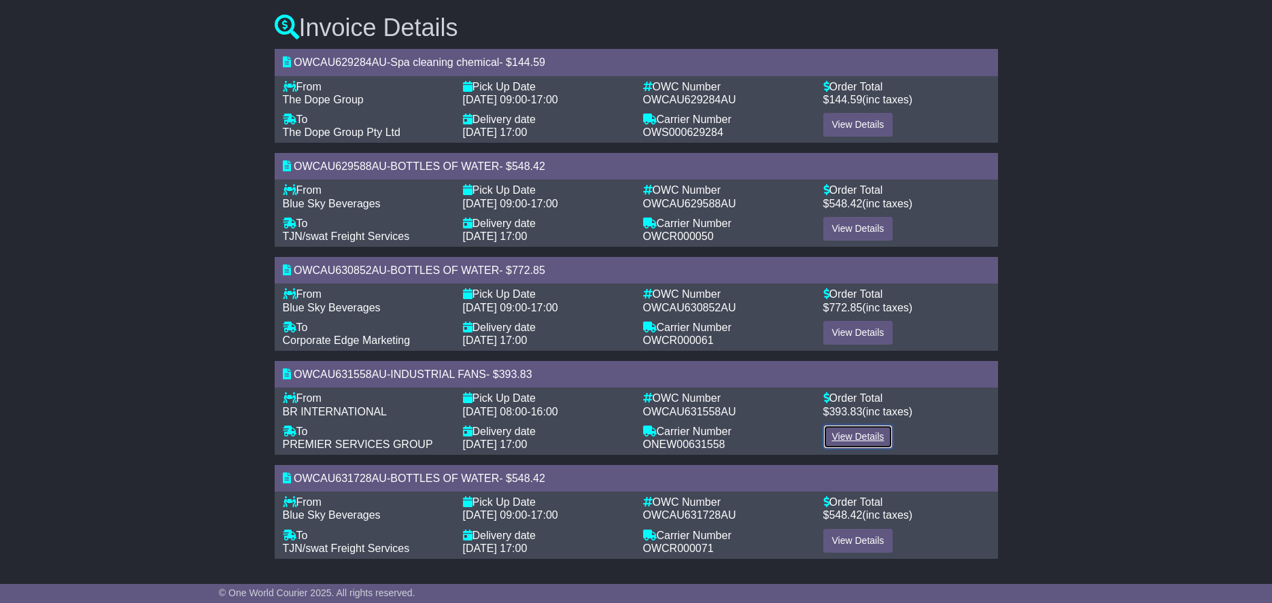
click at [864, 432] on link "View Details" at bounding box center [859, 437] width 70 height 24
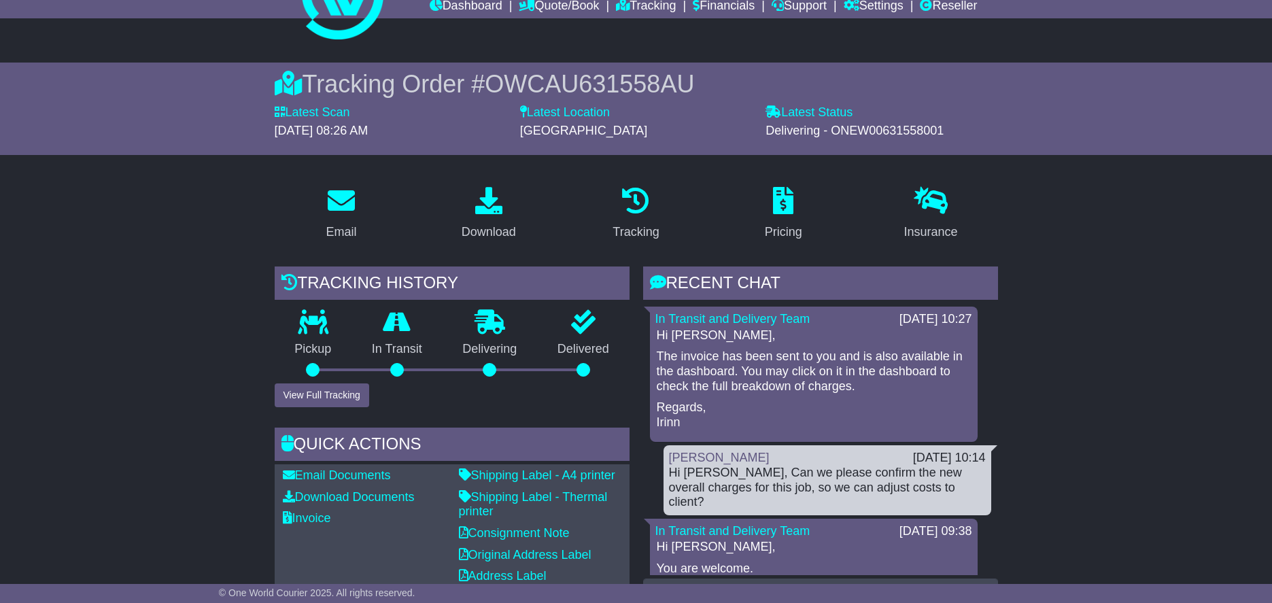
scroll to position [136, 0]
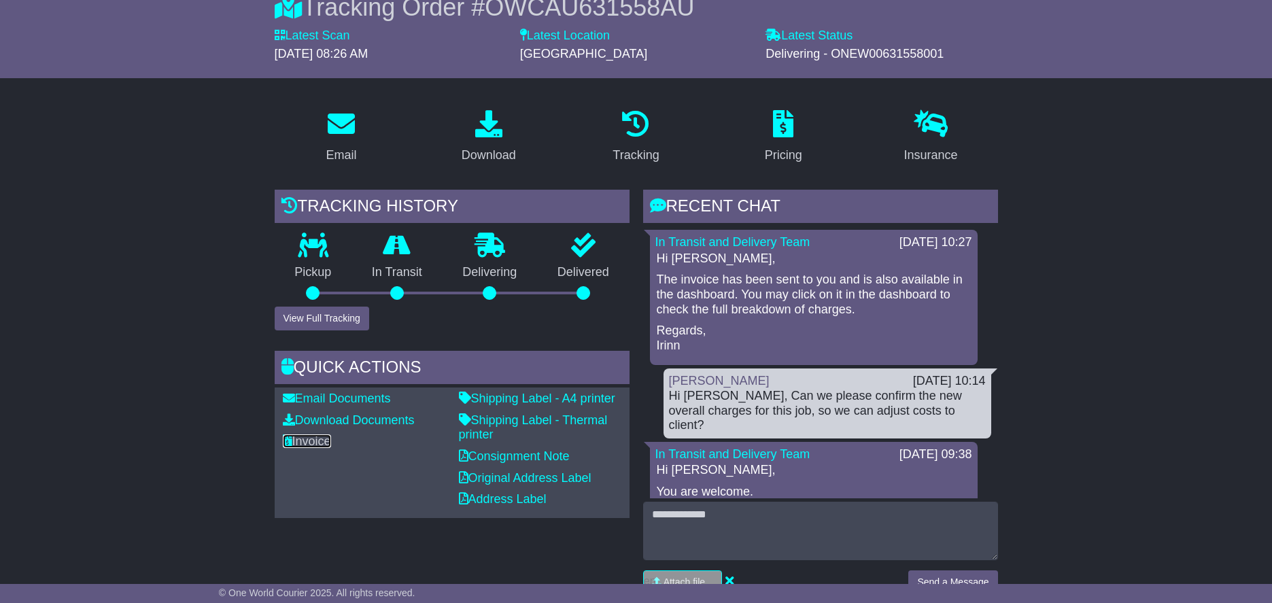
click at [317, 441] on link "Invoice" at bounding box center [307, 442] width 48 height 14
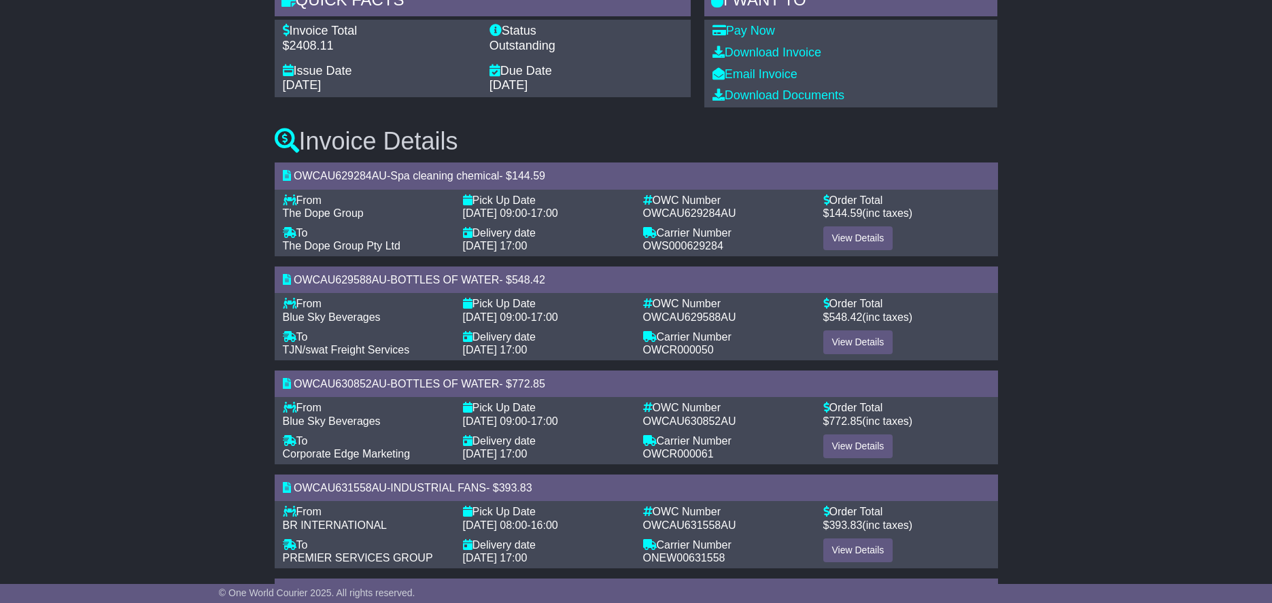
scroll to position [294, 0]
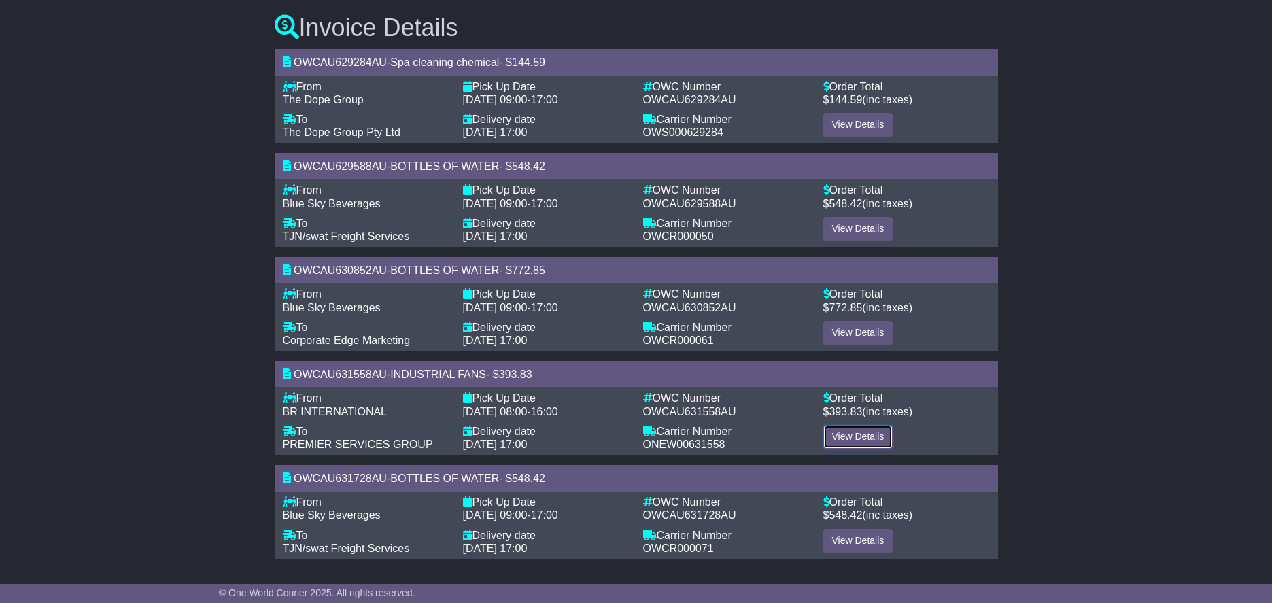
click at [863, 436] on link "View Details" at bounding box center [859, 437] width 70 height 24
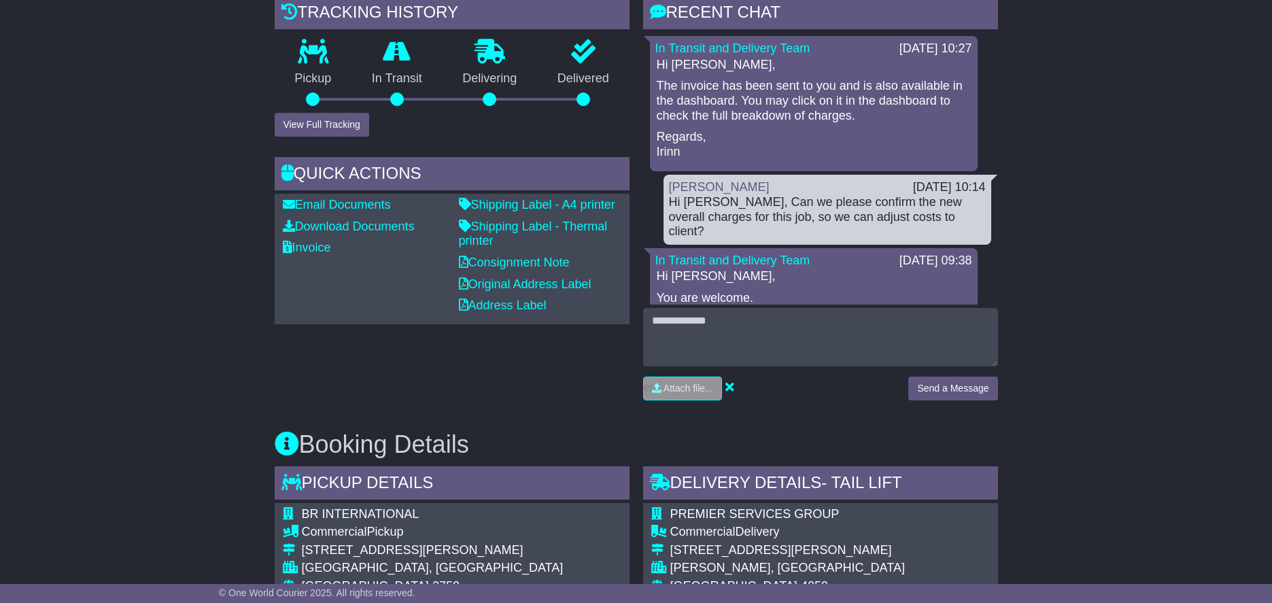
scroll to position [329, 0]
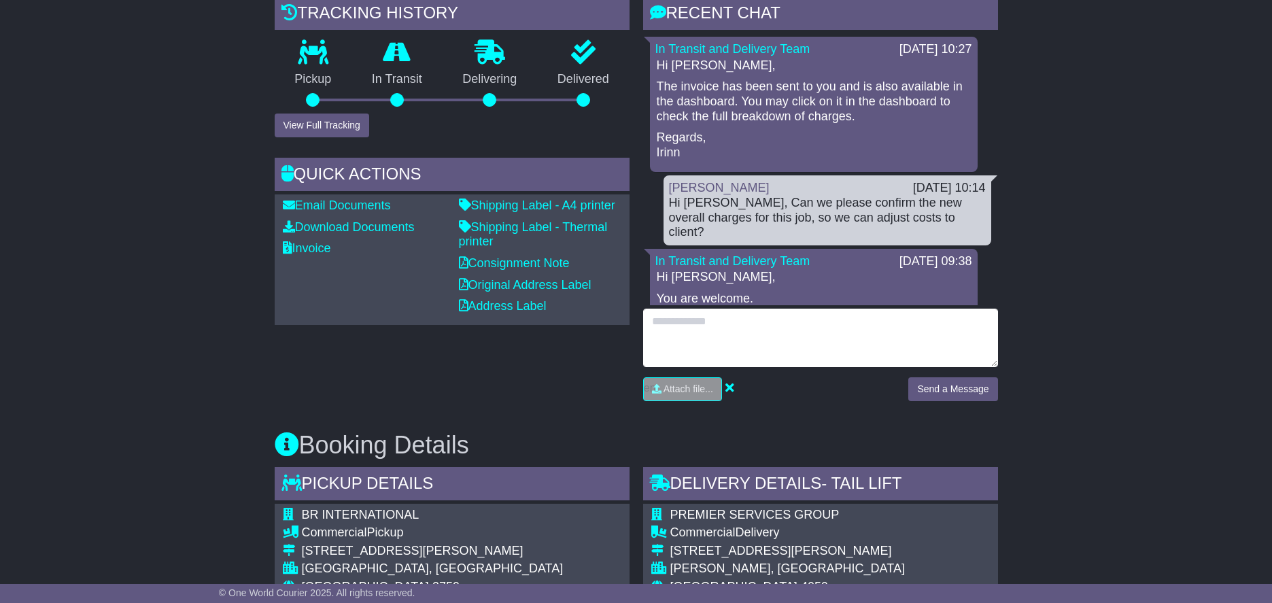
click at [715, 325] on textarea at bounding box center [820, 338] width 355 height 58
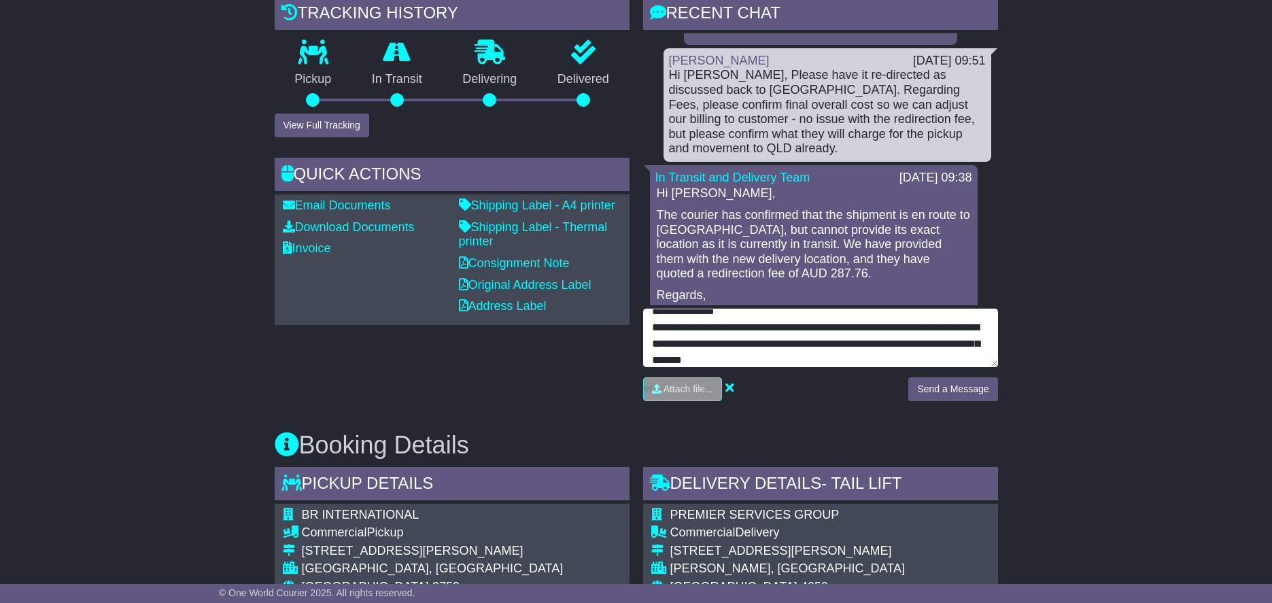
scroll to position [3332, 0]
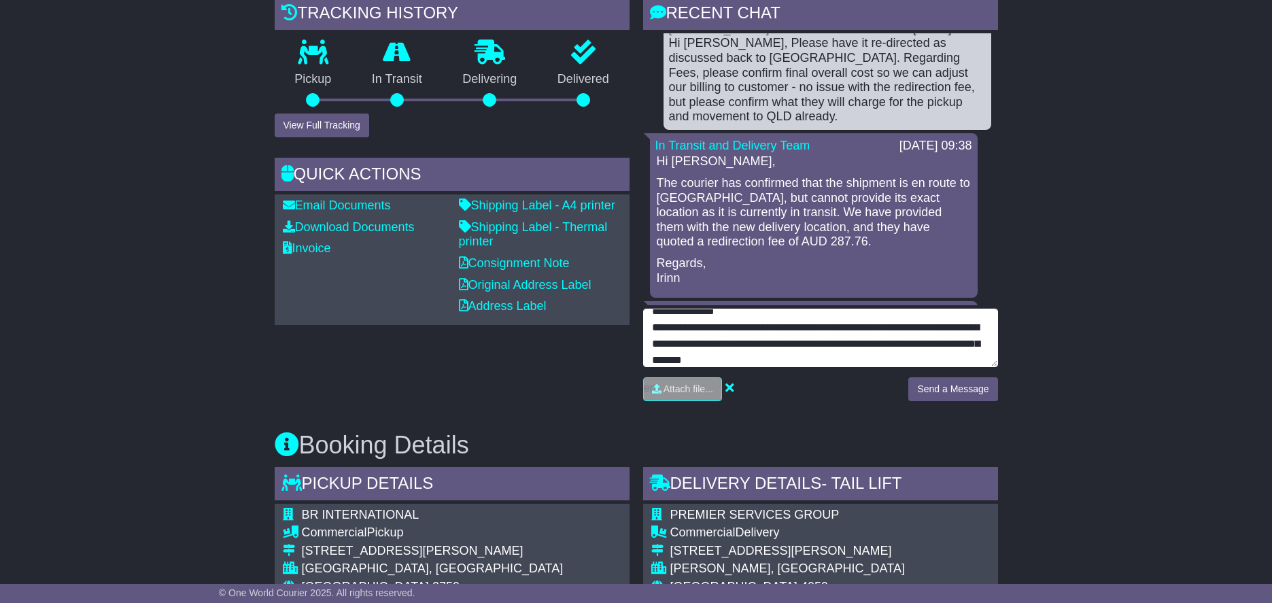
click at [809, 358] on textarea "**********" at bounding box center [820, 338] width 355 height 58
click at [898, 360] on textarea "**********" at bounding box center [820, 338] width 355 height 58
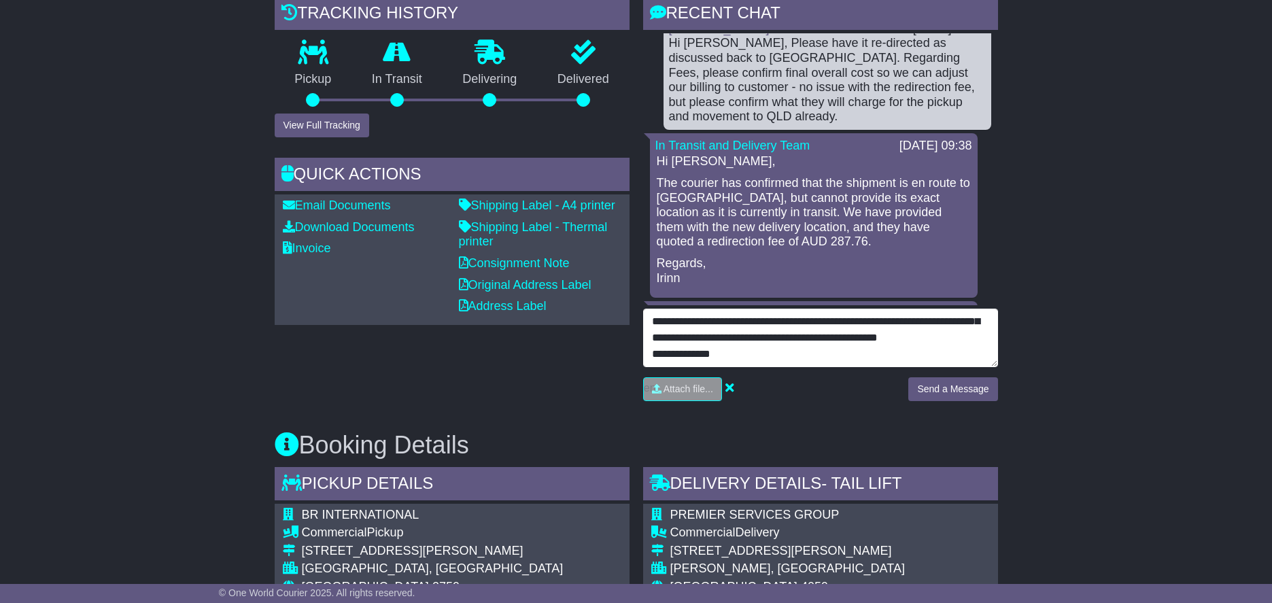
scroll to position [108, 0]
type textarea "**********"
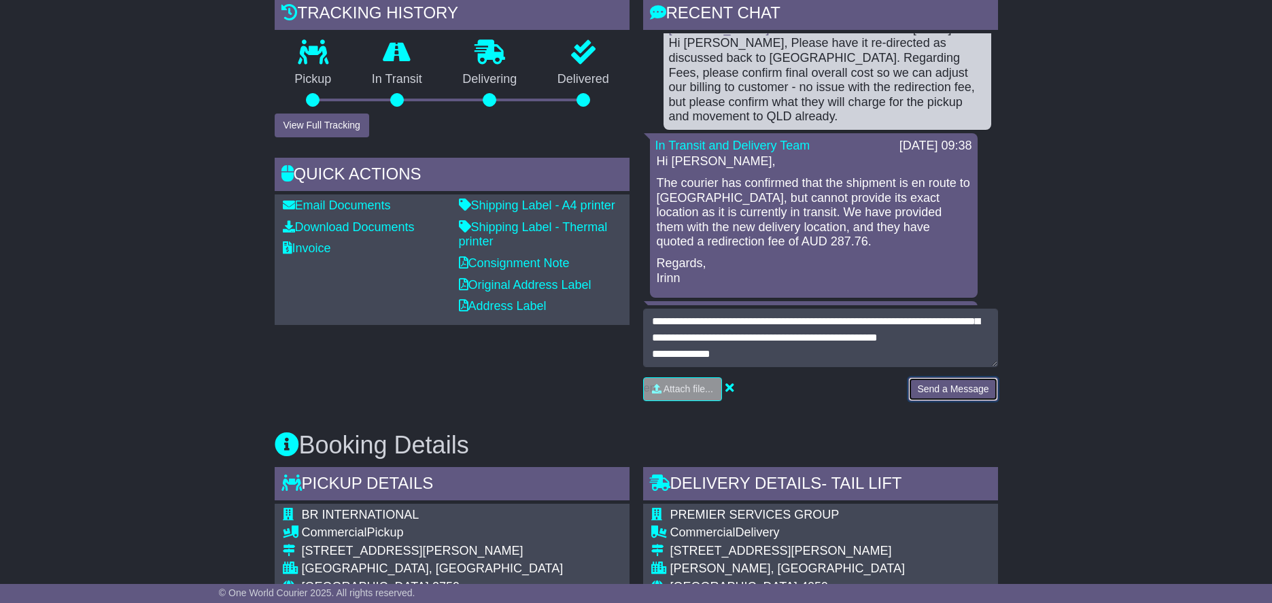
click at [945, 384] on button "Send a Message" at bounding box center [953, 389] width 89 height 24
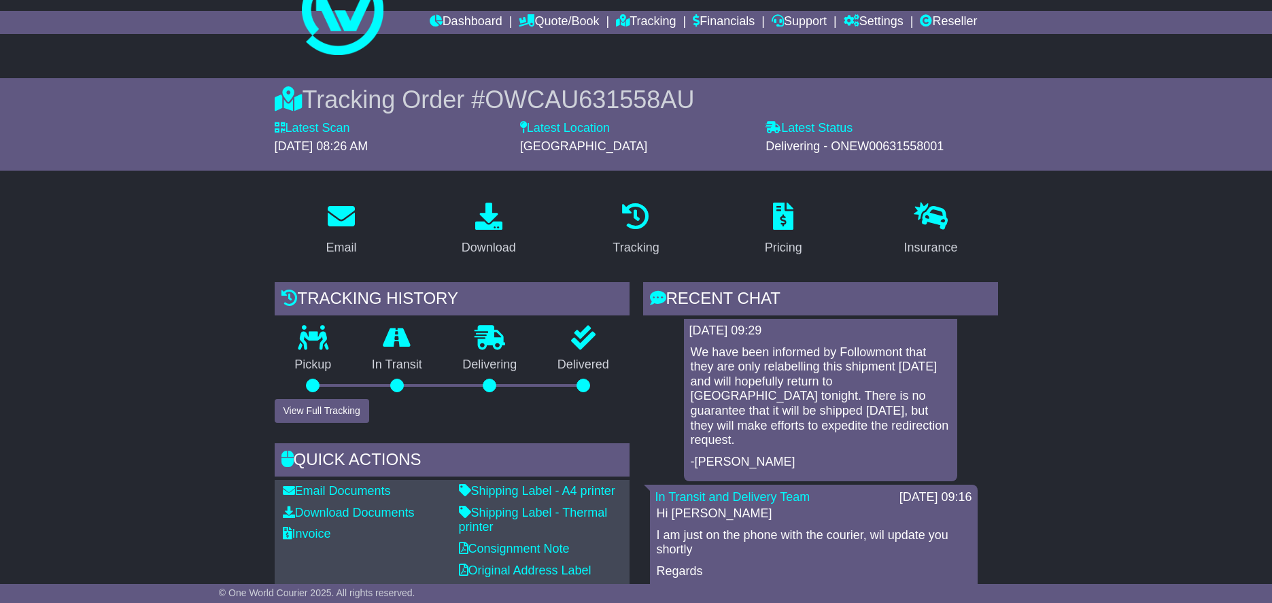
scroll to position [0, 0]
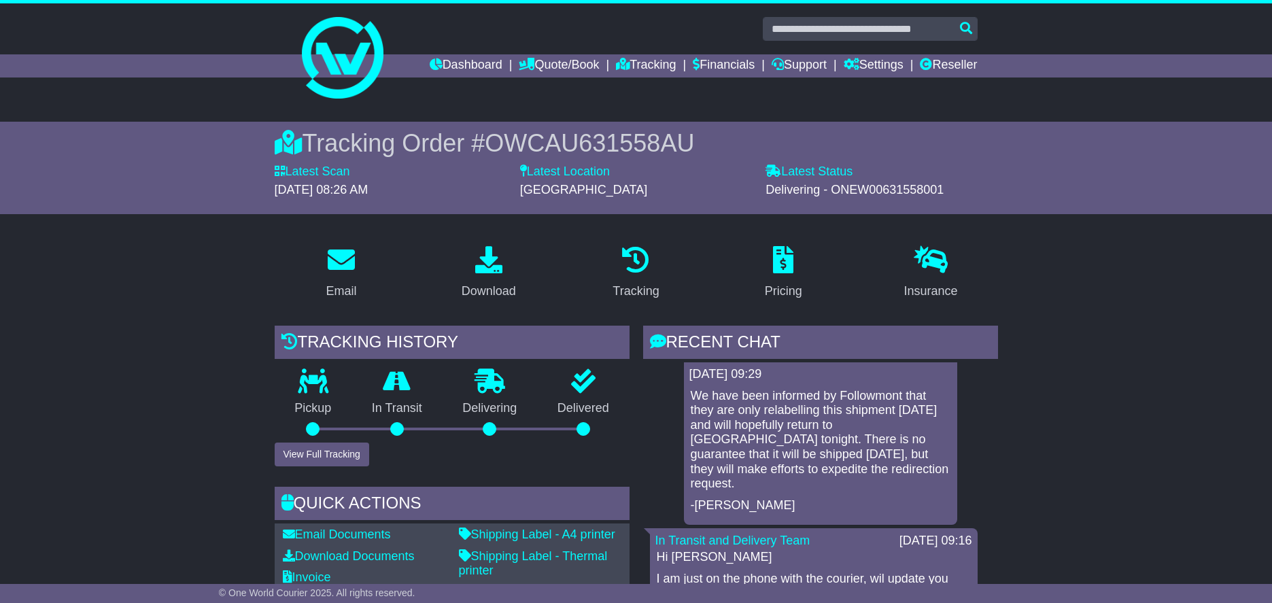
click at [638, 63] on link "Tracking" at bounding box center [646, 65] width 60 height 23
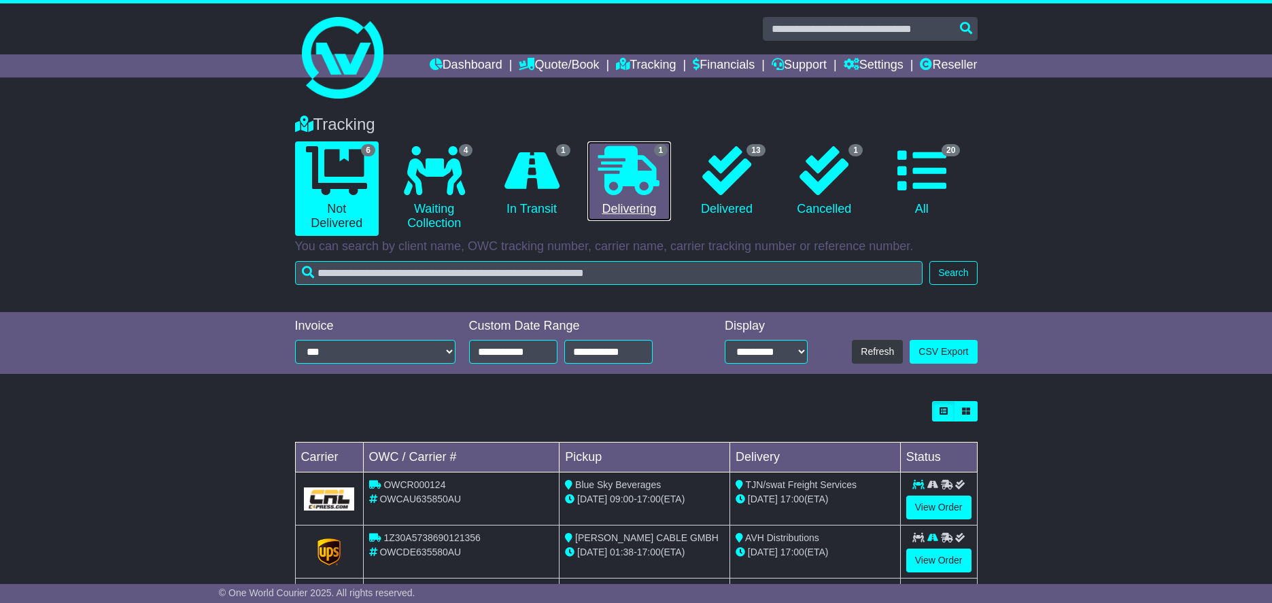
click at [623, 189] on icon at bounding box center [628, 170] width 61 height 49
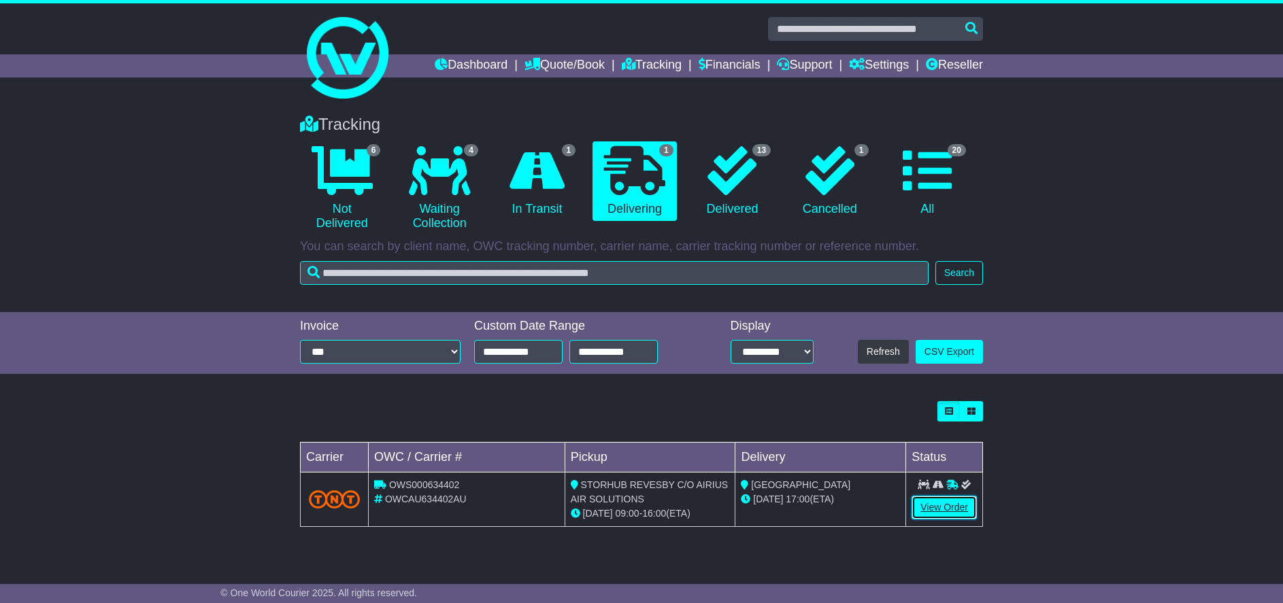
click at [926, 503] on link "View Order" at bounding box center [943, 508] width 65 height 24
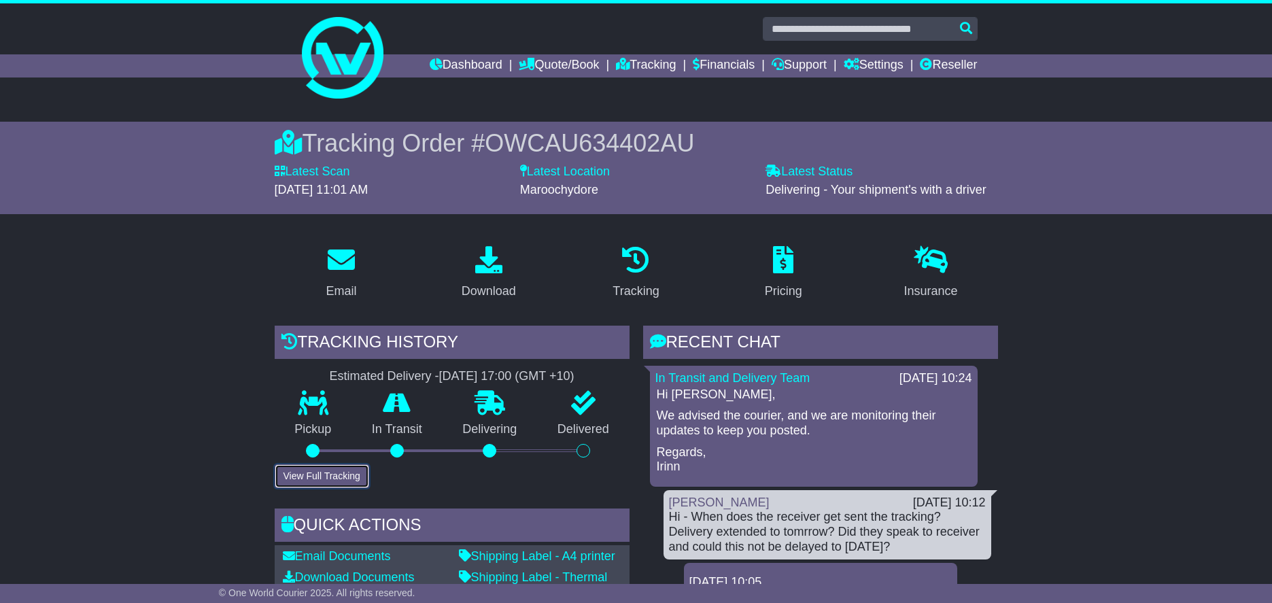
click at [330, 482] on button "View Full Tracking" at bounding box center [322, 476] width 95 height 24
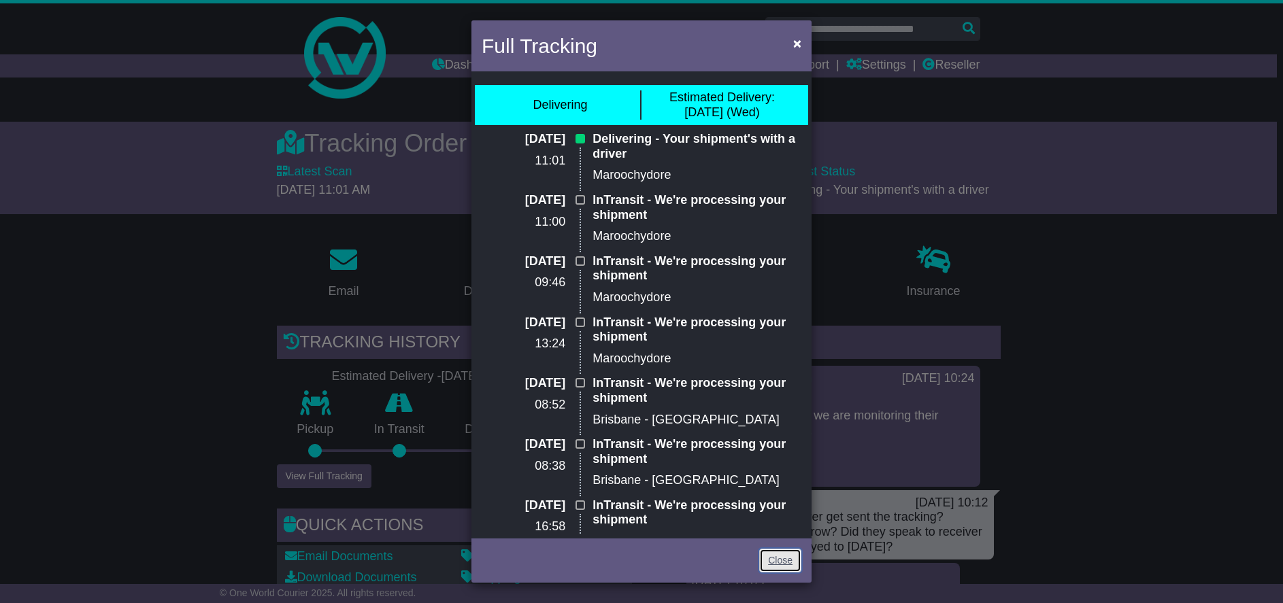
click at [785, 558] on link "Close" at bounding box center [780, 561] width 42 height 24
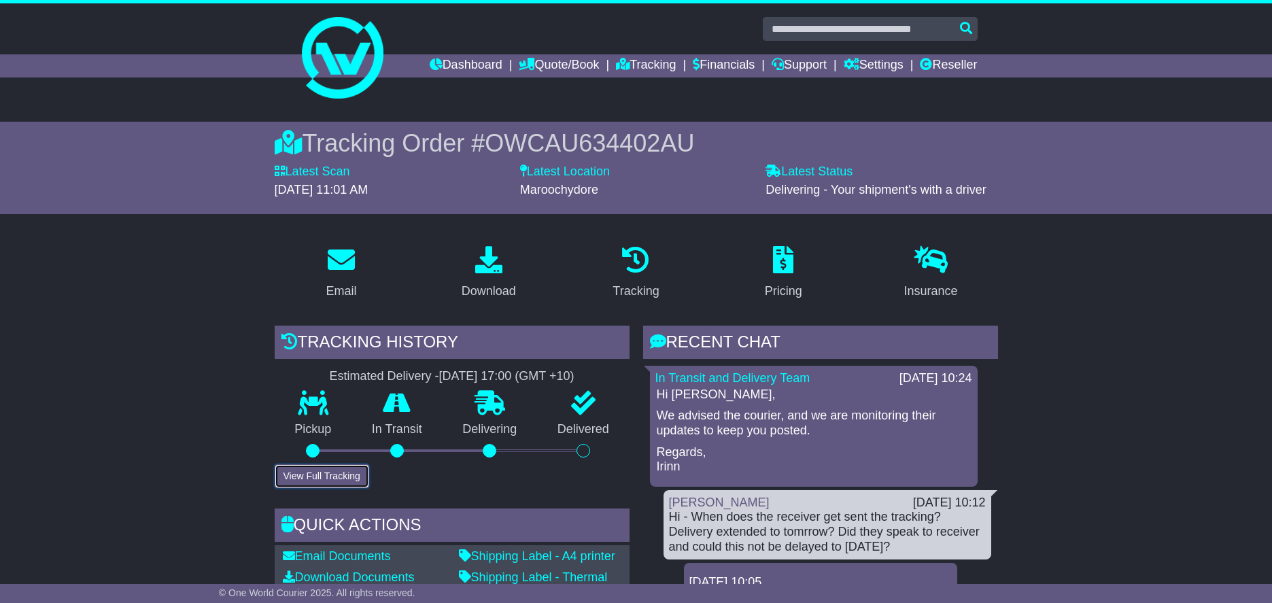
click at [350, 471] on button "View Full Tracking" at bounding box center [322, 476] width 95 height 24
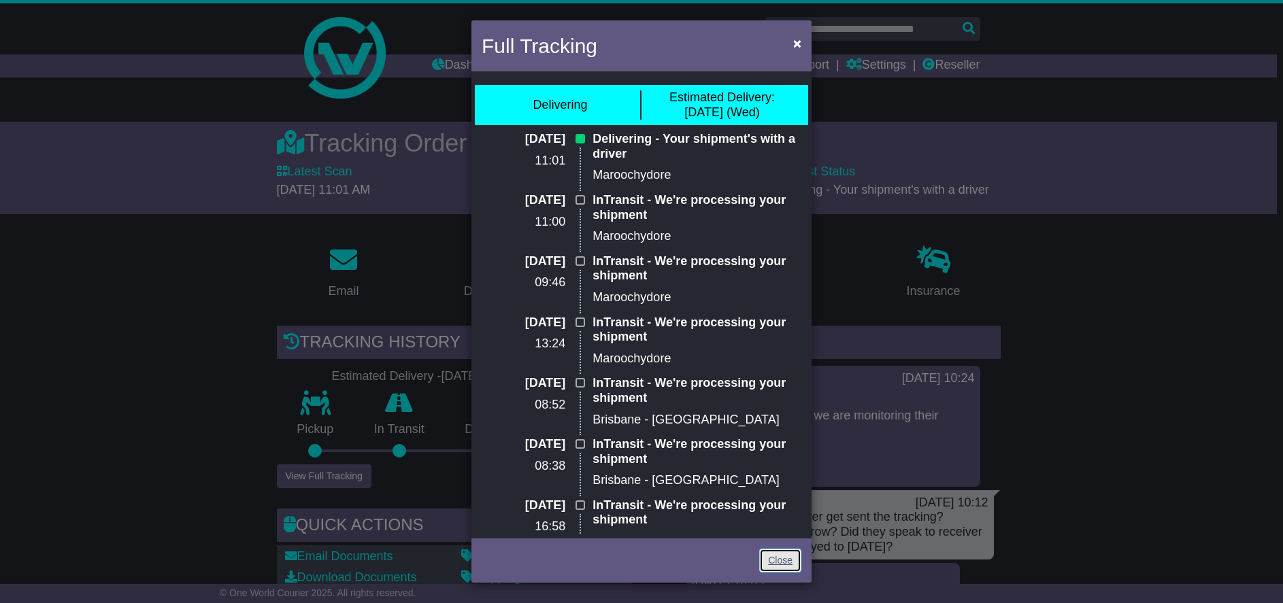
click at [776, 558] on link "Close" at bounding box center [780, 561] width 42 height 24
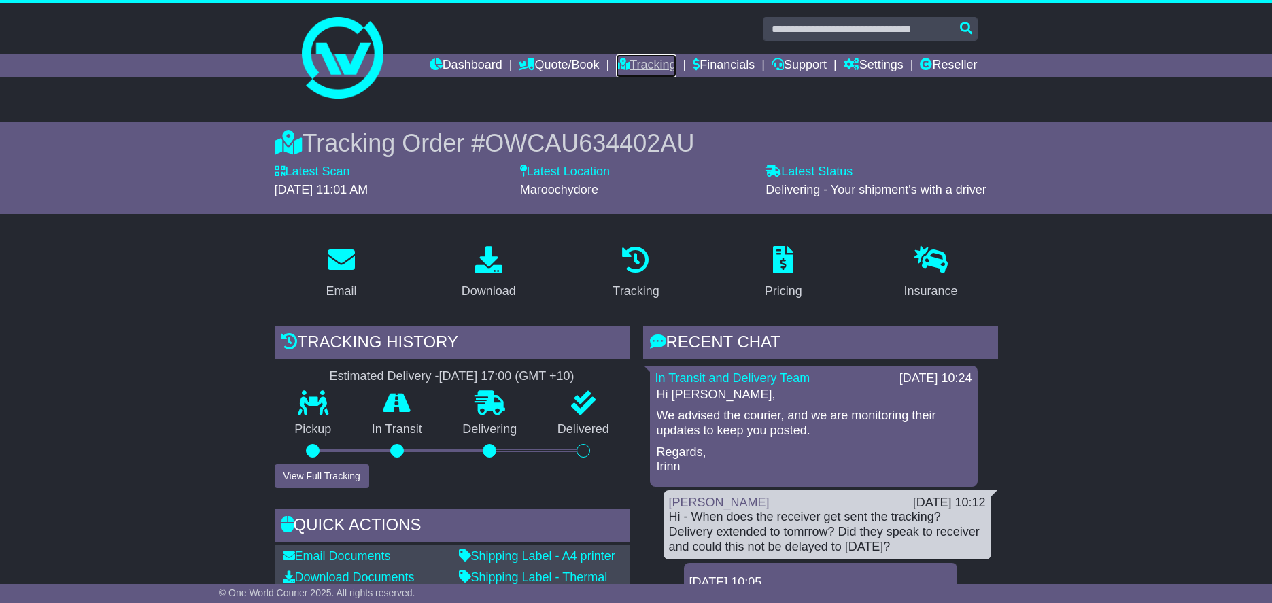
click at [640, 62] on link "Tracking" at bounding box center [646, 65] width 60 height 23
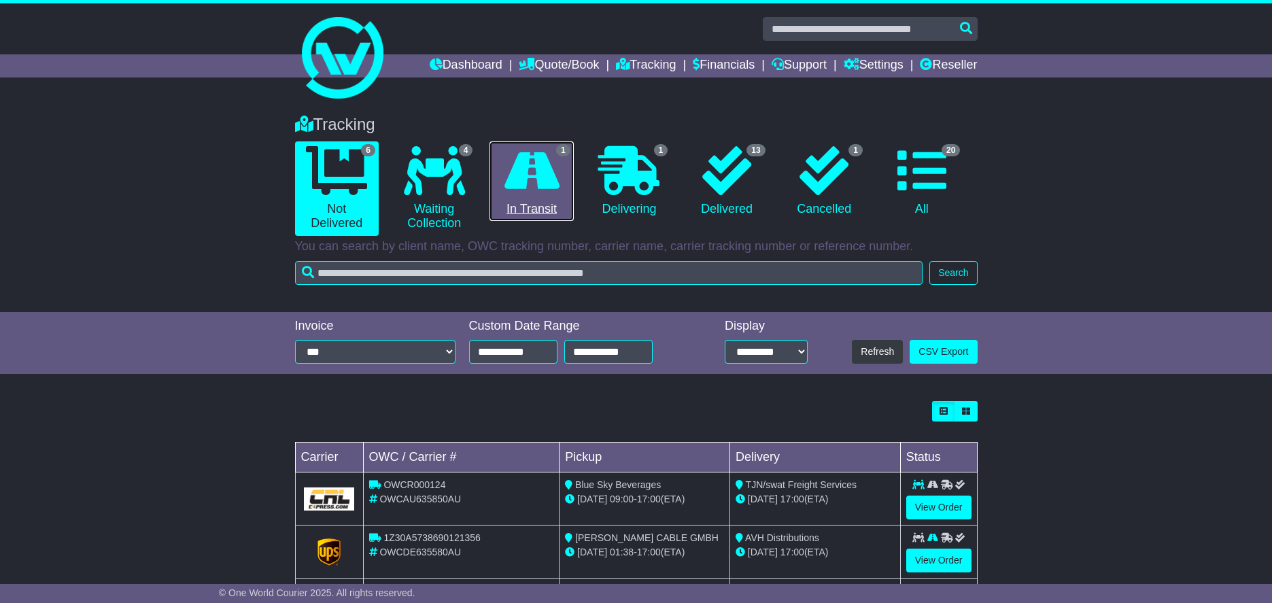
click at [553, 193] on icon at bounding box center [532, 170] width 55 height 49
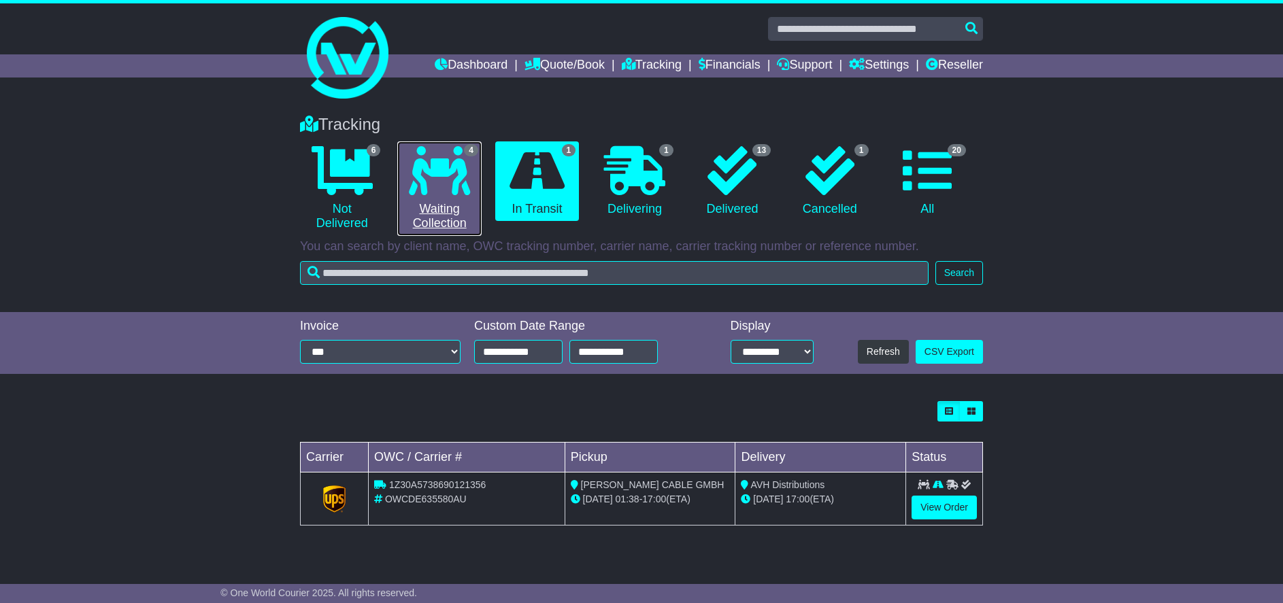
click at [411, 165] on icon at bounding box center [439, 170] width 61 height 49
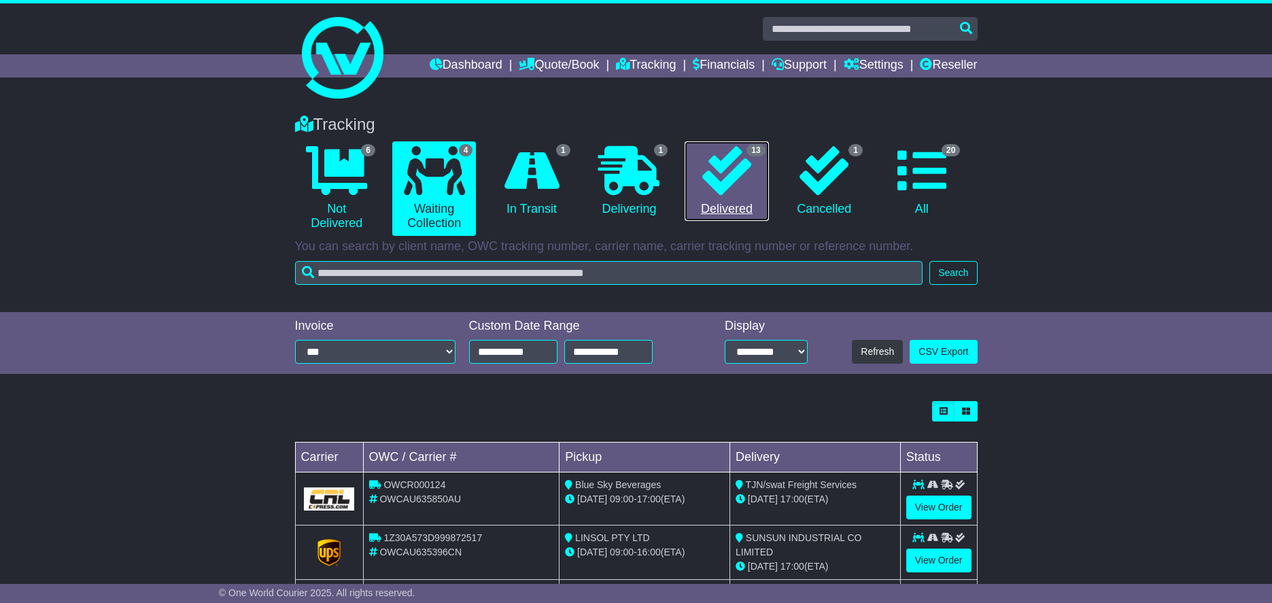
click at [717, 196] on link "13 Delivered" at bounding box center [727, 181] width 84 height 80
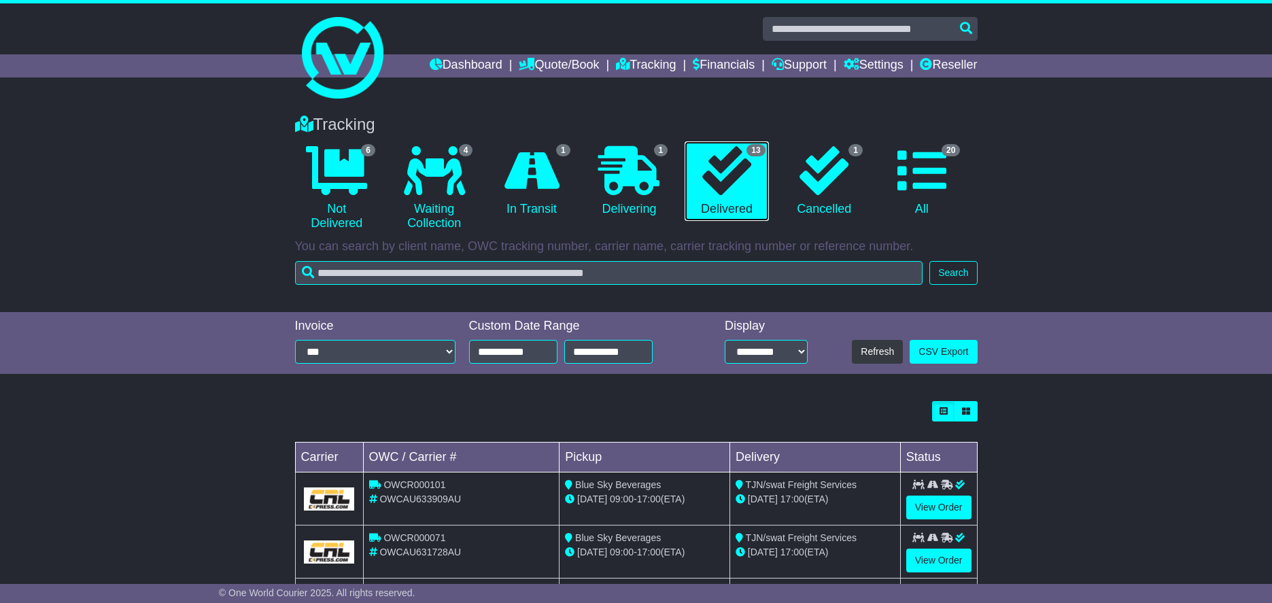
scroll to position [340, 0]
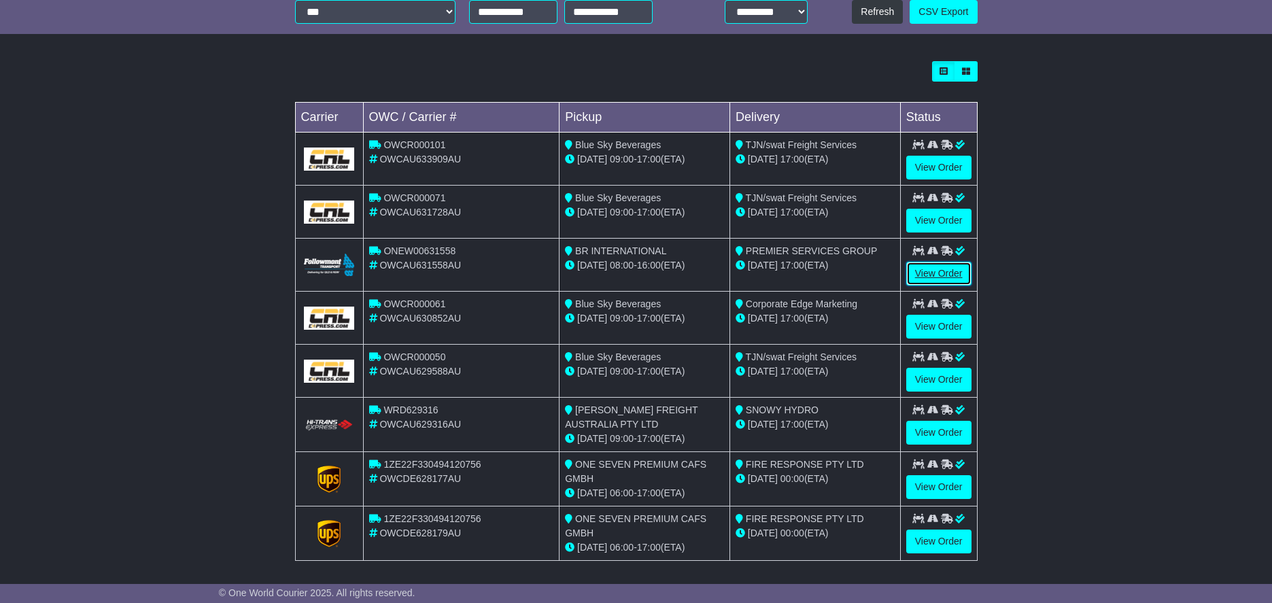
click at [951, 269] on link "View Order" at bounding box center [938, 274] width 65 height 24
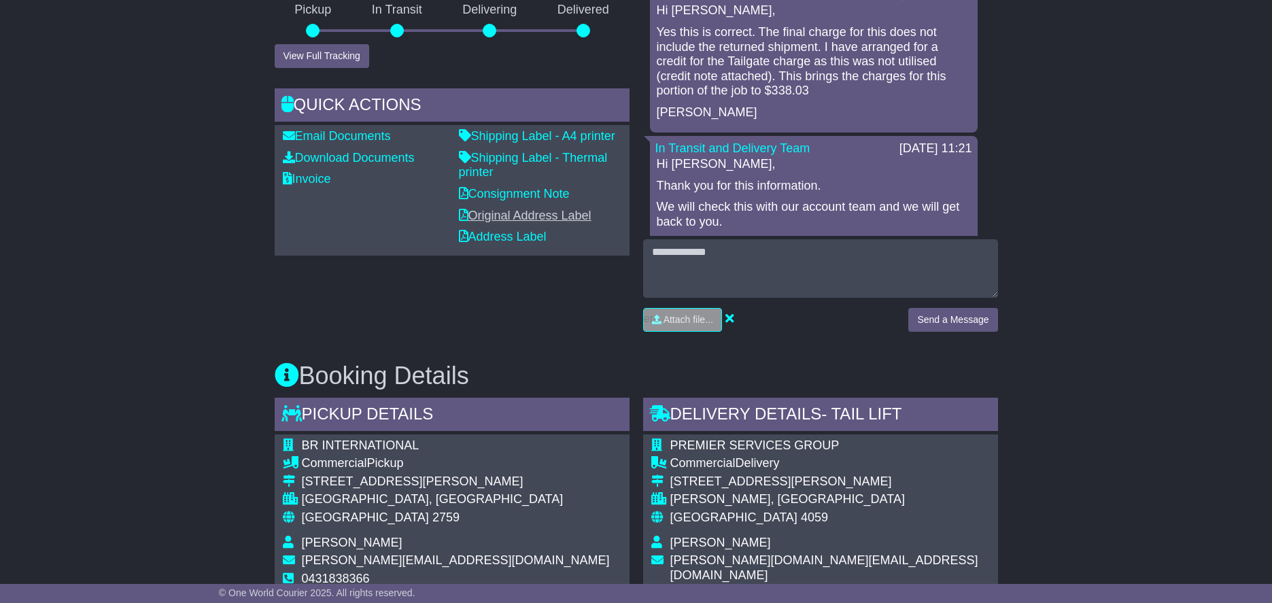
scroll to position [397, 0]
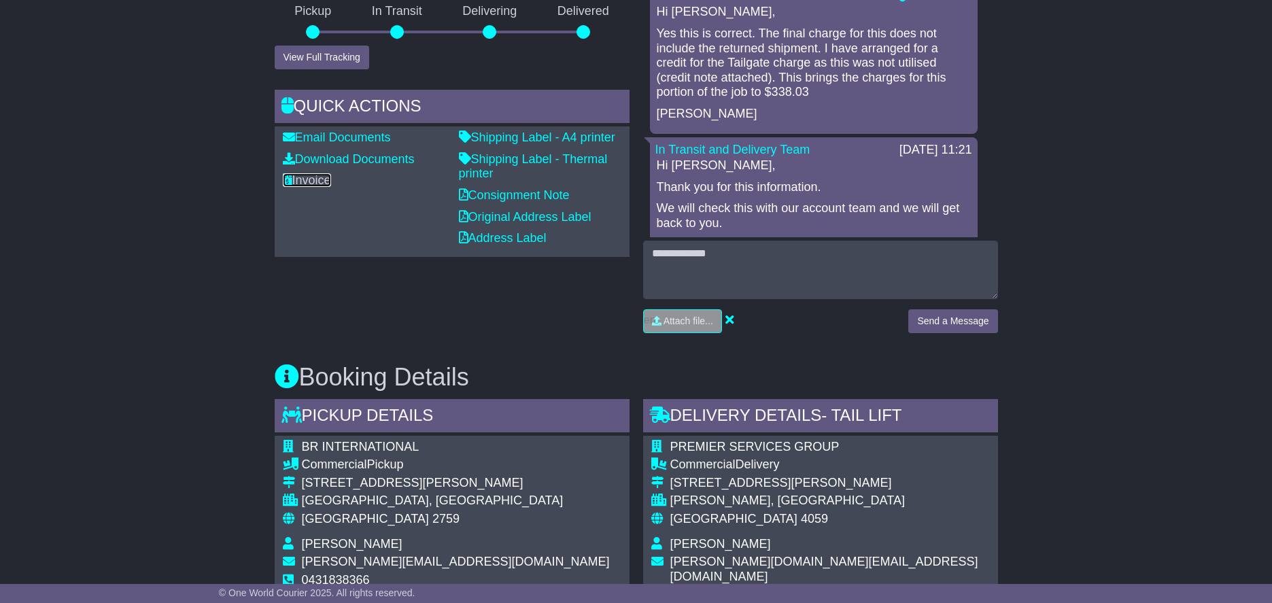
click at [314, 178] on link "Invoice" at bounding box center [307, 180] width 48 height 14
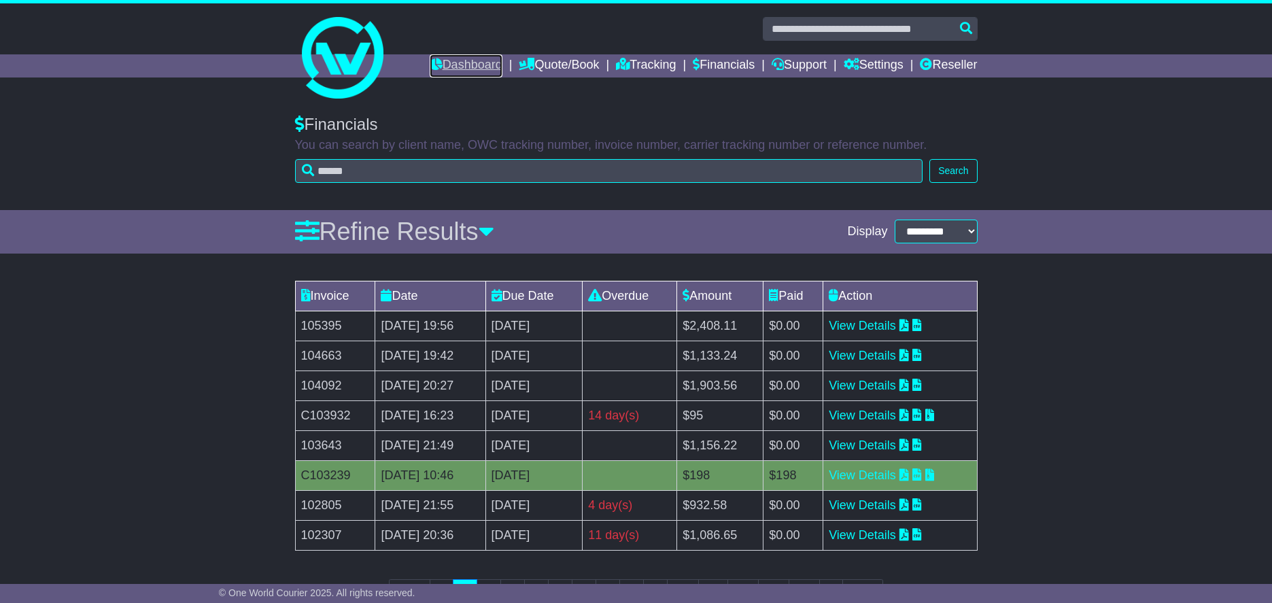
click at [449, 62] on link "Dashboard" at bounding box center [466, 65] width 73 height 23
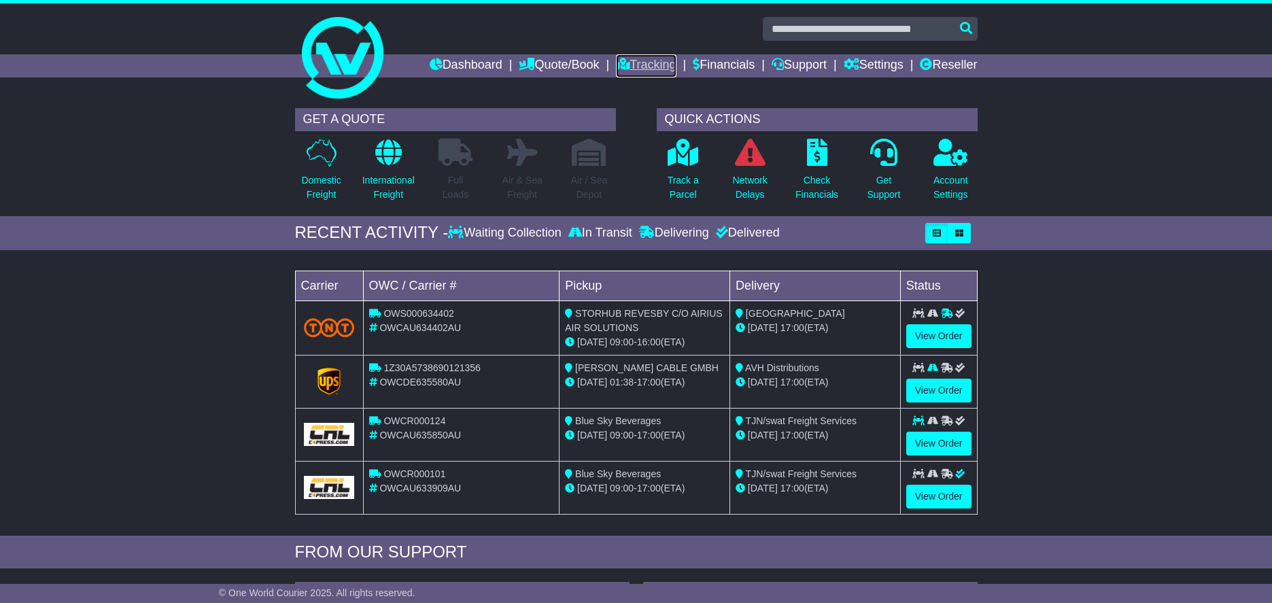
click at [630, 63] on link "Tracking" at bounding box center [646, 65] width 60 height 23
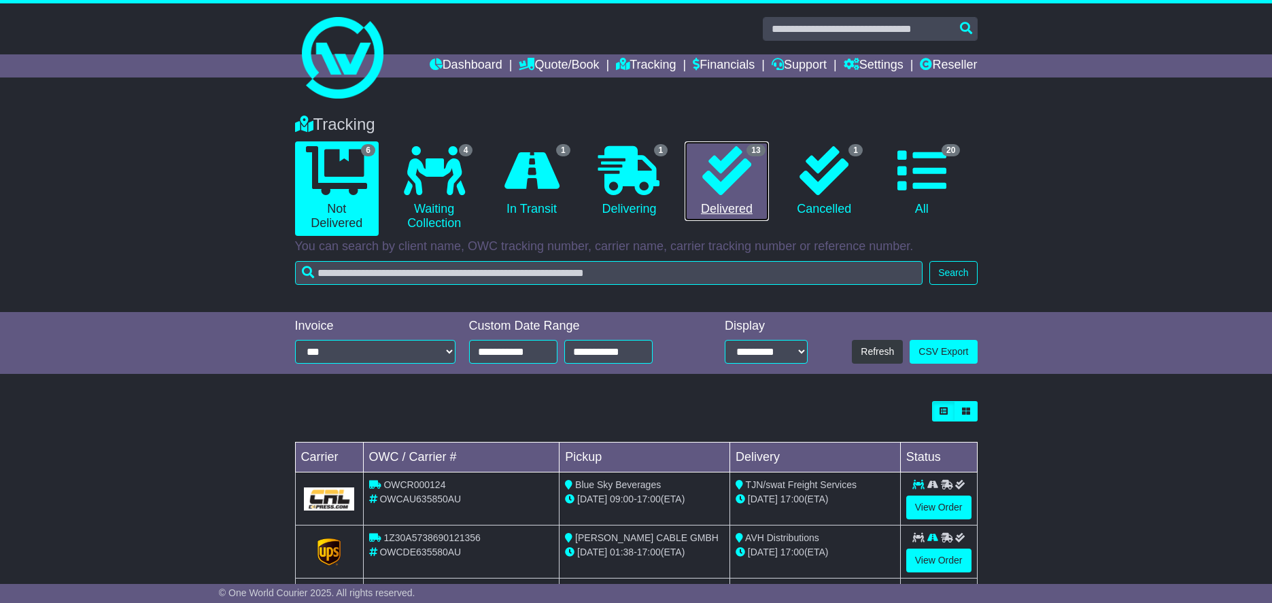
click at [739, 186] on icon at bounding box center [726, 170] width 49 height 49
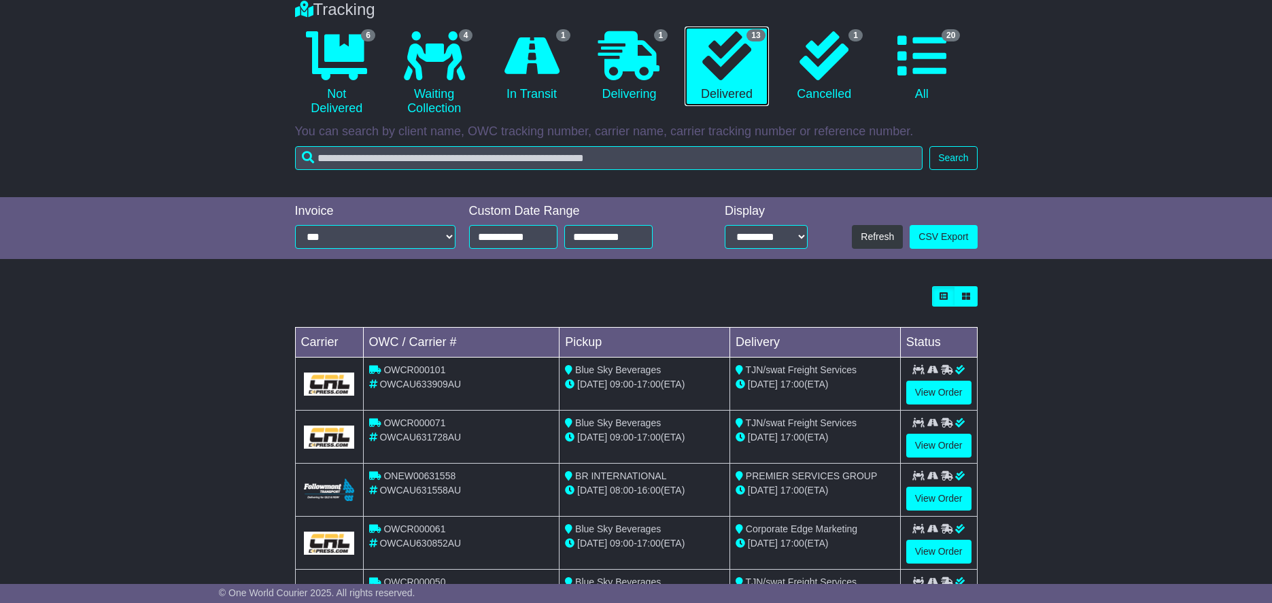
scroll to position [340, 0]
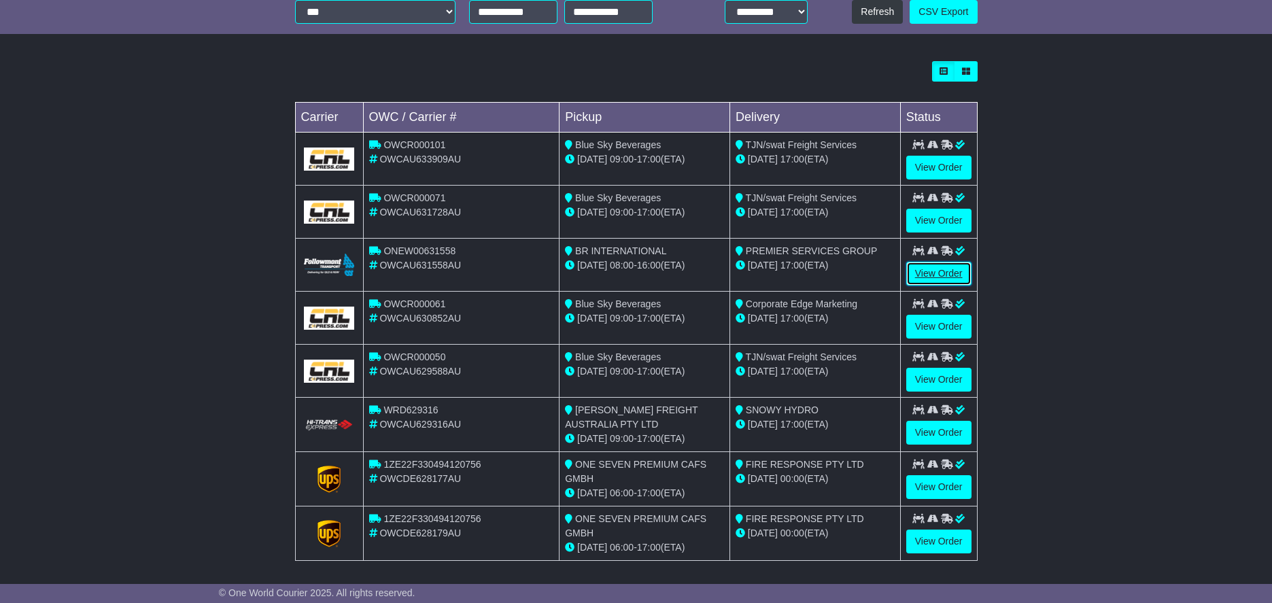
click at [916, 275] on link "View Order" at bounding box center [938, 274] width 65 height 24
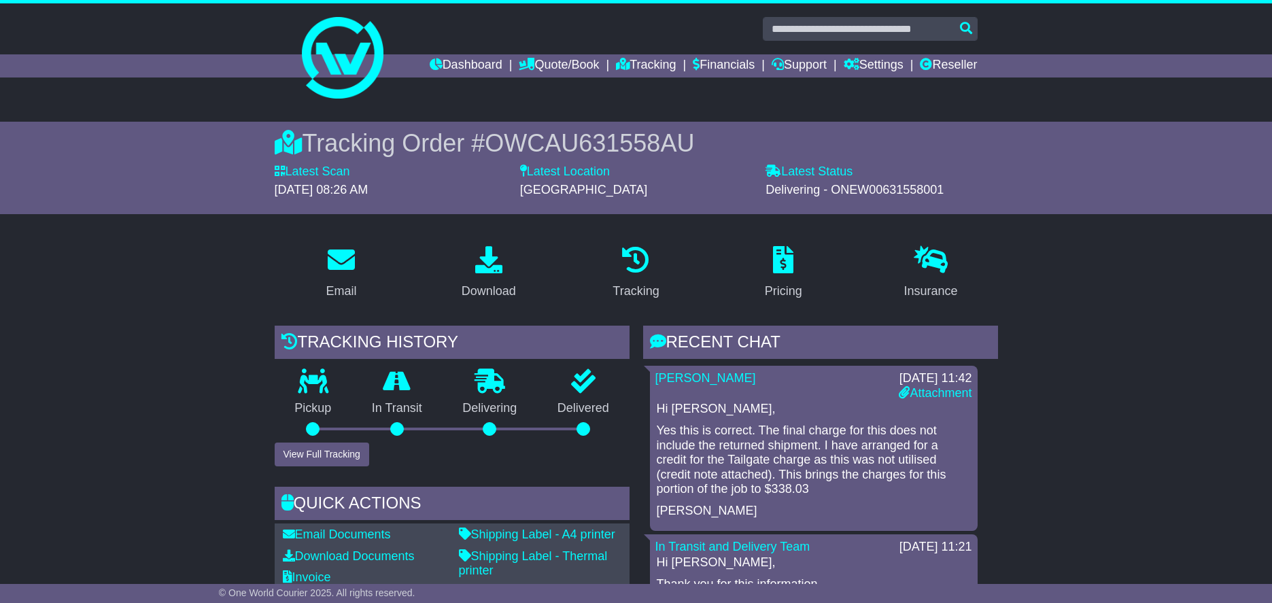
scroll to position [272, 0]
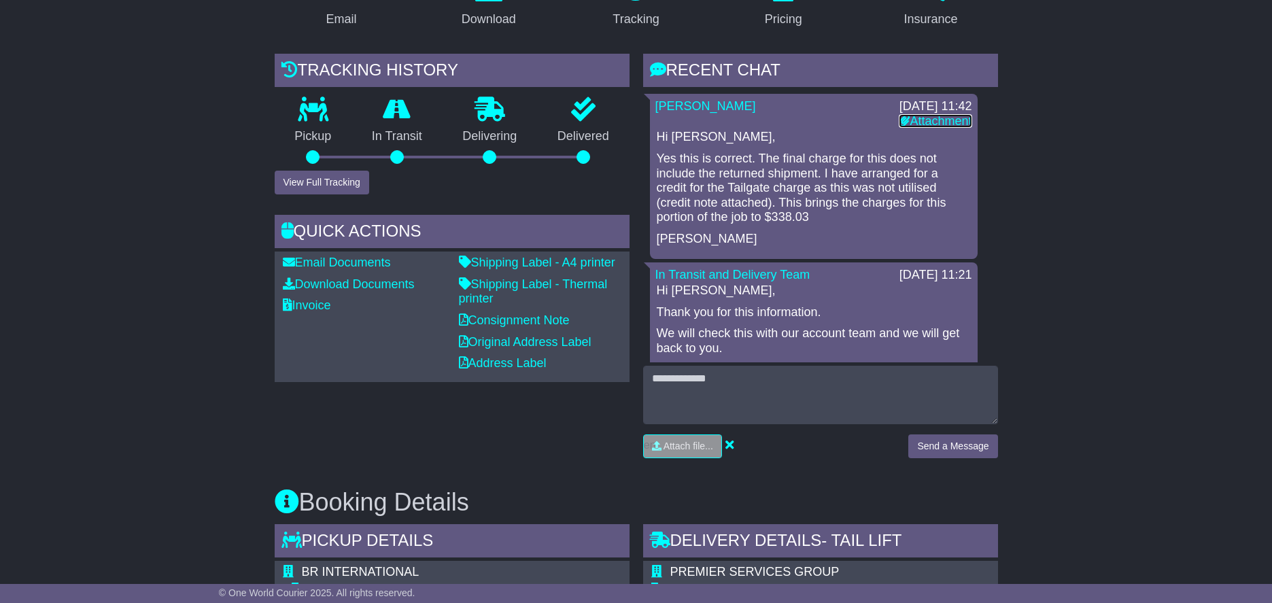
click at [945, 121] on link "Attachment" at bounding box center [935, 121] width 73 height 14
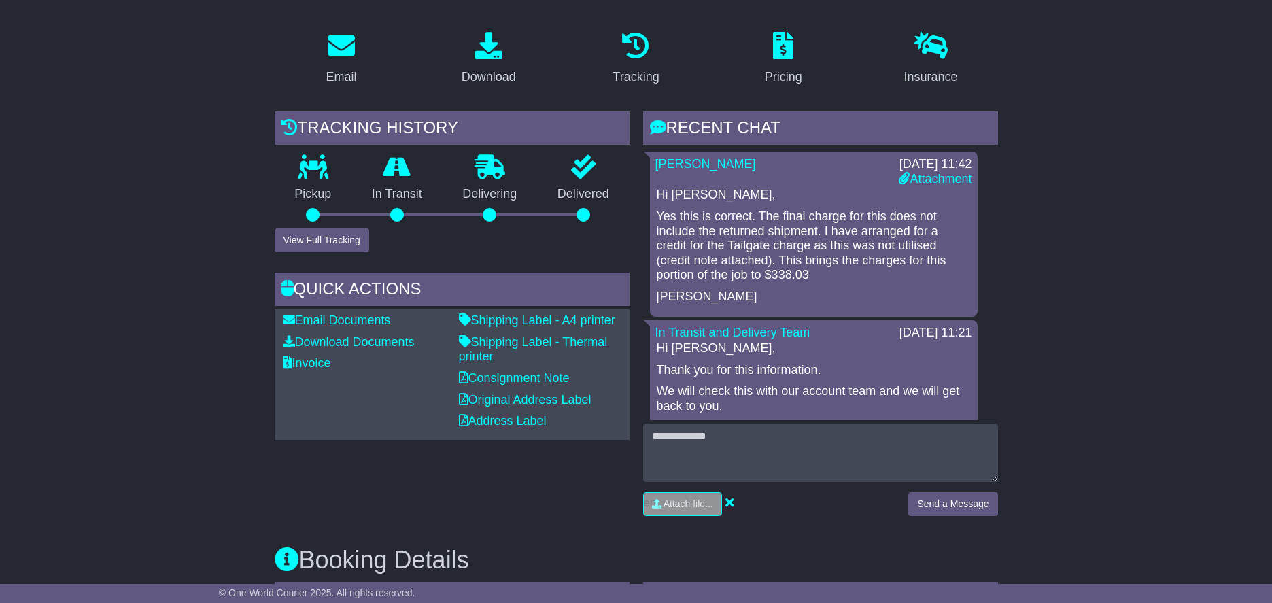
scroll to position [204, 0]
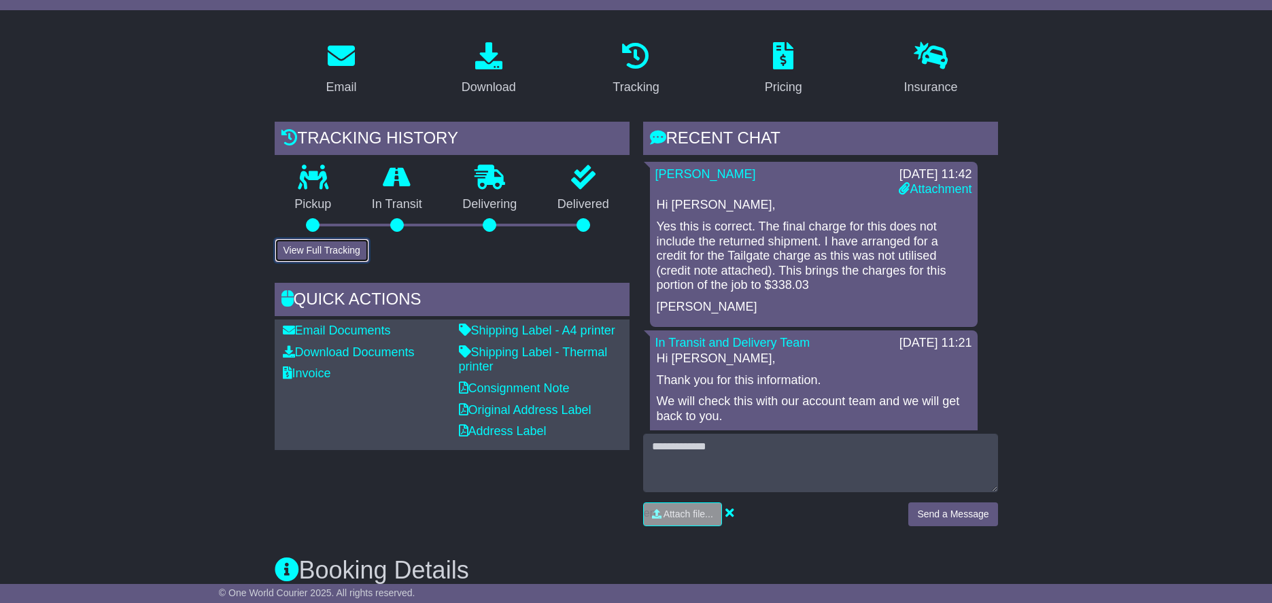
click at [356, 249] on button "View Full Tracking" at bounding box center [322, 251] width 95 height 24
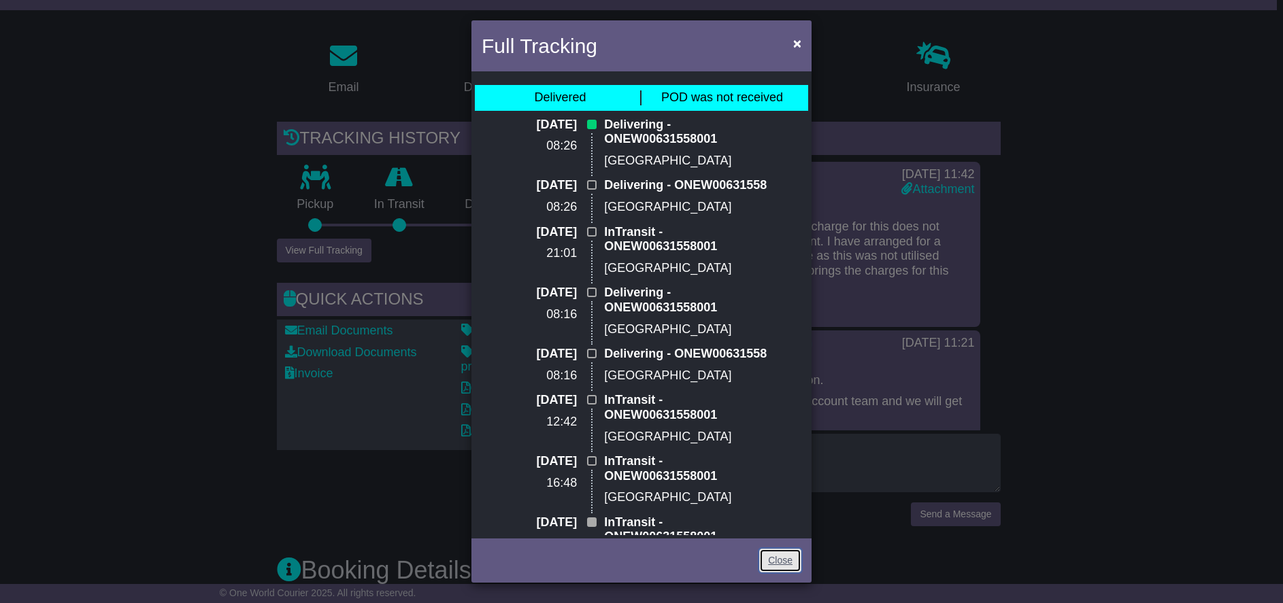
click at [783, 563] on link "Close" at bounding box center [780, 561] width 42 height 24
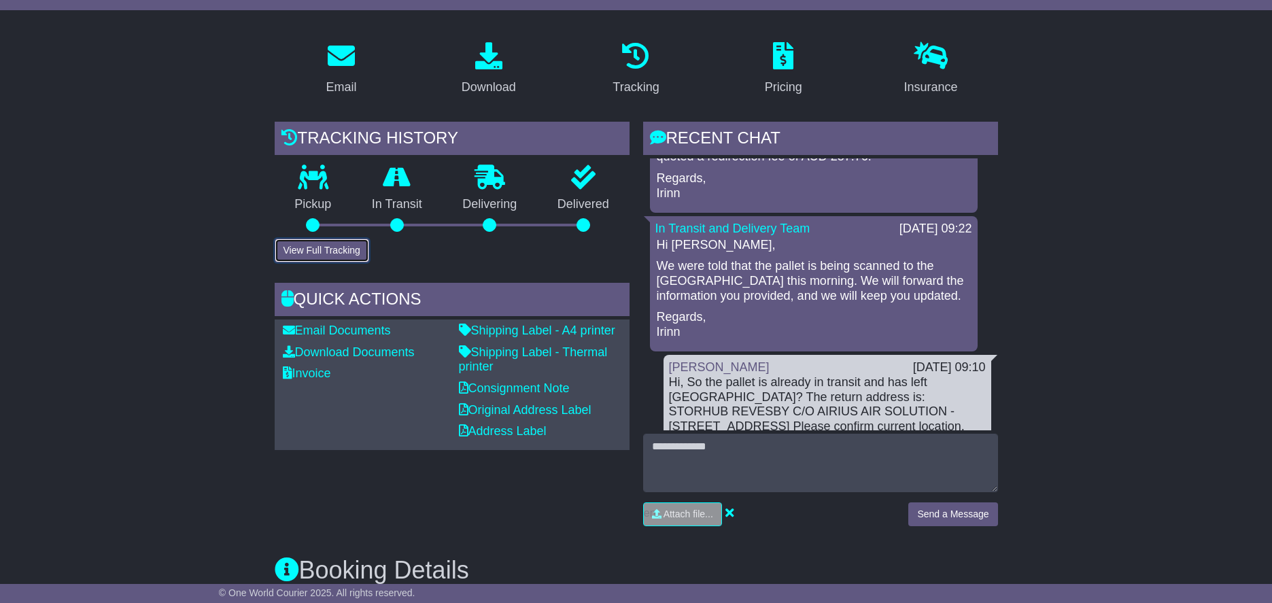
scroll to position [3911, 0]
